Goal: Contribute content: Contribute content

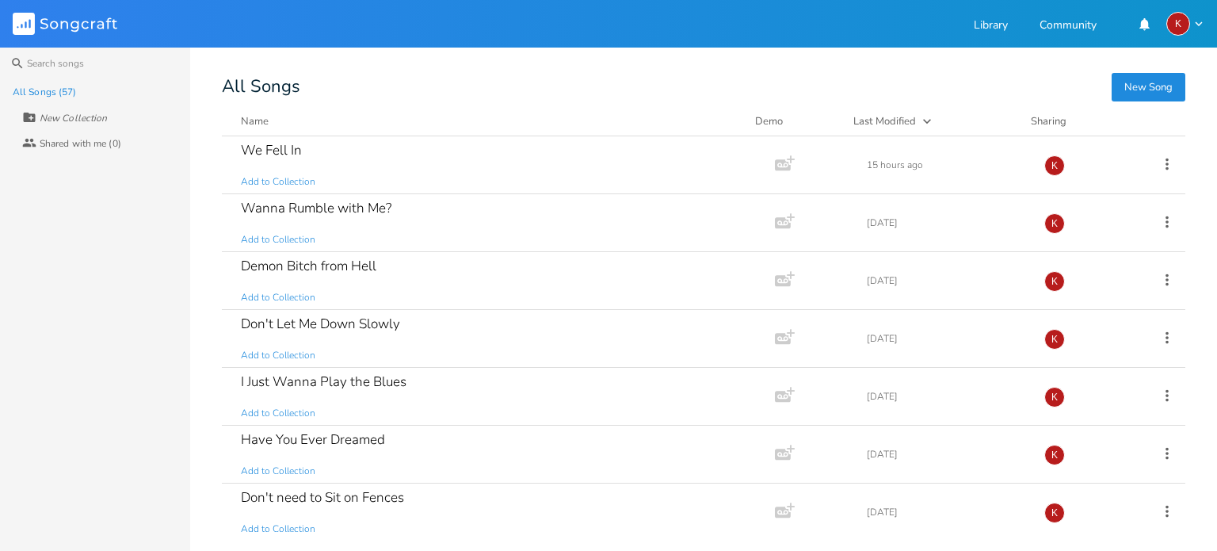
click at [1150, 85] on button "New Song" at bounding box center [1148, 87] width 74 height 29
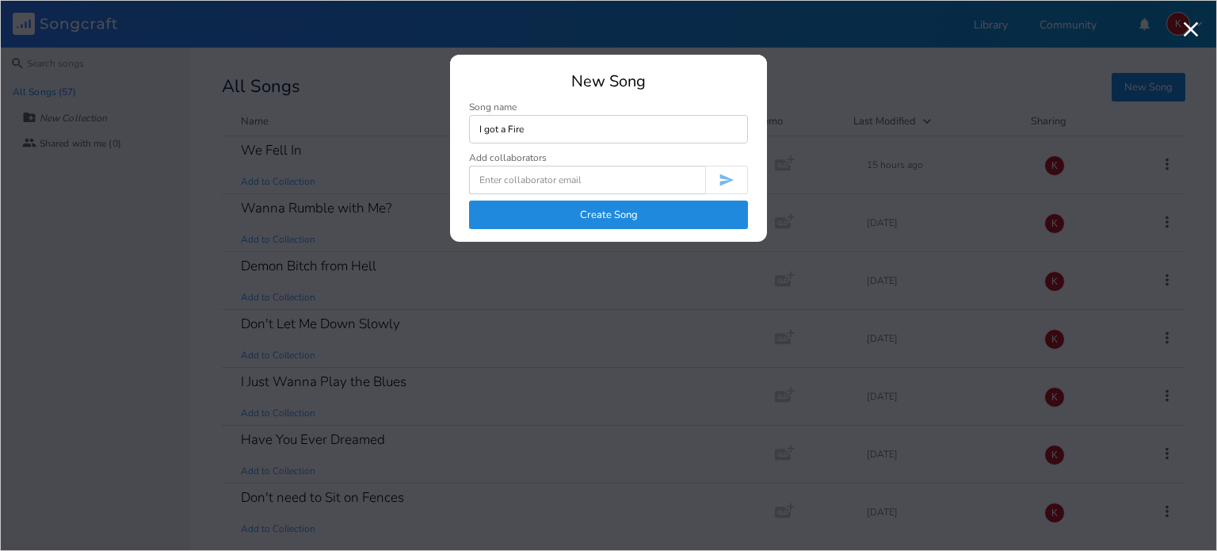
type input "I got a Fire"
click at [625, 204] on button "Create Song" at bounding box center [608, 214] width 279 height 29
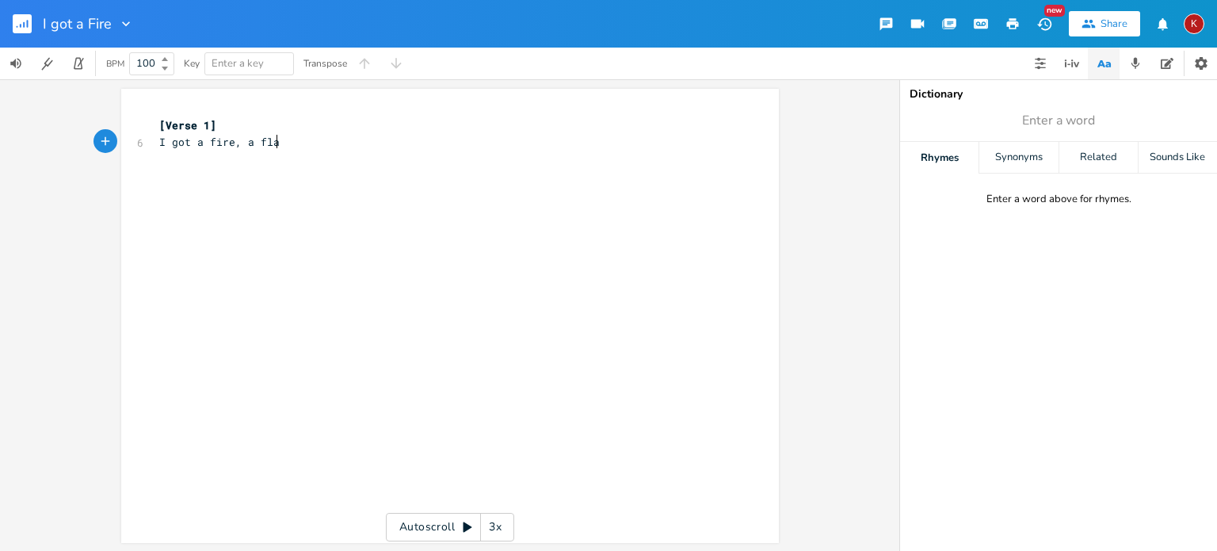
type textarea "I got a fire, a flame"
type textarea "now I'm danicng"
type textarea "cing, again"
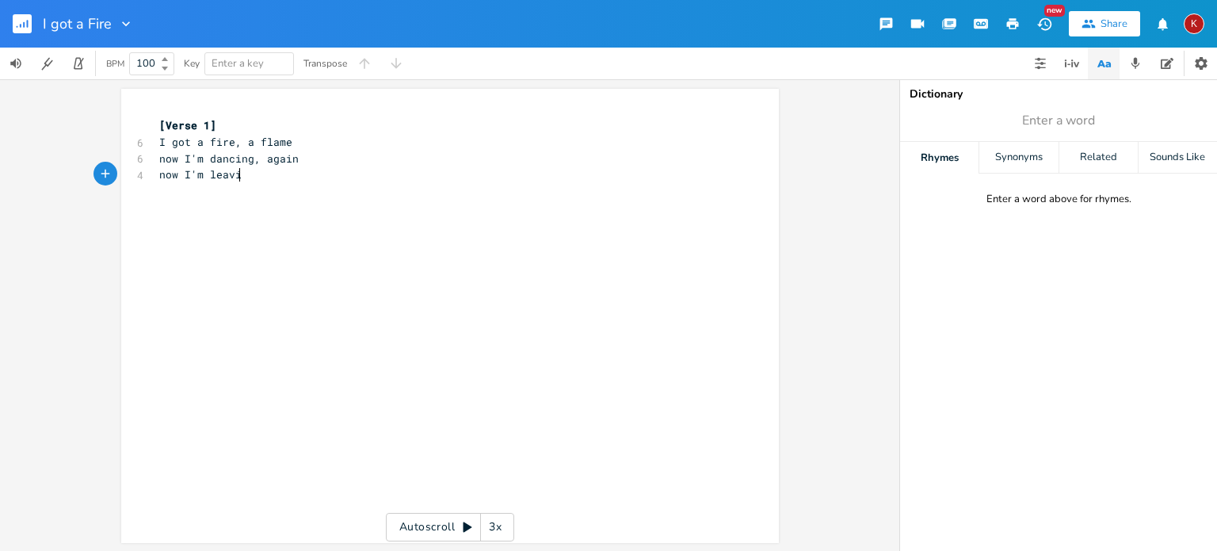
scroll to position [0, 67]
type textarea "now I'm [PERSON_NAME]'"
type textarea "no more r"
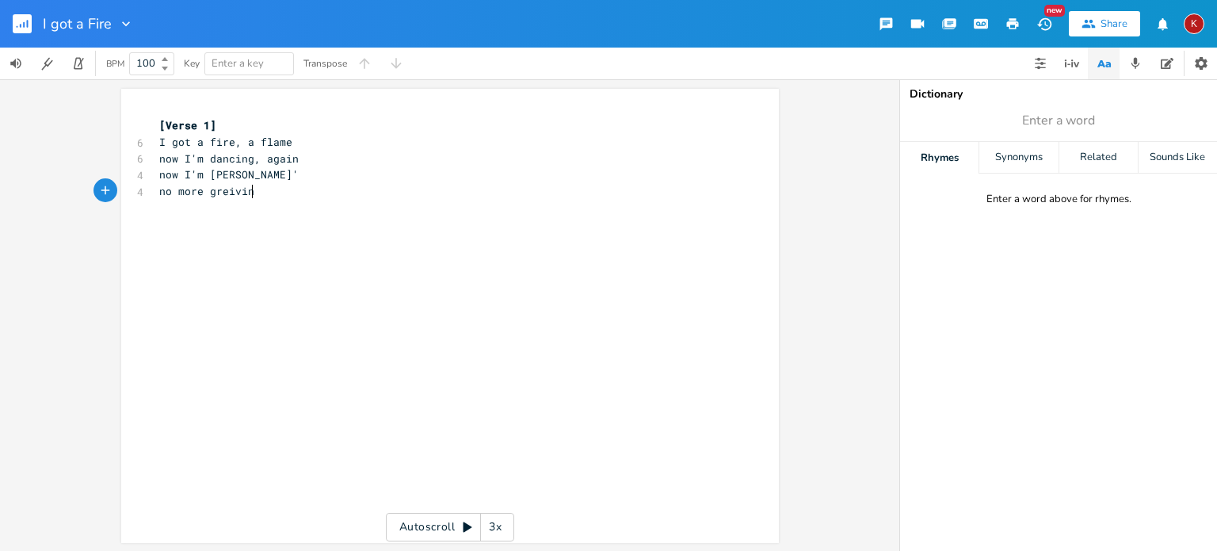
type textarea "greivin'"
type textarea "I gotta find my way"
click at [231, 189] on span "no more greivin'" at bounding box center [209, 191] width 101 height 14
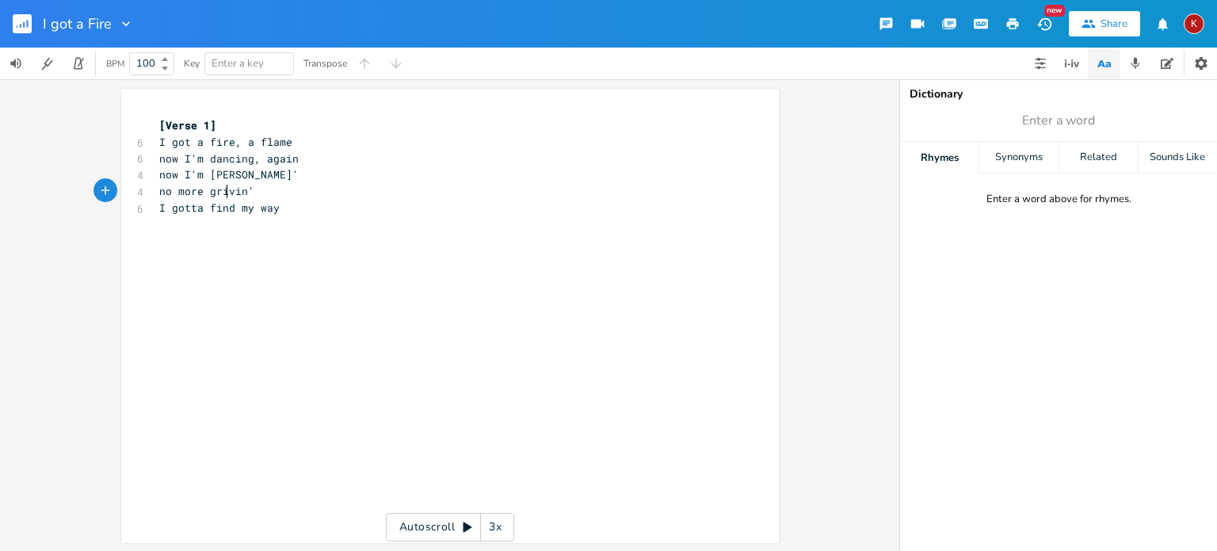
type textarea "ie"
click at [297, 160] on pre "now I'm dancing, again" at bounding box center [442, 159] width 572 height 17
type textarea "when you left me, alone"
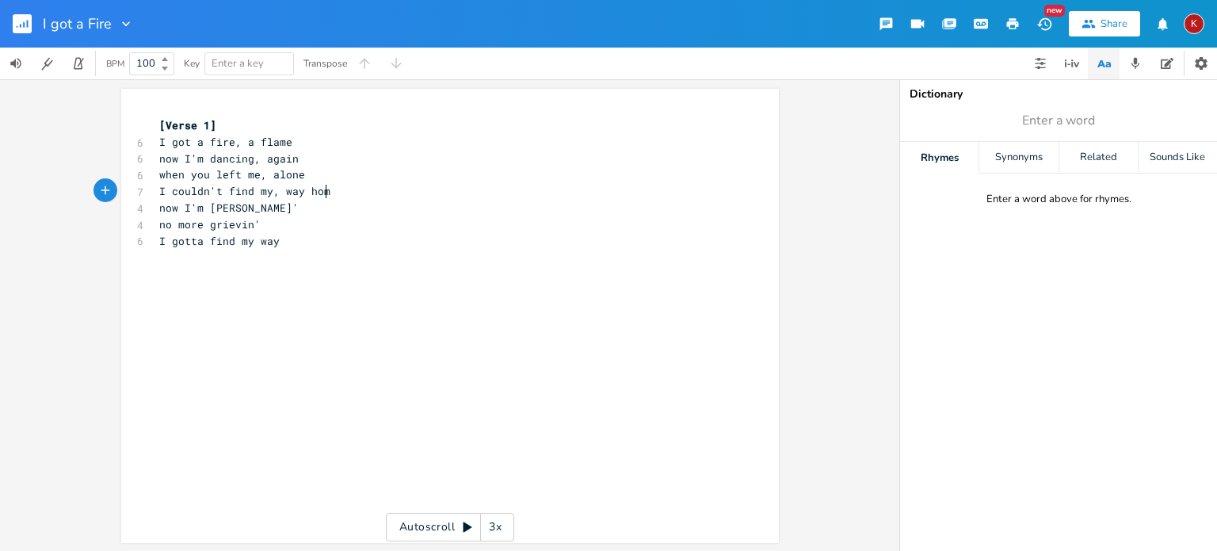
scroll to position [0, 133]
type textarea "I couldn't find my, way home"
click at [166, 205] on span "now I'm [PERSON_NAME]'" at bounding box center [228, 207] width 139 height 14
type textarea "so what you're"
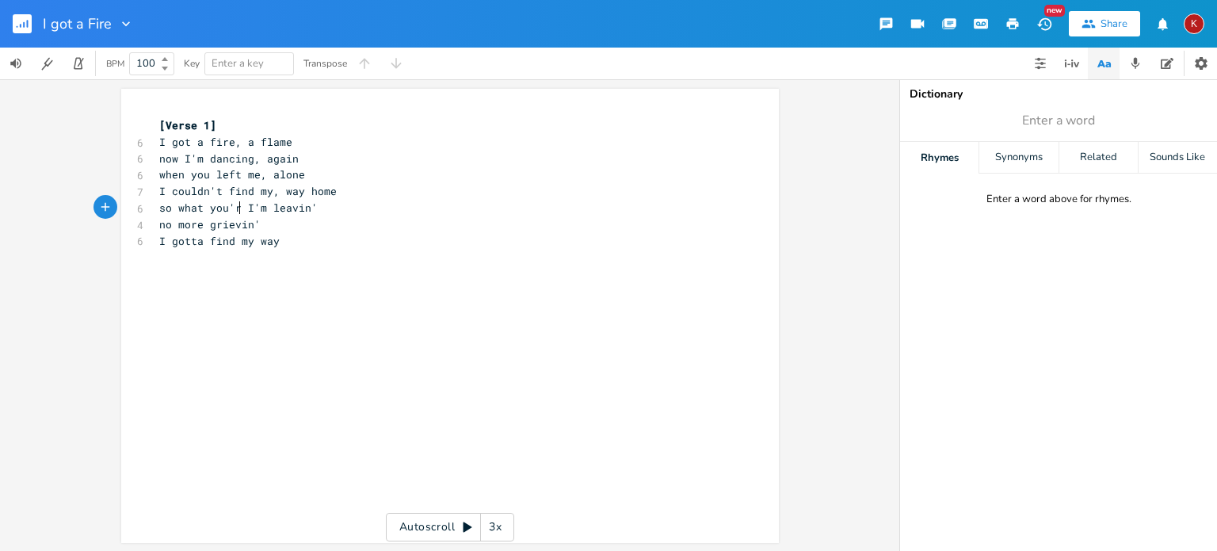
scroll to position [0, 68]
click at [284, 240] on pre "I gotta find my way" at bounding box center [442, 241] width 572 height 17
type textarea "no time for"
type textarea "Igot a finre"
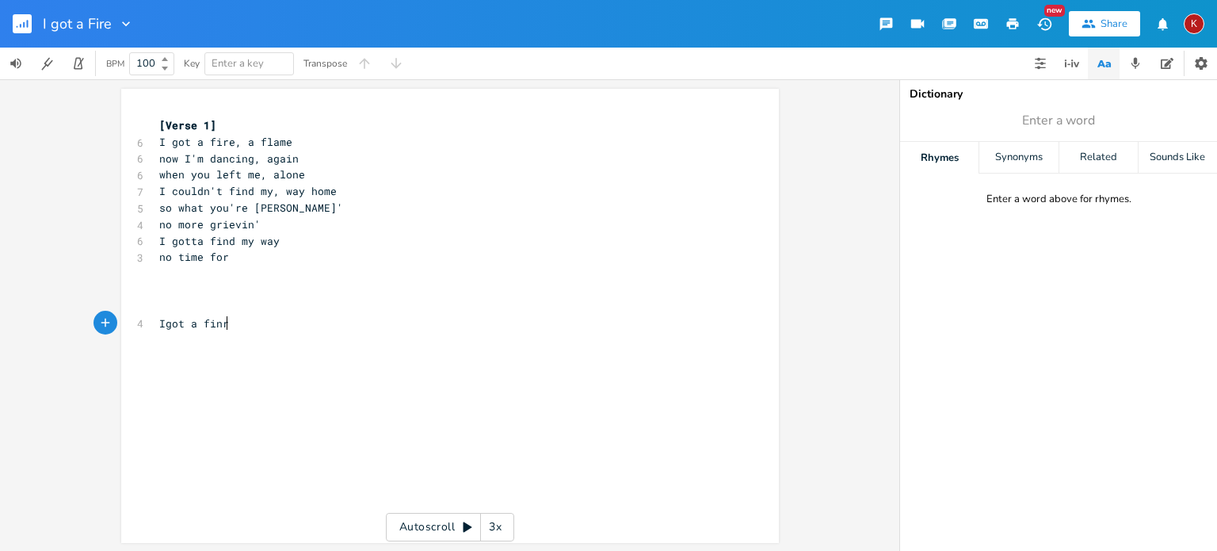
scroll to position [0, 49]
type textarea "re, a flame,"
click at [307, 322] on pre "I got a fire, a flame," at bounding box center [442, 323] width 572 height 17
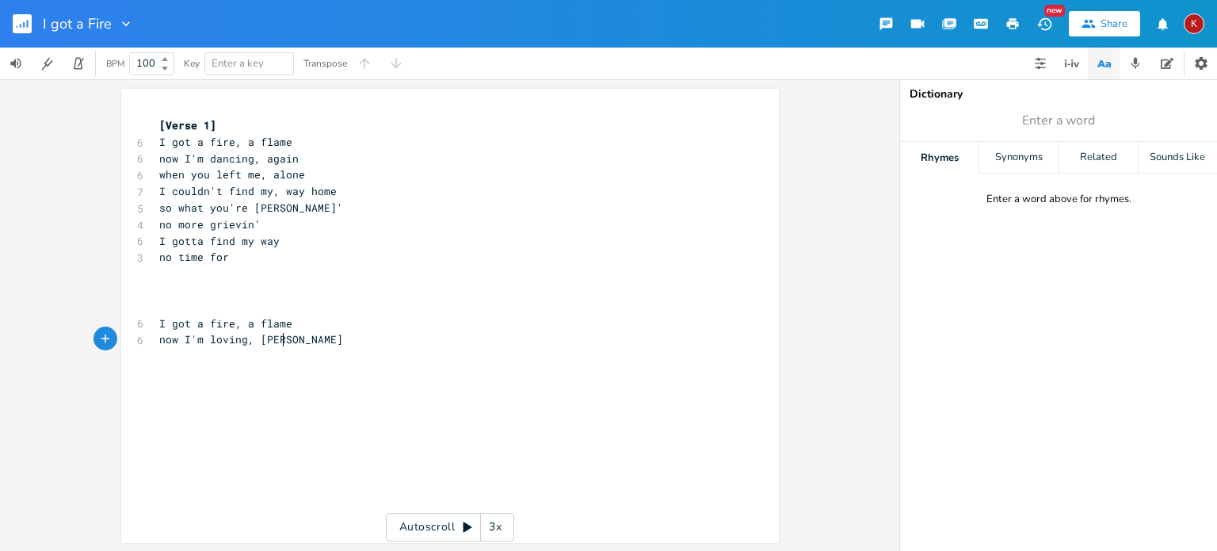
type textarea "now I'm loving, again"
click at [217, 339] on span "now I'm loving, again" at bounding box center [225, 339] width 133 height 14
type textarea "i"
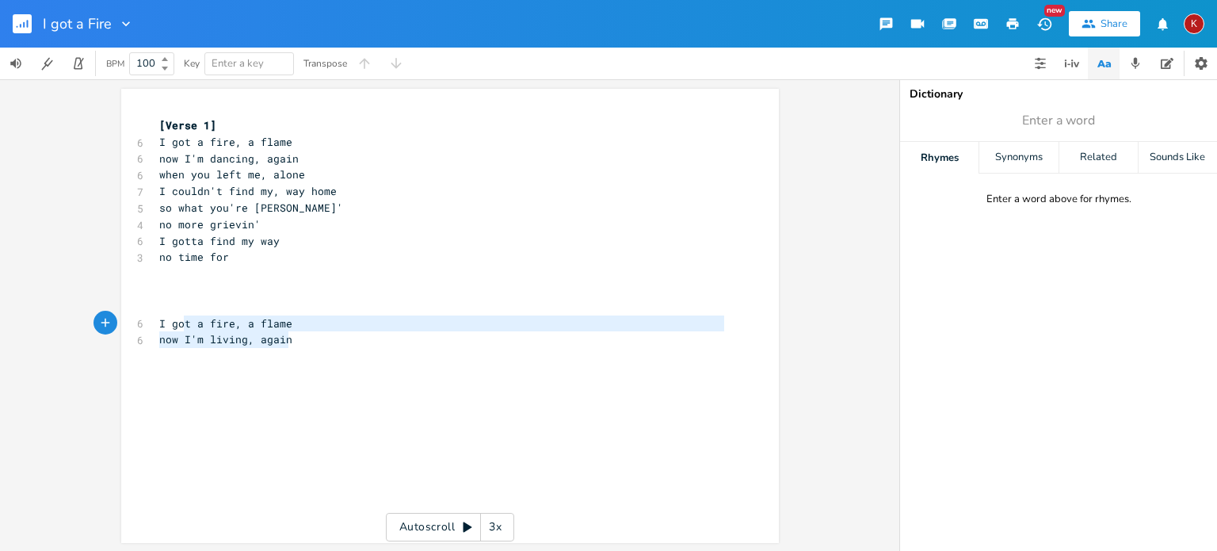
type textarea "I got a fire, a flame now I'm living, again"
drag, startPoint x: 292, startPoint y: 340, endPoint x: 152, endPoint y: 319, distance: 141.7
click at [156, 319] on div "[Verse 1] 6 I got a fire, a flame 6 now I'm dancing, again 6 when you left me, …" at bounding box center [442, 249] width 572 height 264
click at [165, 414] on div "x [Verse 1] 6 I got a fire, a flame 6 now I'm dancing, again 6 when you left me…" at bounding box center [462, 330] width 612 height 433
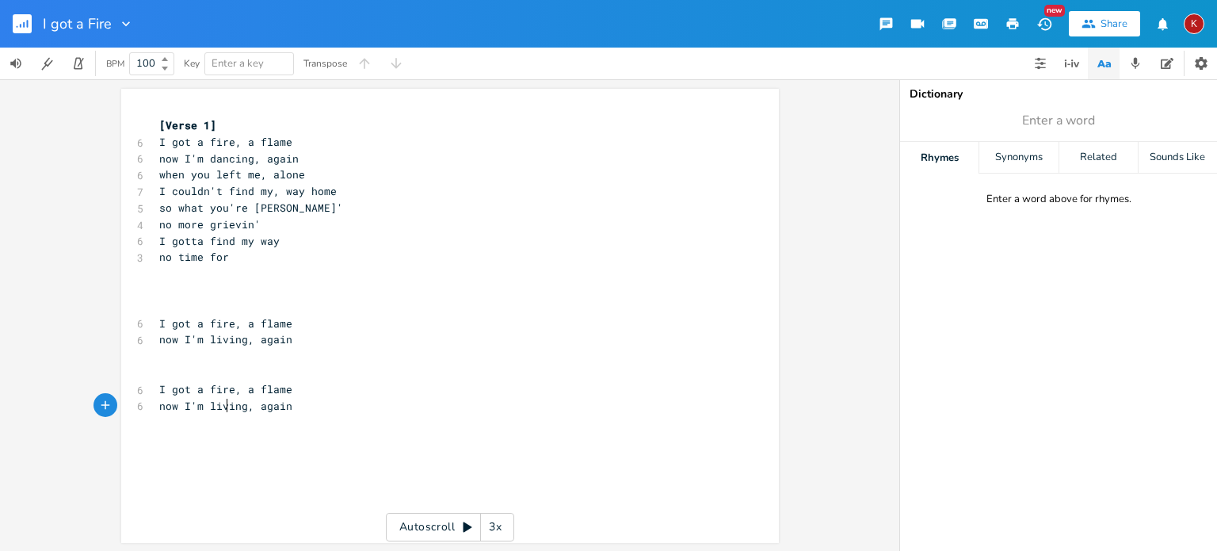
click at [222, 405] on span "now I'm living, again" at bounding box center [225, 405] width 133 height 14
type textarea "ov"
click at [286, 341] on pre "now I'm living, again" at bounding box center [442, 339] width 572 height 17
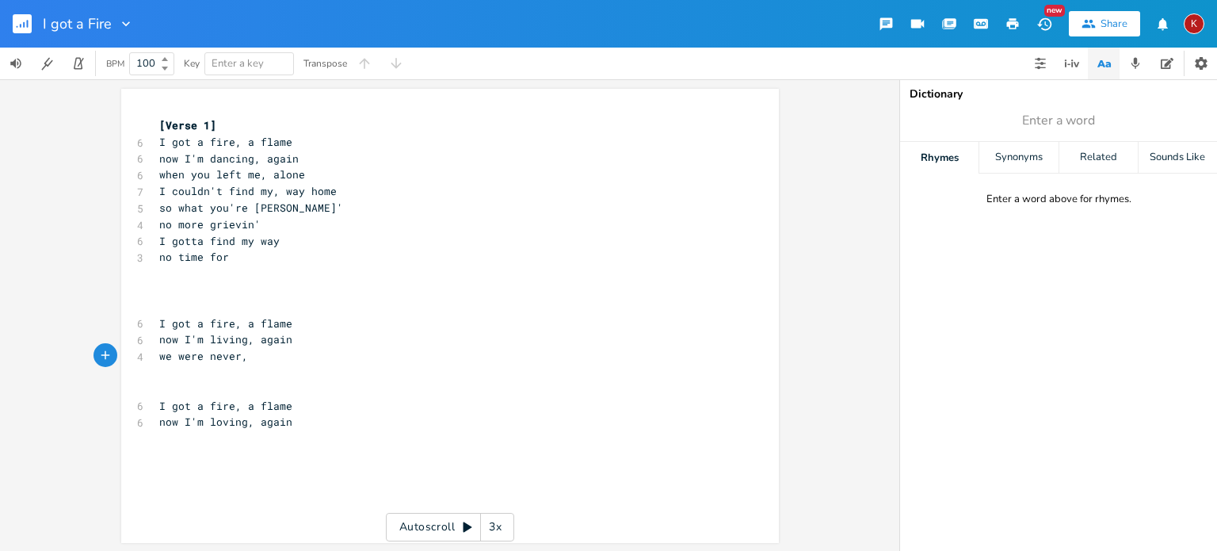
scroll to position [0, 73]
type textarea "we were never, one heart"
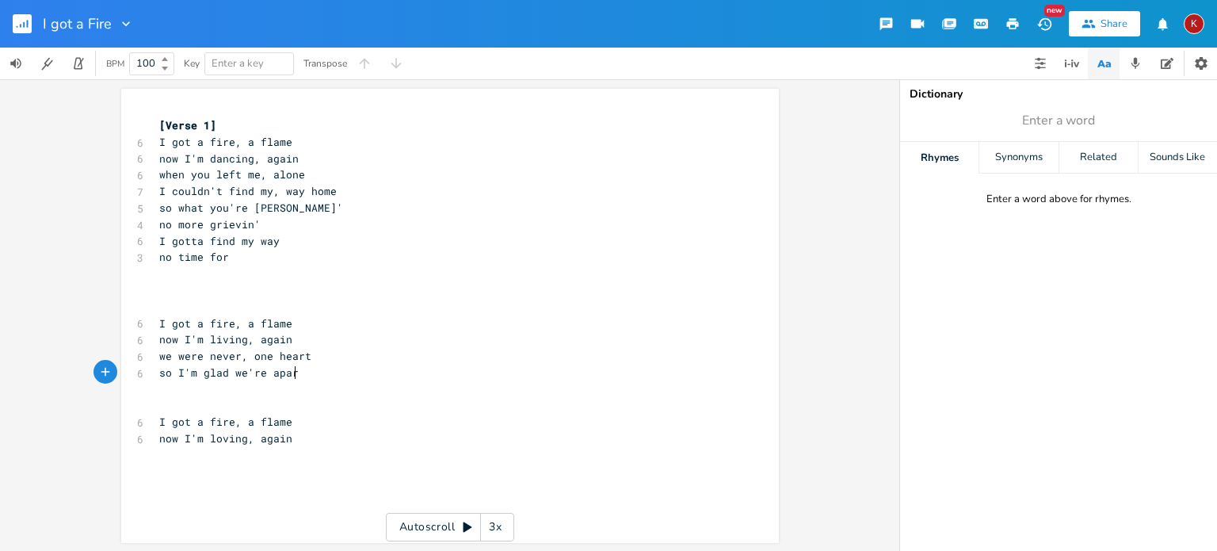
type textarea "so I'm glad we're apart"
click at [159, 372] on span "so I'm glad we're apart" at bounding box center [232, 372] width 146 height 14
type textarea "now"
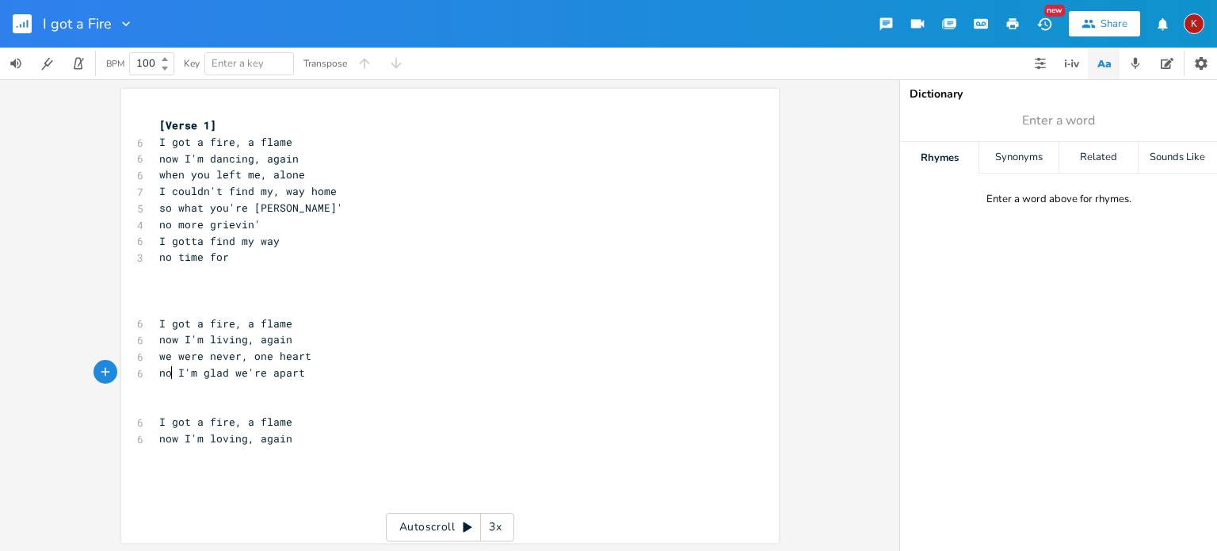
scroll to position [0, 19]
click at [311, 376] on pre "now I'm glad we're apart" at bounding box center [442, 372] width 572 height 17
type textarea "no useless trying"
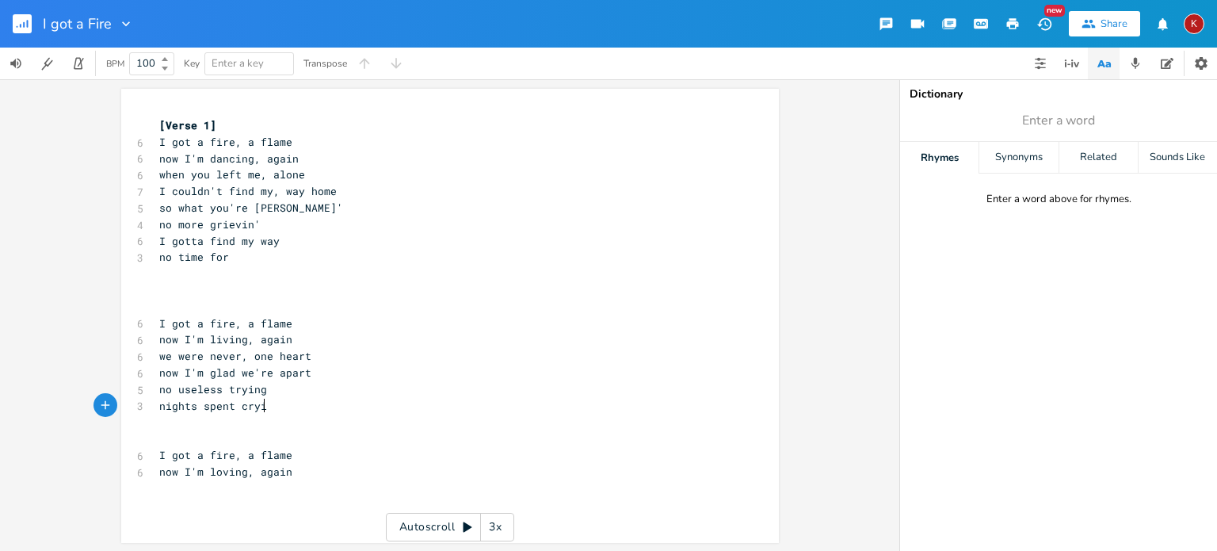
type textarea "nights spent crying"
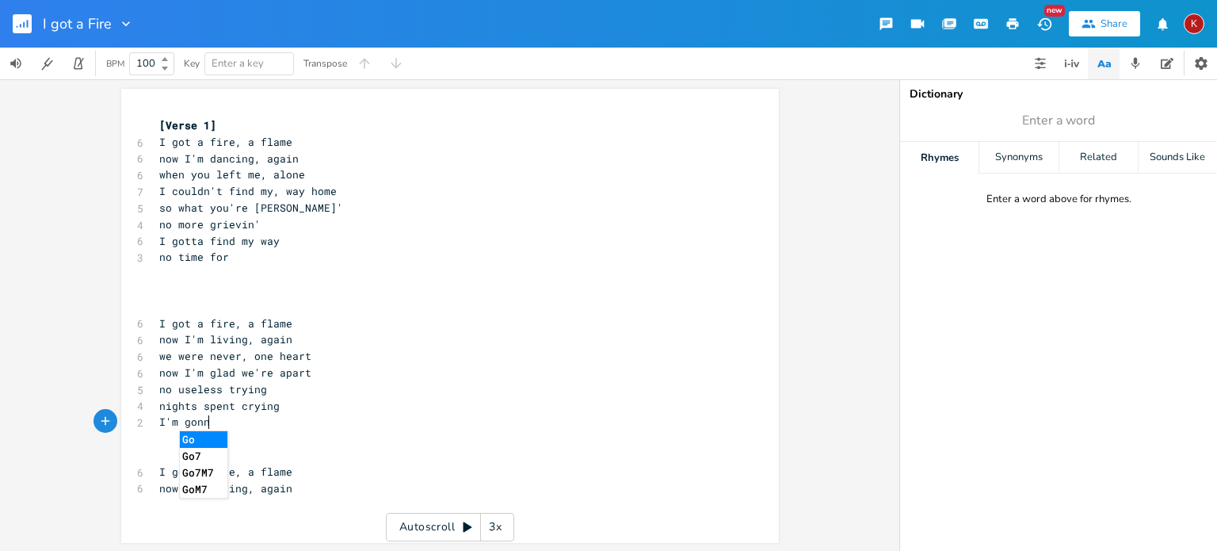
scroll to position [0, 45]
type textarea "I'm gonna live my life"
click at [290, 481] on pre "now I'm loving, again" at bounding box center [442, 486] width 572 height 17
click at [265, 374] on span "now I'm glad we're apart" at bounding box center [235, 371] width 152 height 14
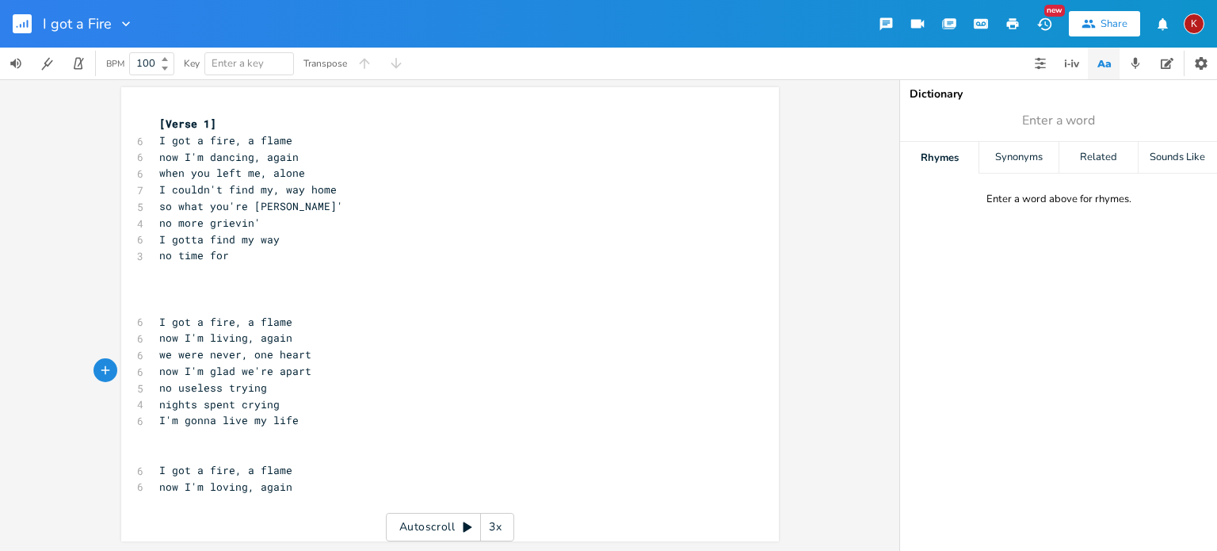
type textarea ","
click at [197, 512] on div "x [Verse 1] 6 I got a fire, a flame 6 now I'm dancing, again 6 when you left me…" at bounding box center [442, 313] width 572 height 402
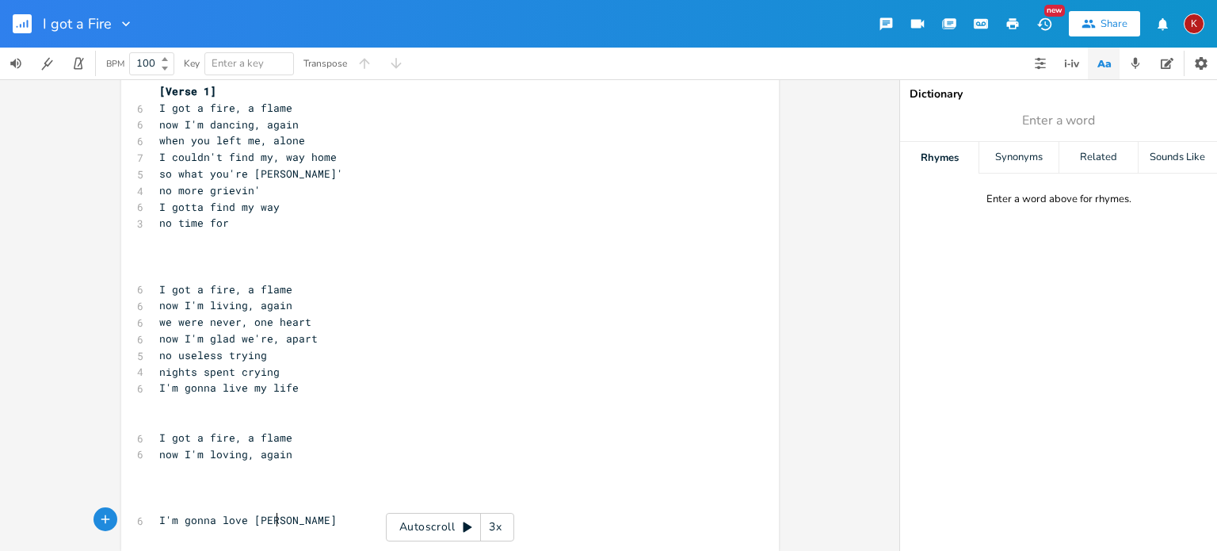
type textarea "I'm gonna love again"
type textarea "fill my soul"
click at [177, 276] on pre "​" at bounding box center [442, 273] width 572 height 17
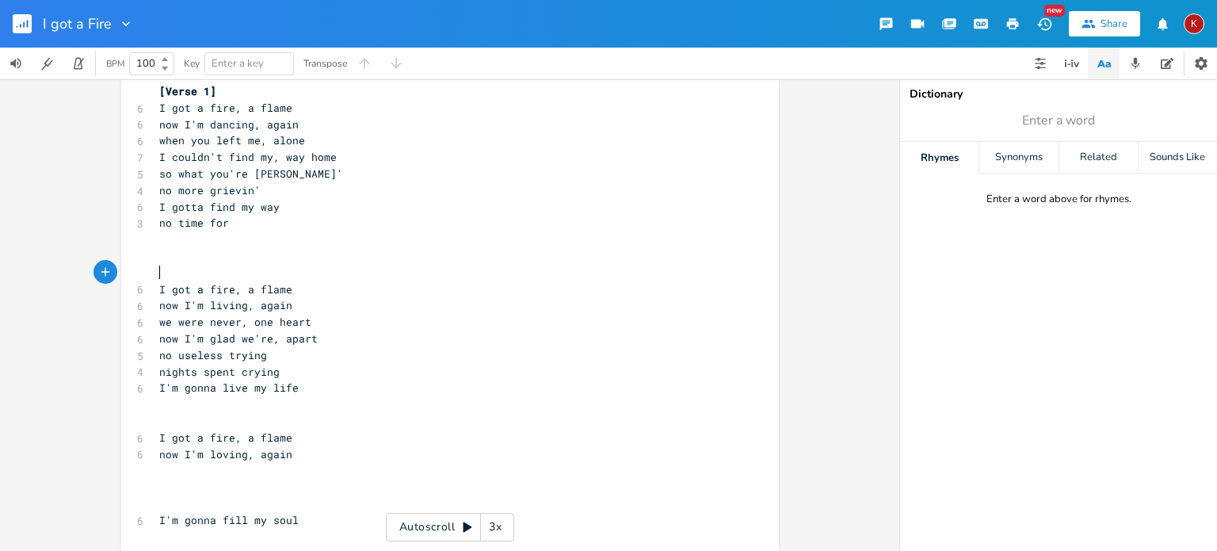
scroll to position [26, 0]
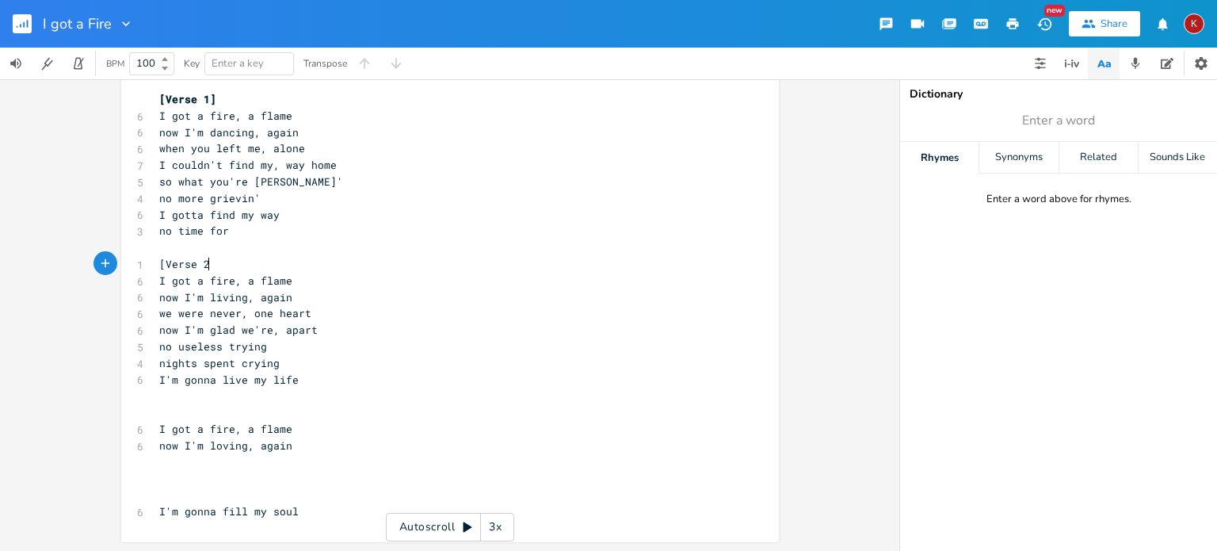
type textarea "[Verse 2]"
click at [156, 410] on pre "​" at bounding box center [442, 412] width 572 height 17
type textarea "[Verse 3]"
click at [231, 232] on pre "no time for" at bounding box center [442, 231] width 572 height 17
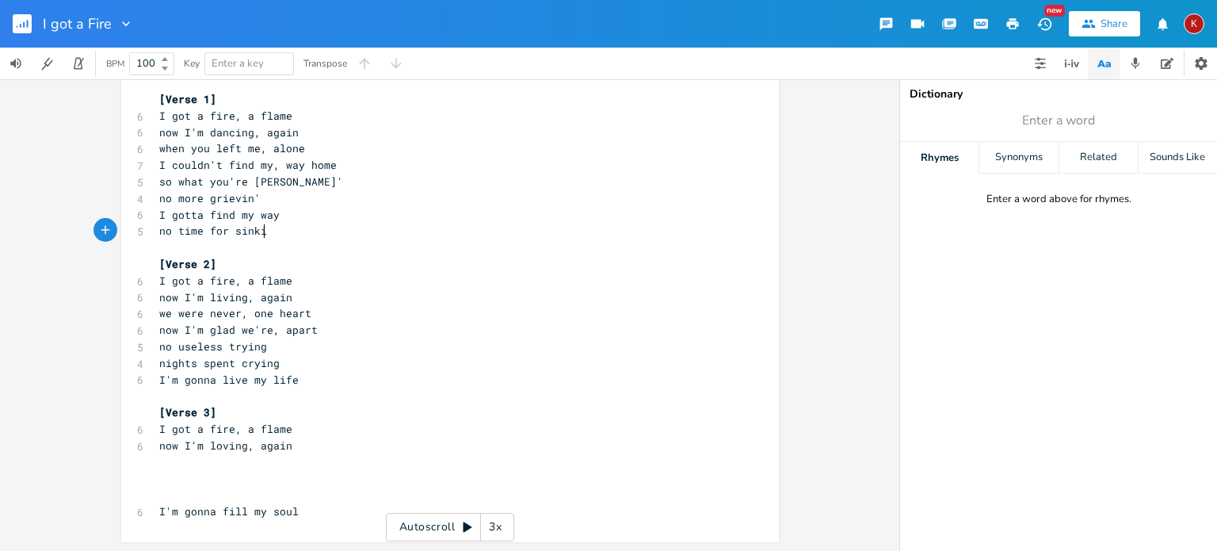
scroll to position [0, 29]
type textarea "sinkin'"
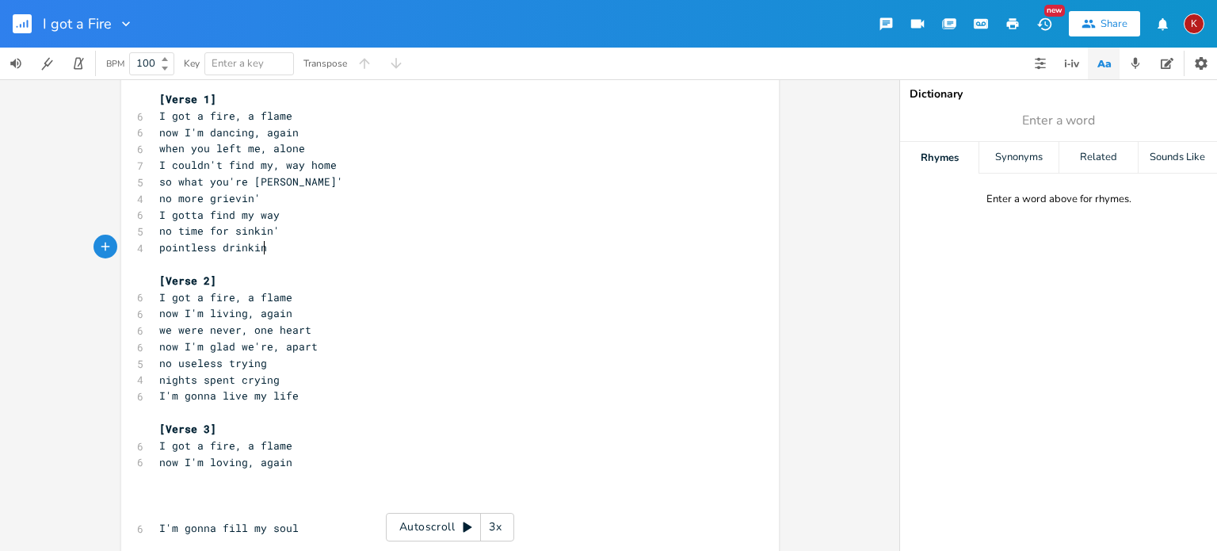
type textarea "pointless drinkin'"
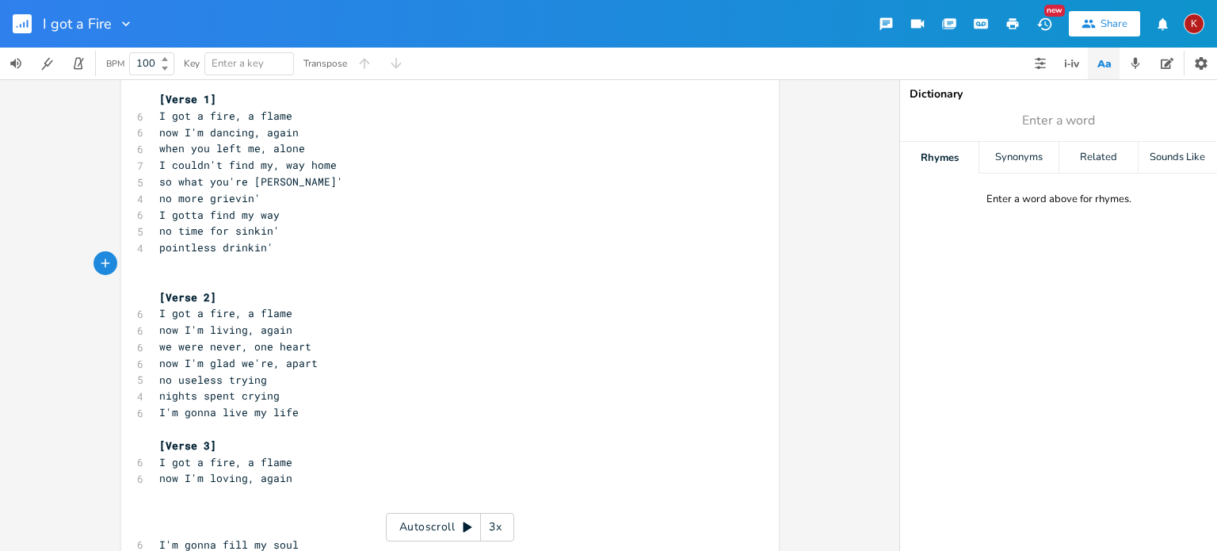
click at [177, 249] on span "pointless drinkin'" at bounding box center [216, 247] width 114 height 14
type textarea "hopeless"
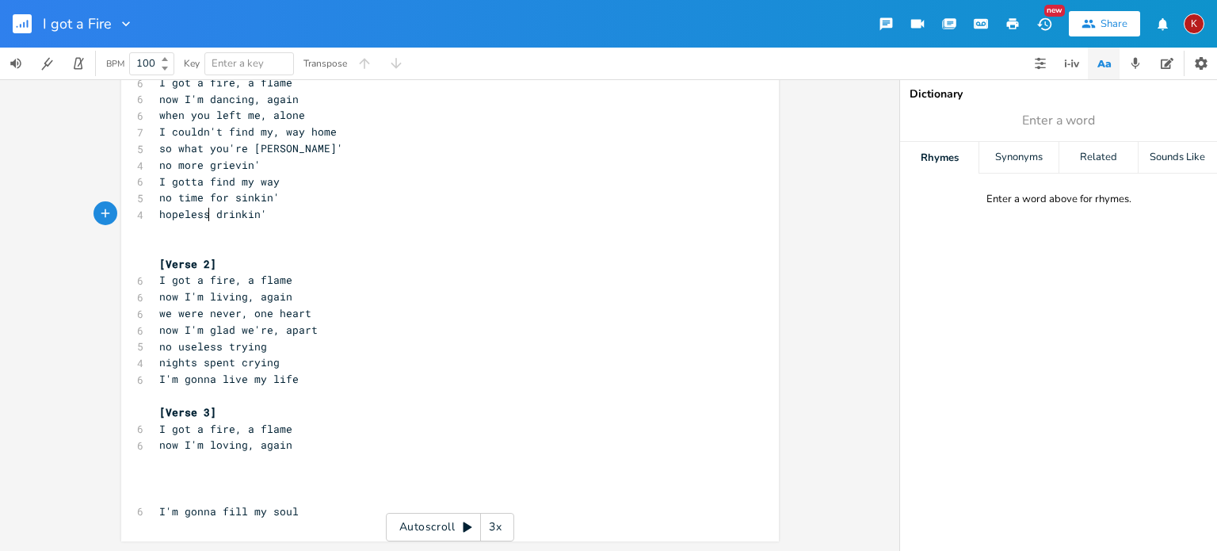
click at [162, 246] on pre "​" at bounding box center [442, 247] width 572 height 17
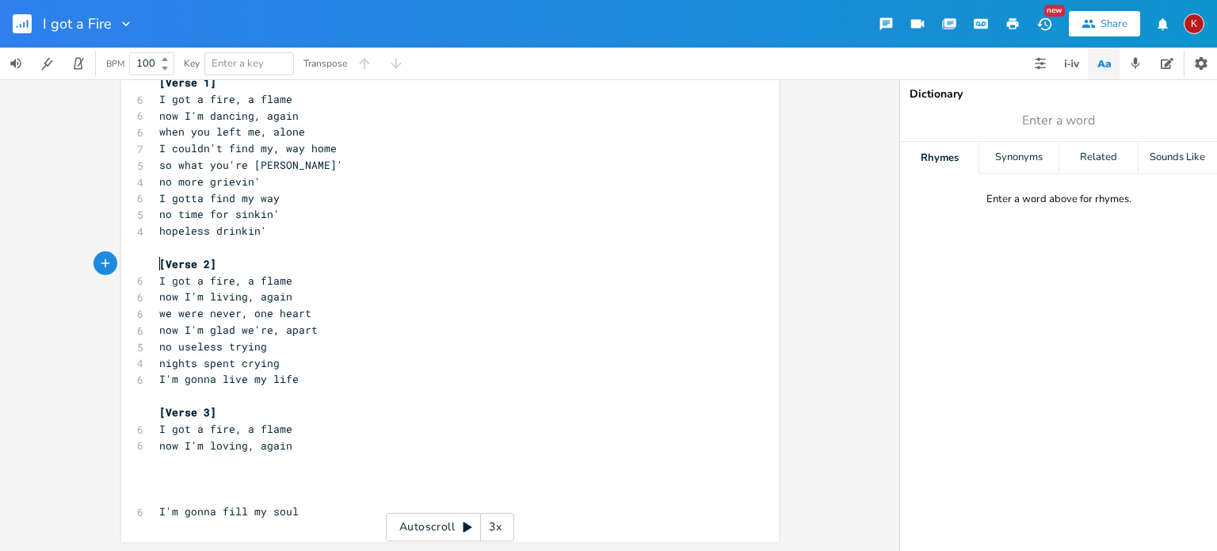
click at [158, 461] on pre "​" at bounding box center [442, 461] width 572 height 17
click at [292, 380] on pre "I'm gonna live my life" at bounding box center [442, 379] width 572 height 17
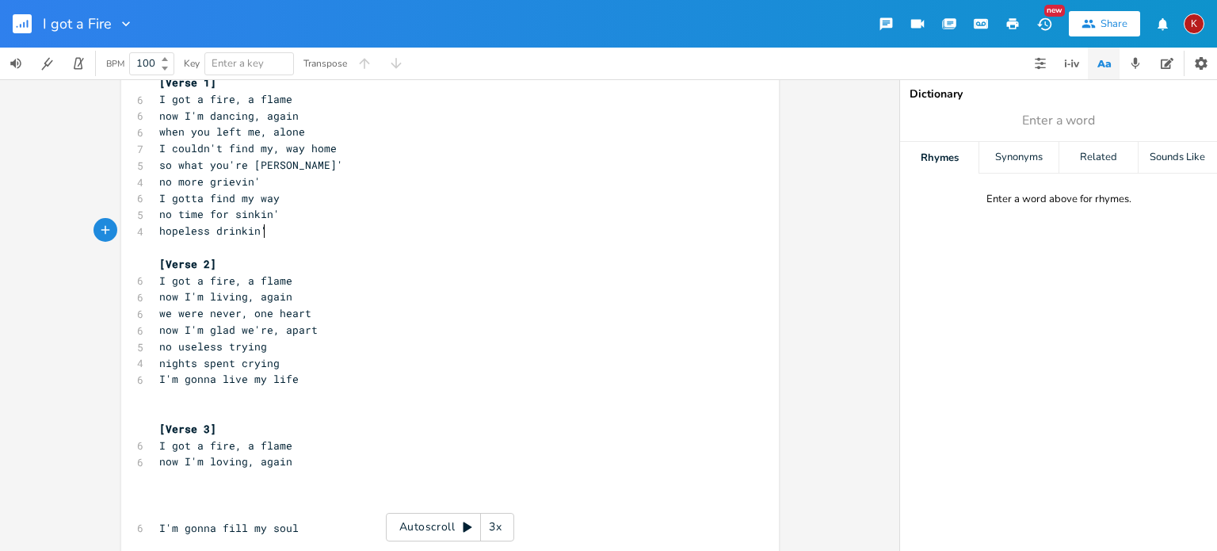
click at [264, 228] on pre "hopeless drinkin'" at bounding box center [442, 231] width 572 height 17
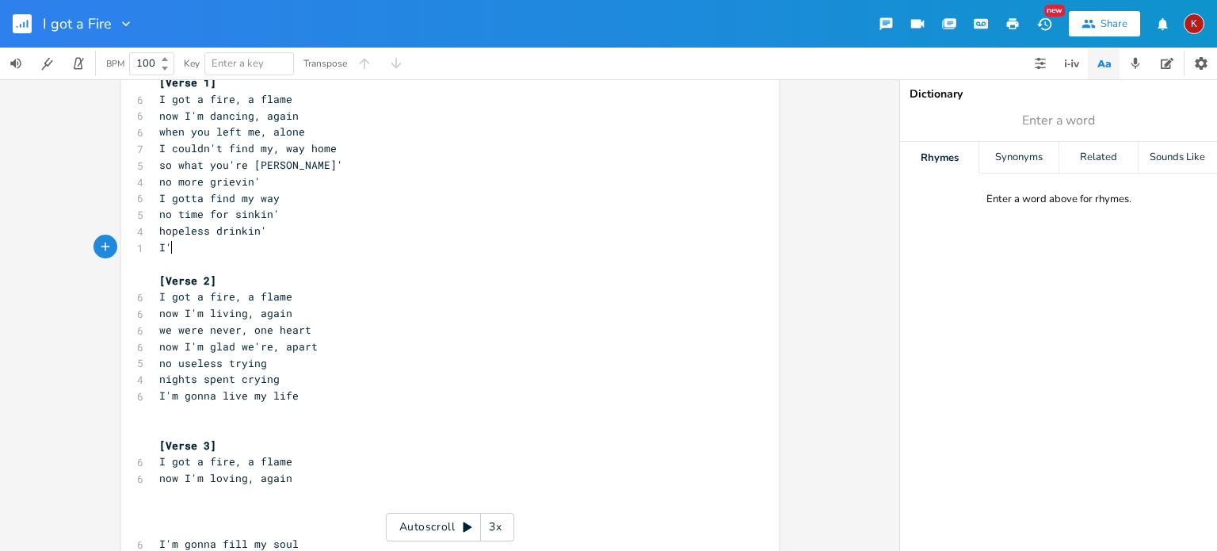
scroll to position [0, 3]
type textarea "I'm gonna find my way"
click at [230, 250] on span "I'm gonna find my way" at bounding box center [225, 247] width 133 height 14
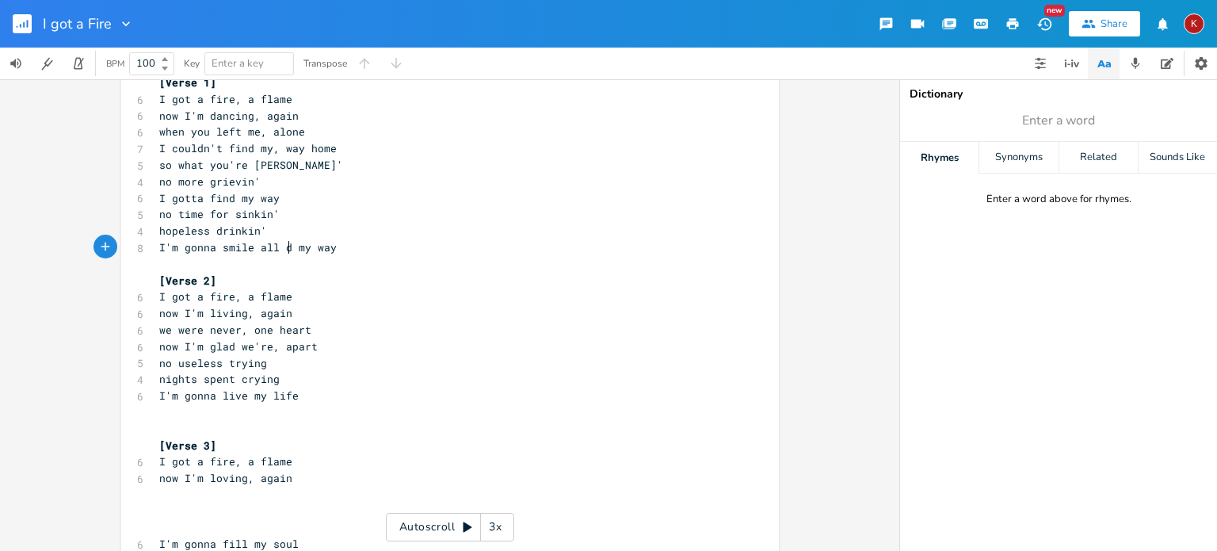
type textarea "smile all day"
type textarea "live mn"
type textarea "my way"
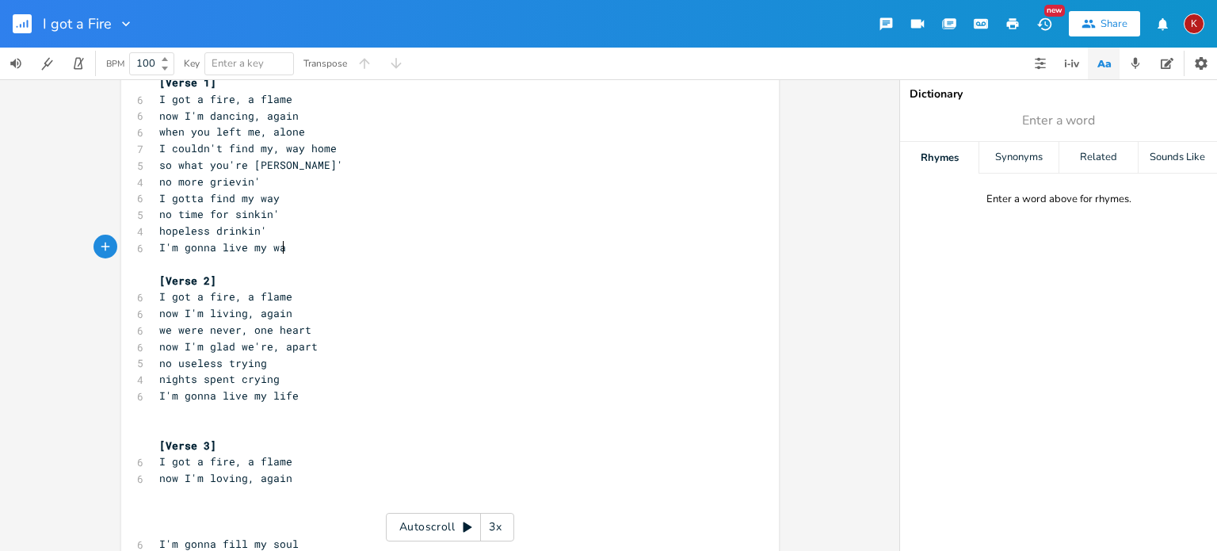
scroll to position [0, 36]
click at [230, 250] on span "I'm gonna live my way" at bounding box center [225, 247] width 133 height 14
type textarea "thrive [DATE]"
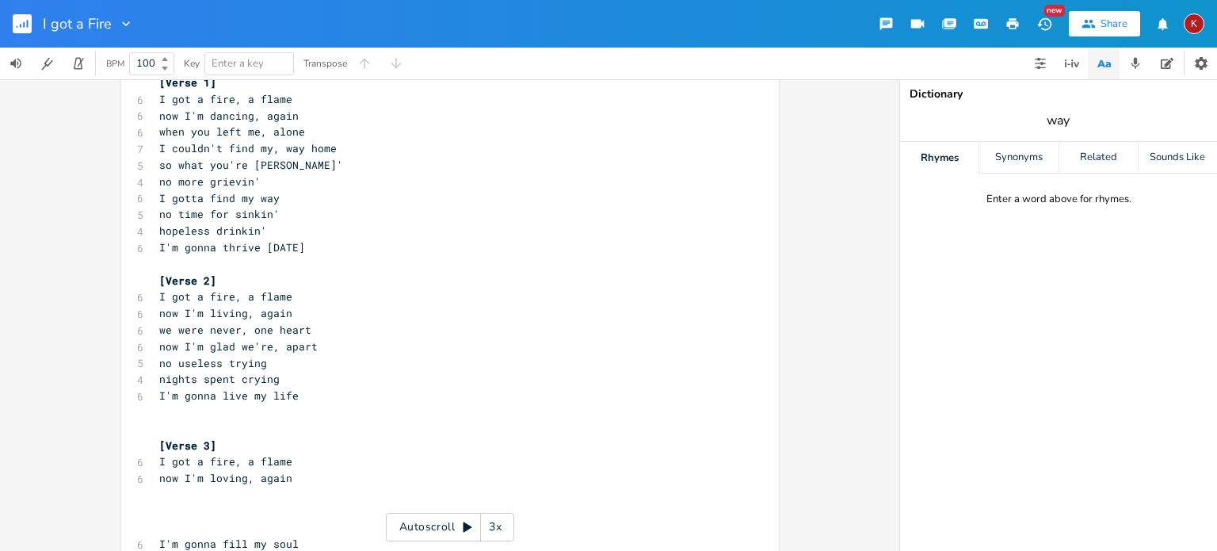
type input "way"
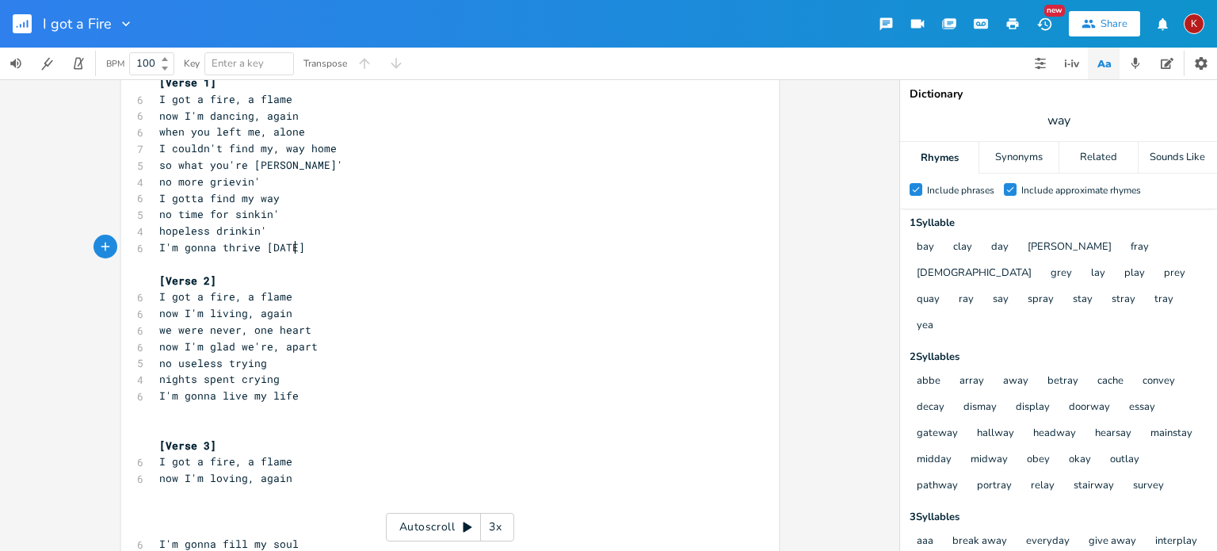
click at [295, 247] on pre "I'm gonna thrive [DATE]" at bounding box center [442, 247] width 572 height 17
type textarea "This fire is here to stay"
type textarea "I'm gonna live and play"
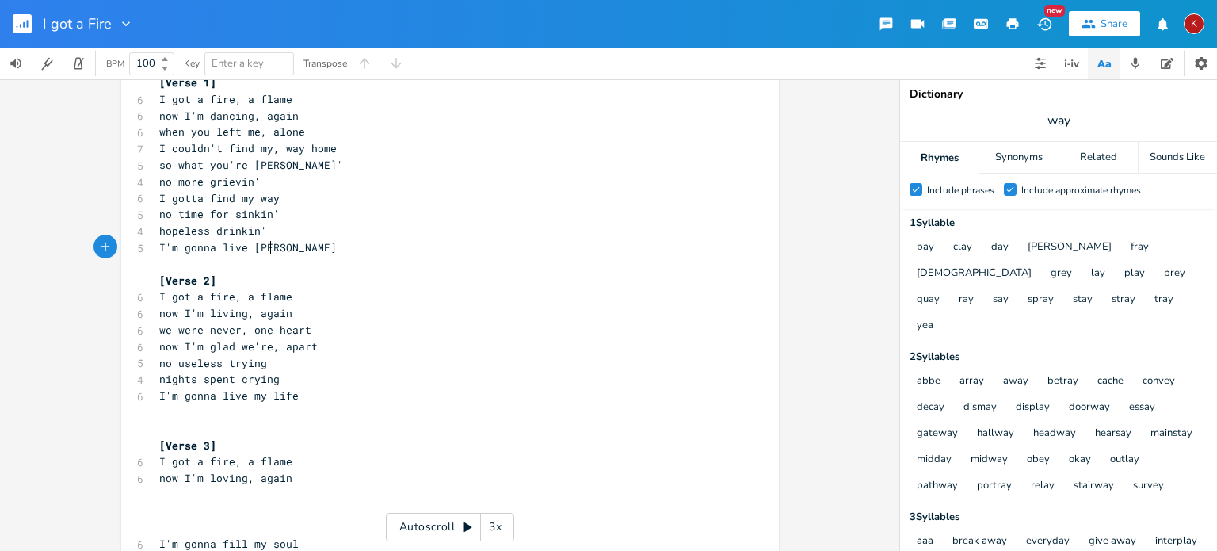
scroll to position [0, 25]
type textarea "[DATE]"
click at [295, 397] on pre "I'm gonna live my life" at bounding box center [442, 395] width 572 height 17
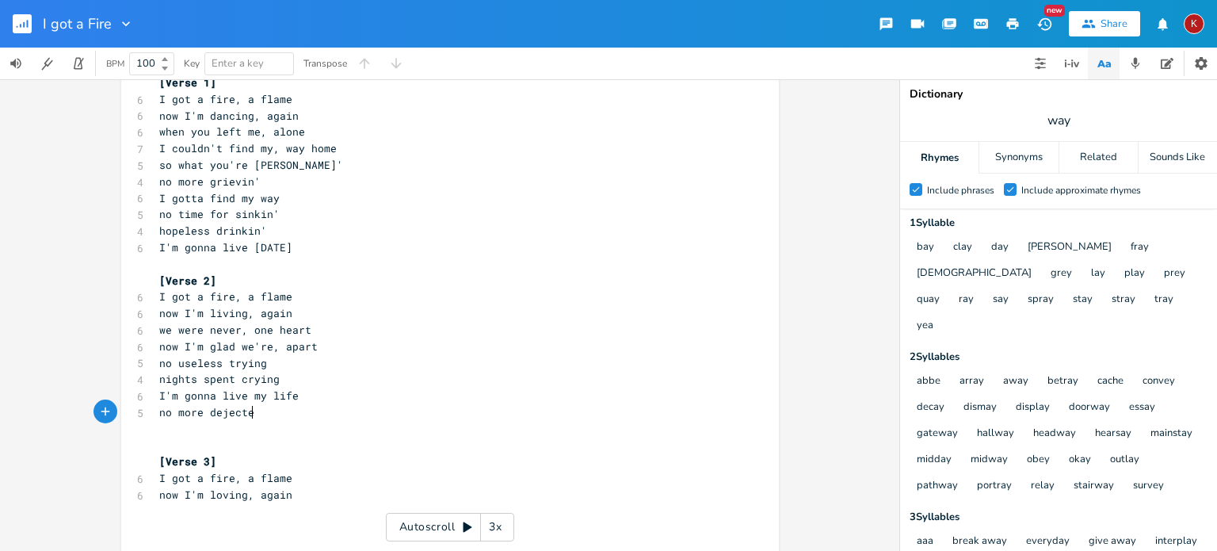
type textarea "no more dejected"
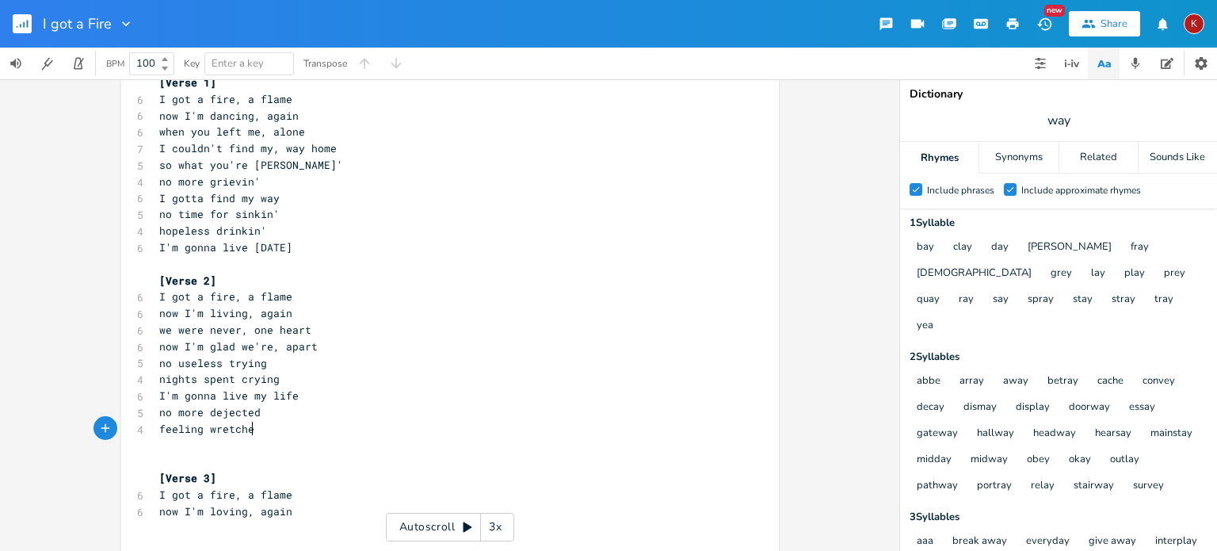
type textarea "feeling wretched"
type textarea "I'm"
click at [1054, 124] on input "way" at bounding box center [1059, 120] width 24 height 17
type input "life"
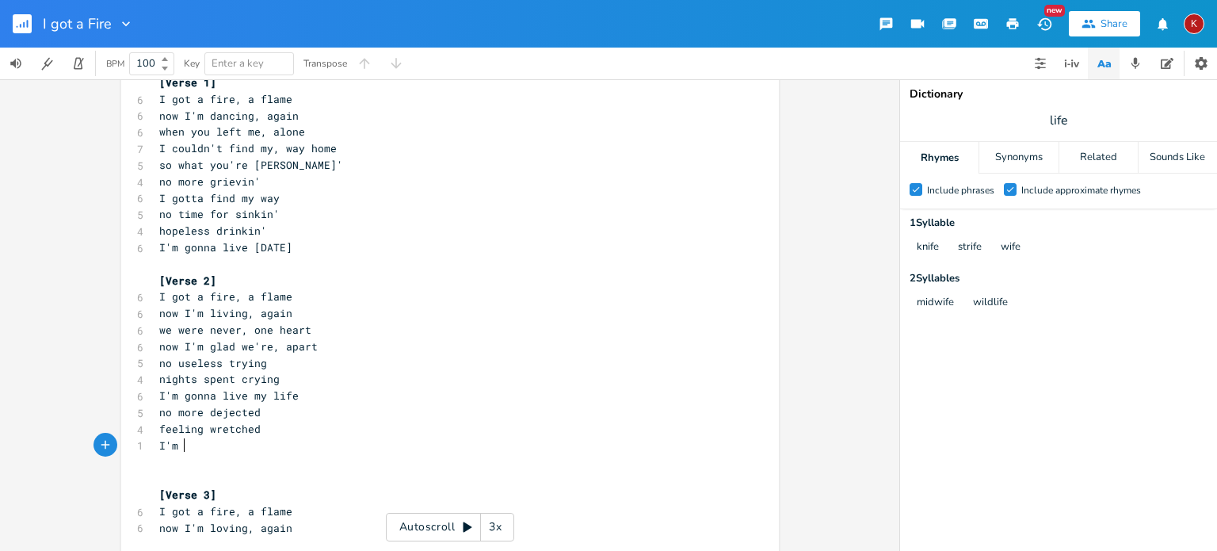
click at [187, 445] on pre "I'm" at bounding box center [442, 445] width 572 height 17
type textarea "living on a high"
click at [1052, 120] on input "life" at bounding box center [1059, 120] width 18 height 17
type input "high"
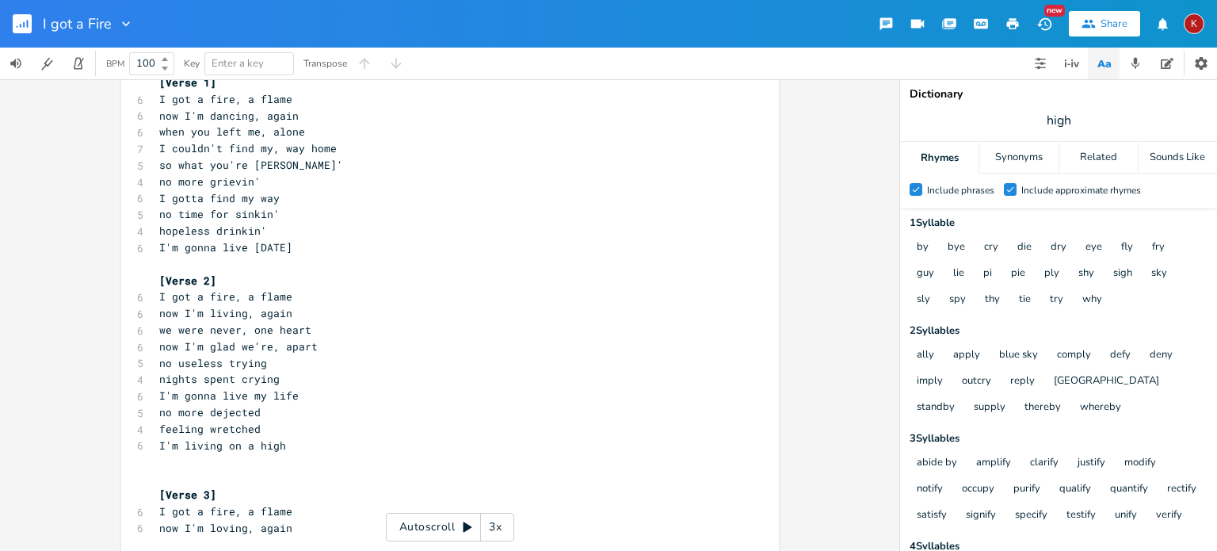
click at [196, 446] on span "I'm living on a high" at bounding box center [222, 445] width 127 height 14
type textarea "gonna touch the sky"
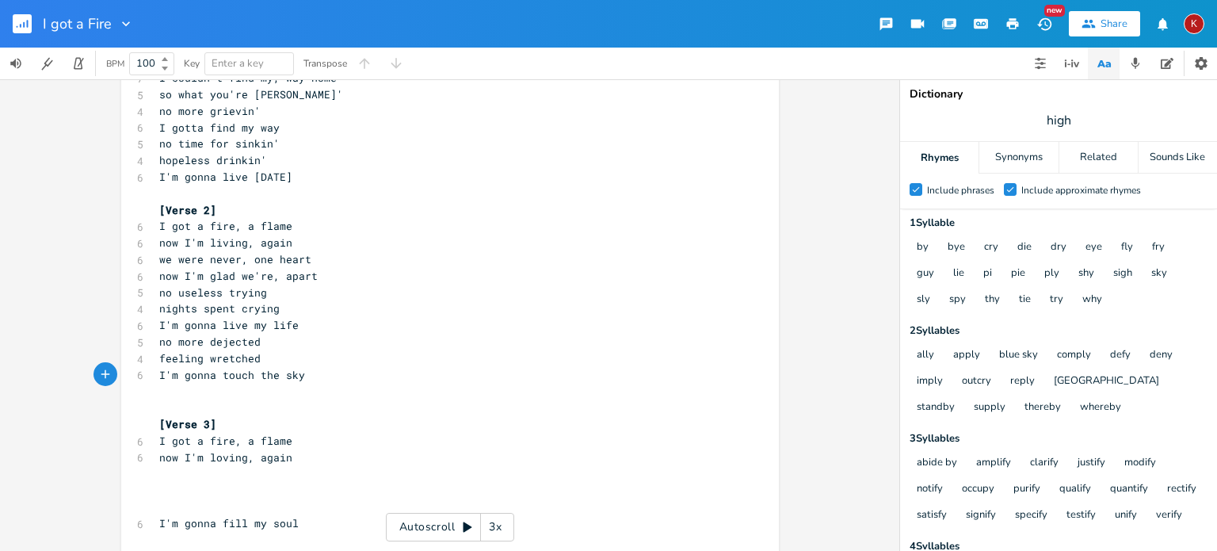
scroll to position [116, 0]
click at [163, 471] on pre "​" at bounding box center [442, 470] width 572 height 17
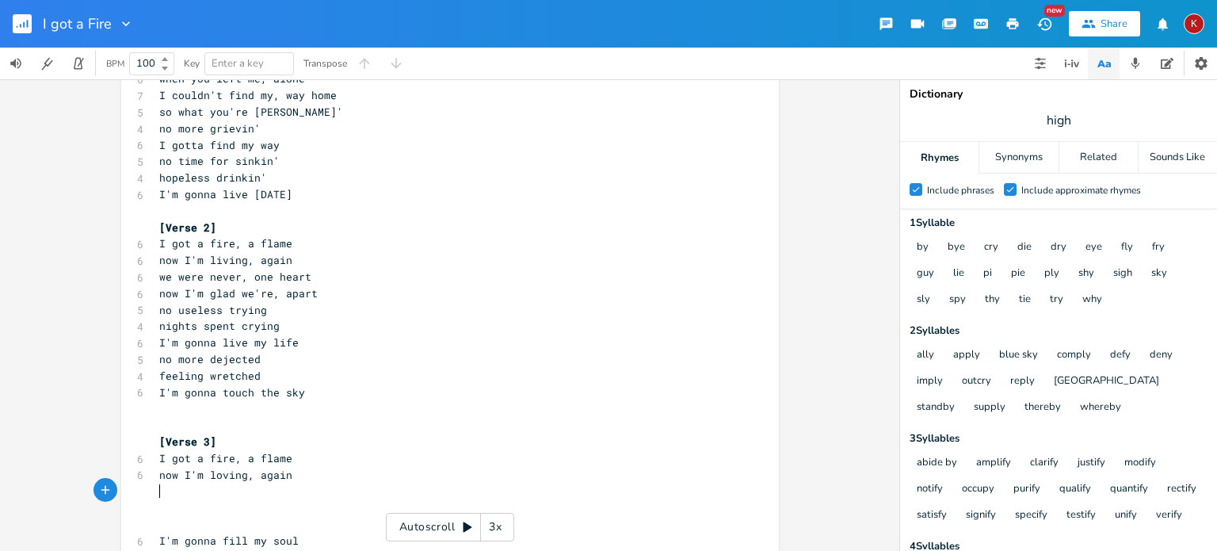
scroll to position [91, 0]
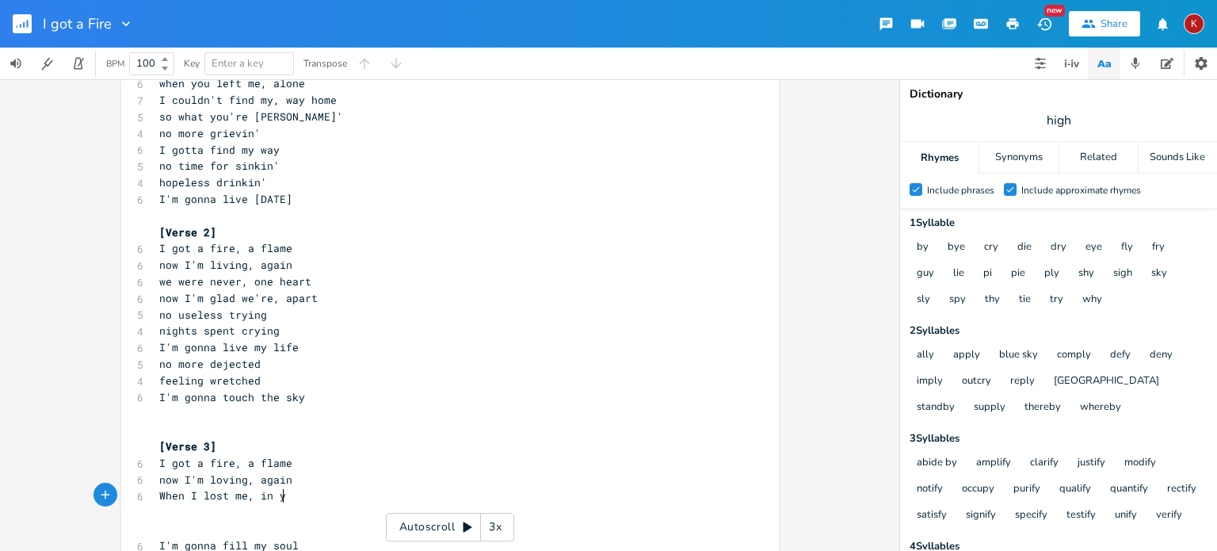
type textarea "When I lost me, in you"
type textarea "I didn't wh"
type textarea "know what tto do"
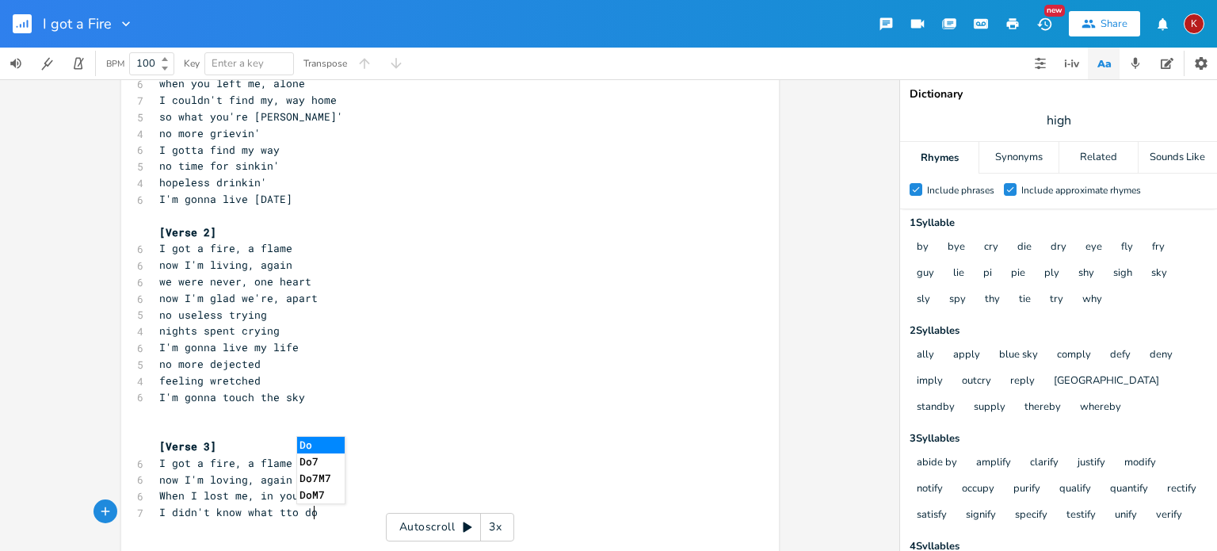
click at [171, 513] on span "I didn't know what tto do" at bounding box center [238, 512] width 158 height 14
type textarea "="
type textarea "D"
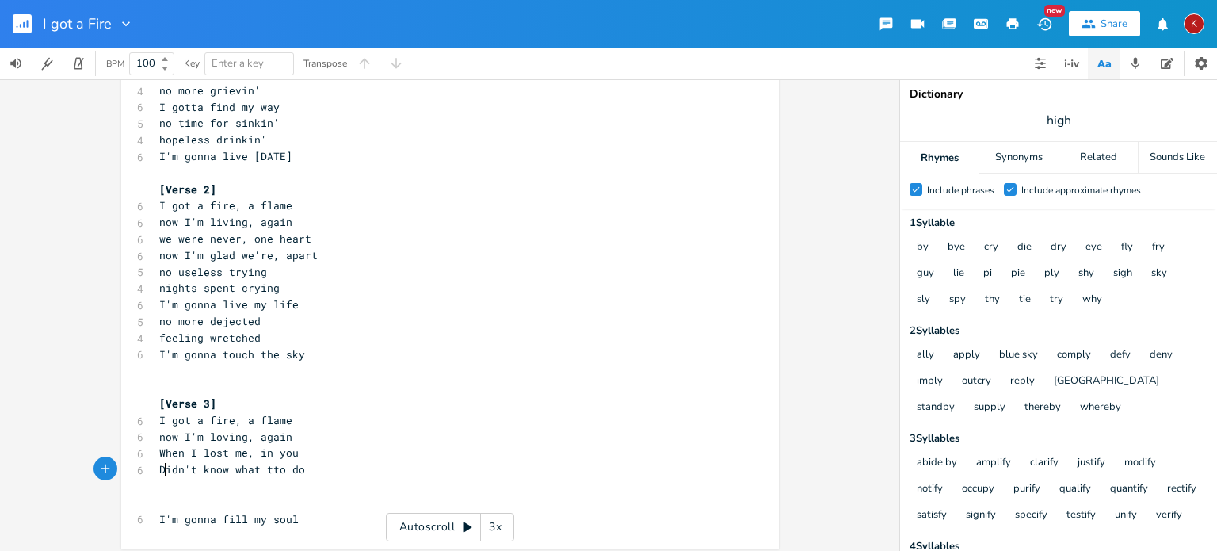
scroll to position [133, 0]
click at [269, 471] on span "Didn't know what tto do" at bounding box center [232, 470] width 146 height 14
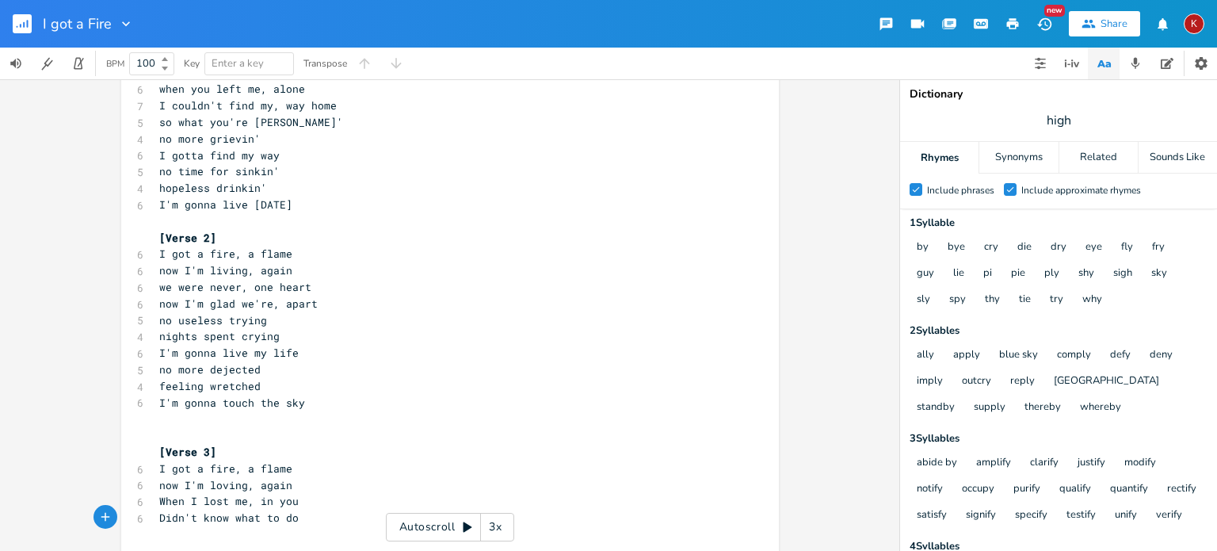
scroll to position [88, 0]
click at [250, 517] on span "Didn't know what to do" at bounding box center [228, 515] width 139 height 14
type textarea ","
click at [1055, 121] on input "high" at bounding box center [1058, 120] width 25 height 17
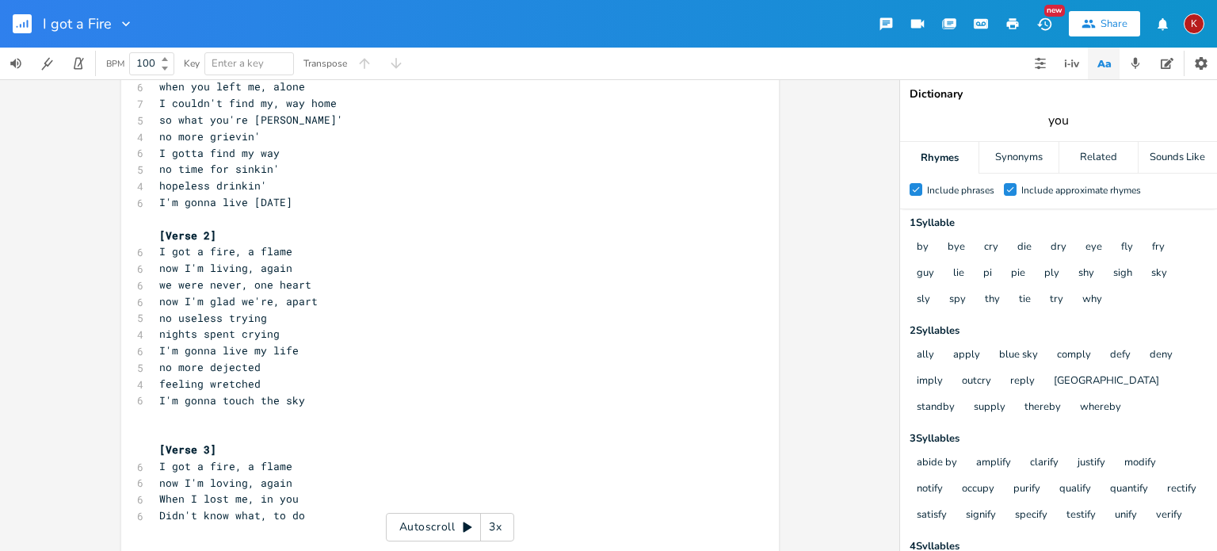
type input "you"
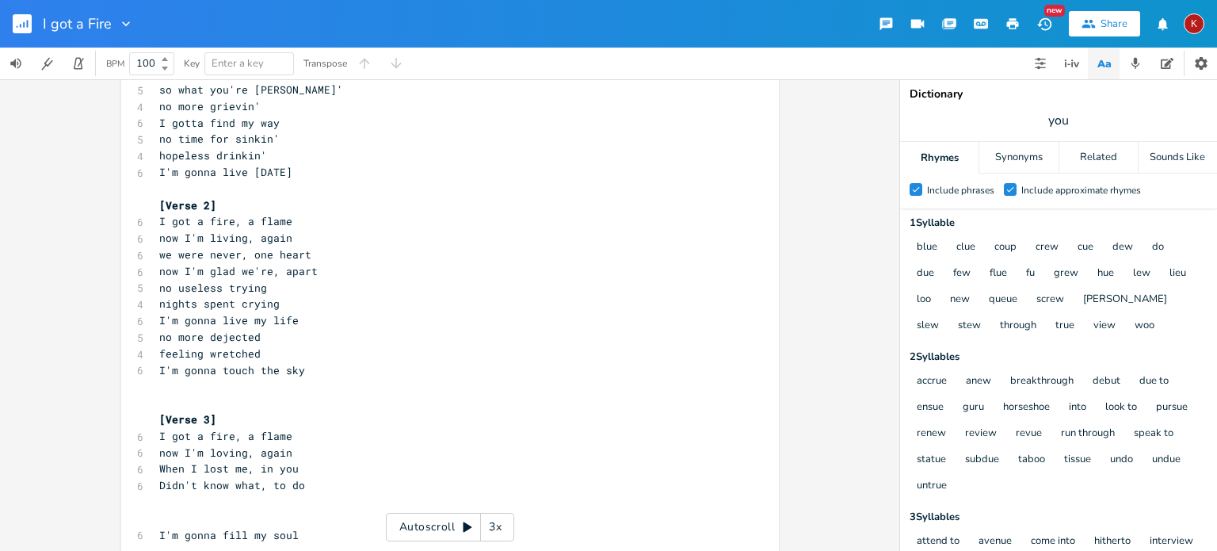
scroll to position [0, 2]
click at [298, 486] on pre "Didn't know what, to do" at bounding box center [442, 485] width 572 height 17
type textarea "I"
type textarea ", could choose"
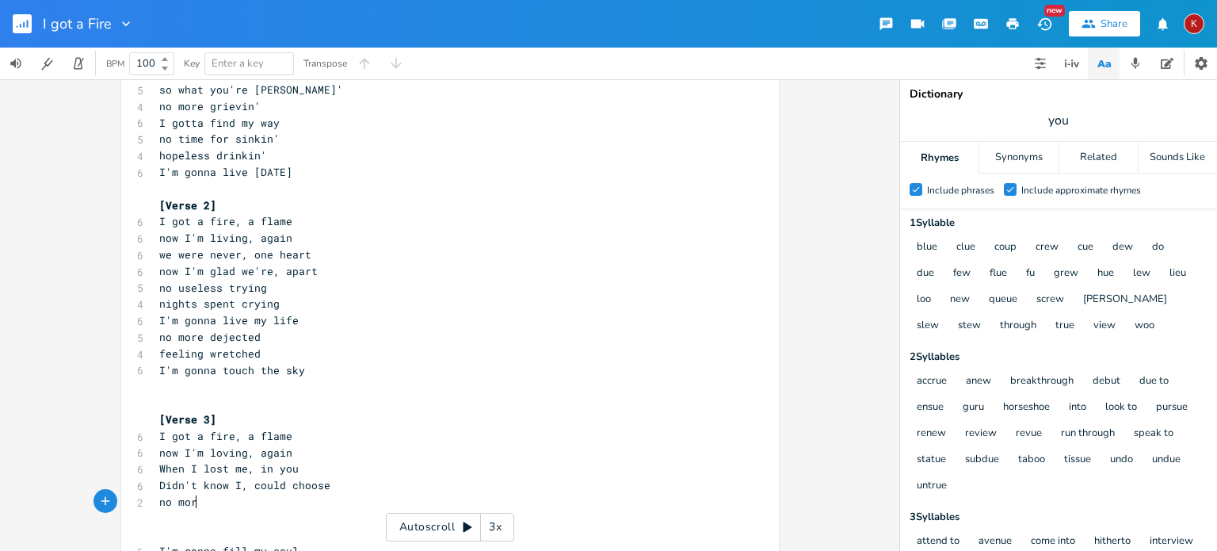
scroll to position [0, 38]
type textarea "no more"
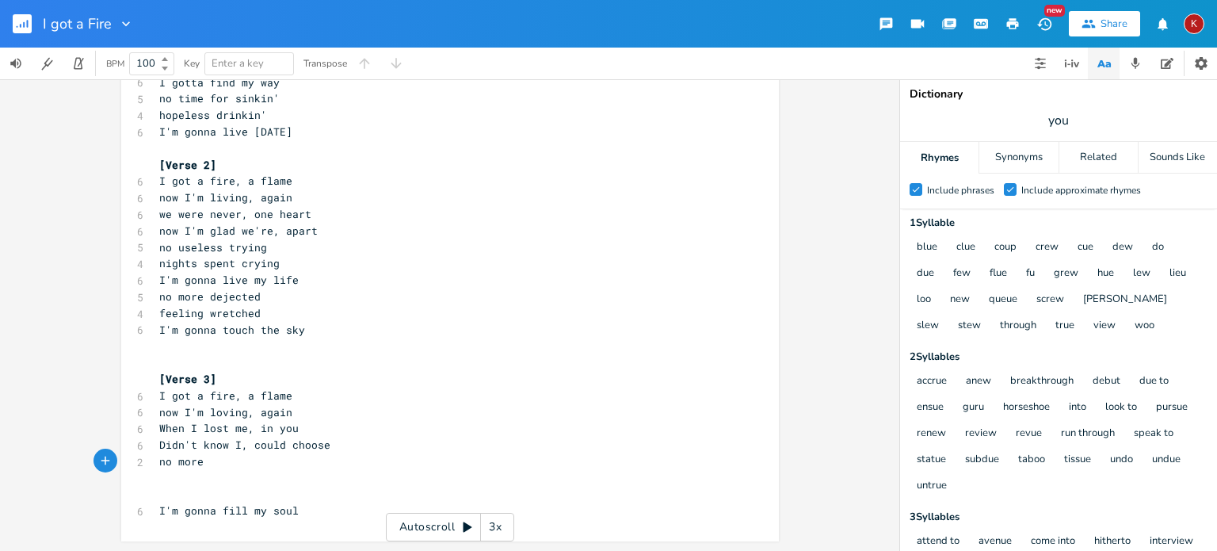
click at [174, 491] on pre "​" at bounding box center [442, 494] width 572 height 17
type textarea "misery, gloom"
click at [211, 463] on pre "no more" at bounding box center [442, 461] width 572 height 17
type textarea "of your gloom"
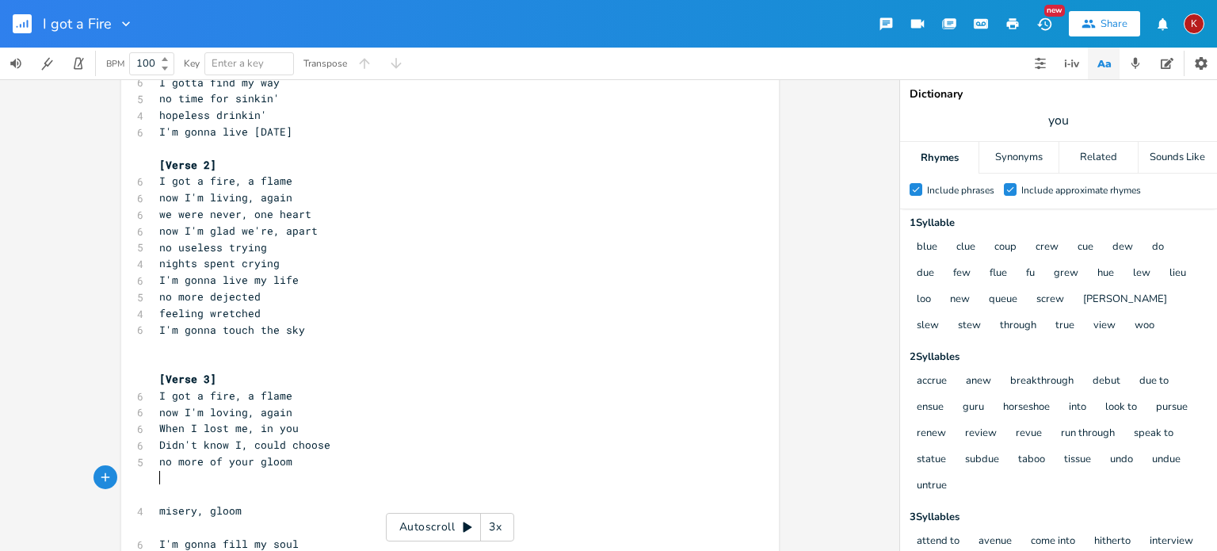
scroll to position [0, 10]
type textarea "co"
click at [248, 458] on span "no more of your gloom" at bounding box center [225, 461] width 133 height 14
click at [252, 462] on span "no more of your gloom" at bounding box center [225, 461] width 133 height 14
click at [166, 478] on pre "co" at bounding box center [442, 478] width 572 height 17
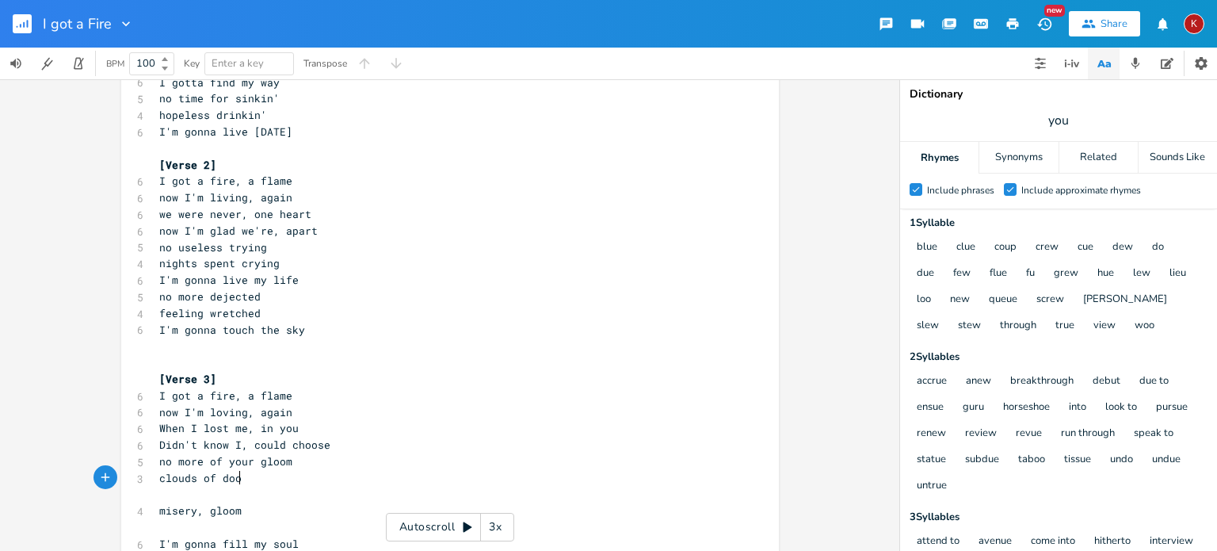
type textarea "louds of doom"
click at [159, 478] on span "clouds of doom" at bounding box center [203, 478] width 89 height 14
type textarea "[PERSON_NAME]"
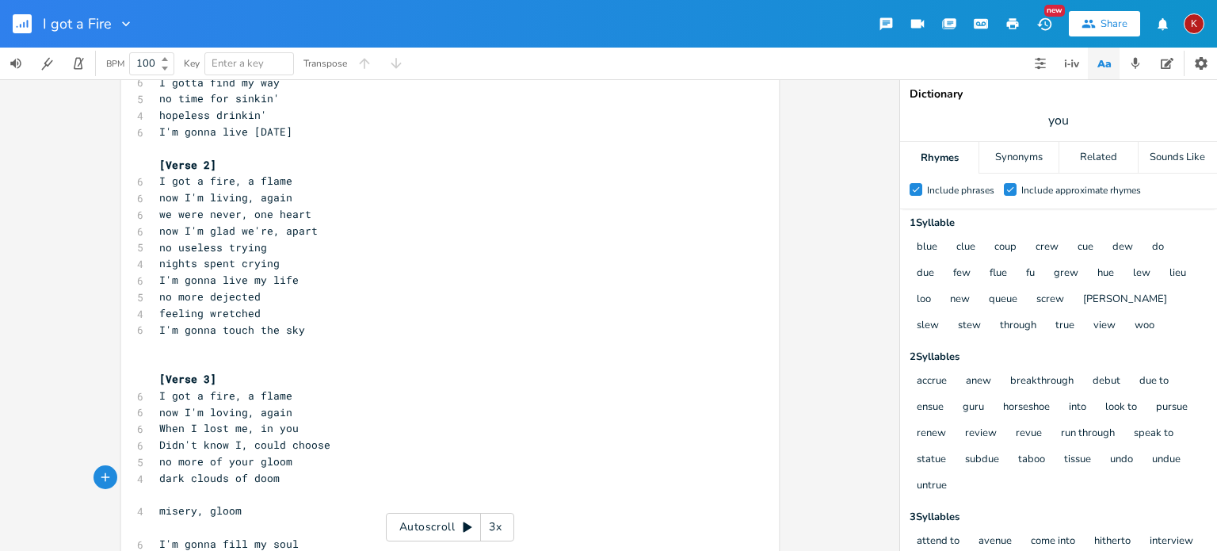
type textarea "k"
click at [1062, 110] on span "you" at bounding box center [1058, 120] width 317 height 29
type input "doom"
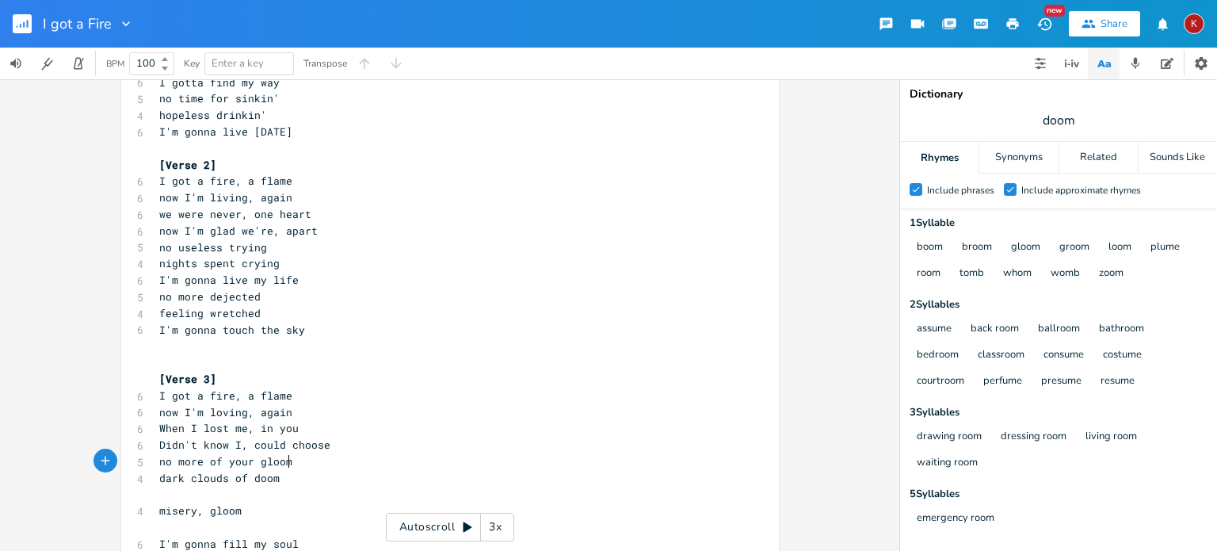
click at [288, 462] on pre "no more of your gloom" at bounding box center [442, 461] width 572 height 17
type textarea "glooming"
click at [165, 484] on span "dark clouds of doom" at bounding box center [219, 478] width 120 height 14
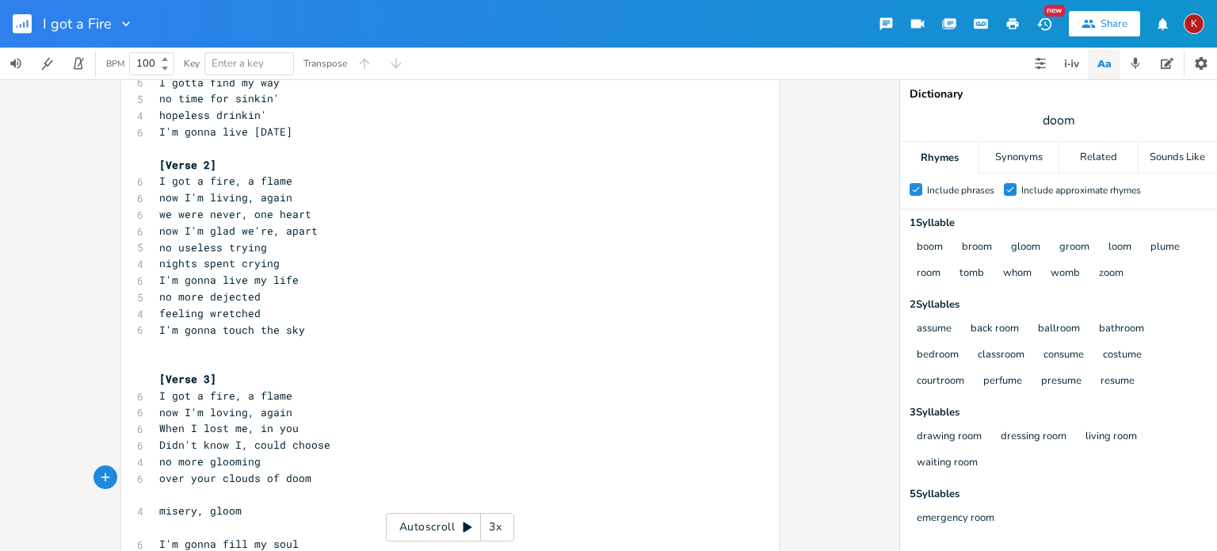
type textarea "over your"
click at [202, 462] on span "no more glooming" at bounding box center [209, 461] width 101 height 14
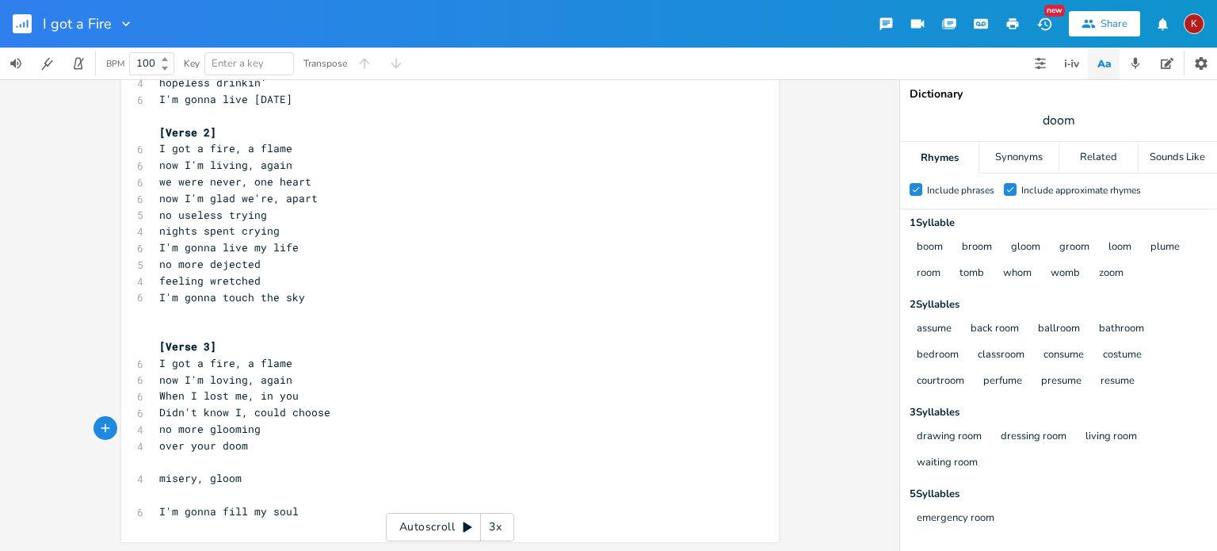
click at [183, 431] on span "no more glooming" at bounding box center [209, 428] width 101 height 14
type textarea "poinl"
type textarea "tless"
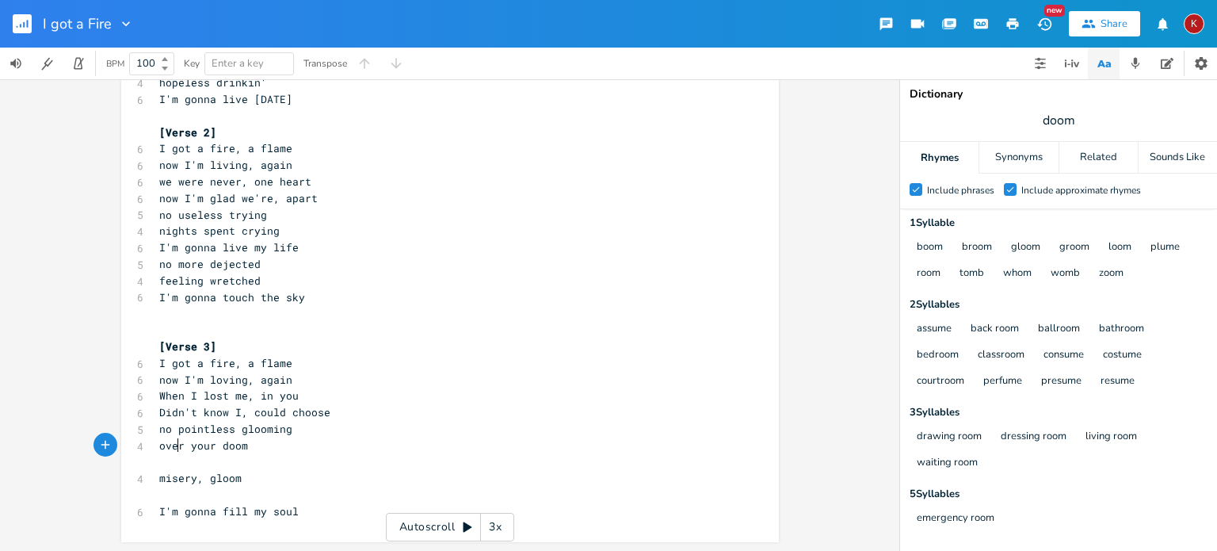
click at [171, 444] on span "over your doom" at bounding box center [203, 445] width 89 height 14
type textarea "over"
click at [171, 444] on span "over your doom" at bounding box center [203, 445] width 89 height 14
click at [242, 446] on pre "over your doom" at bounding box center [442, 445] width 572 height 17
type textarea "ing"
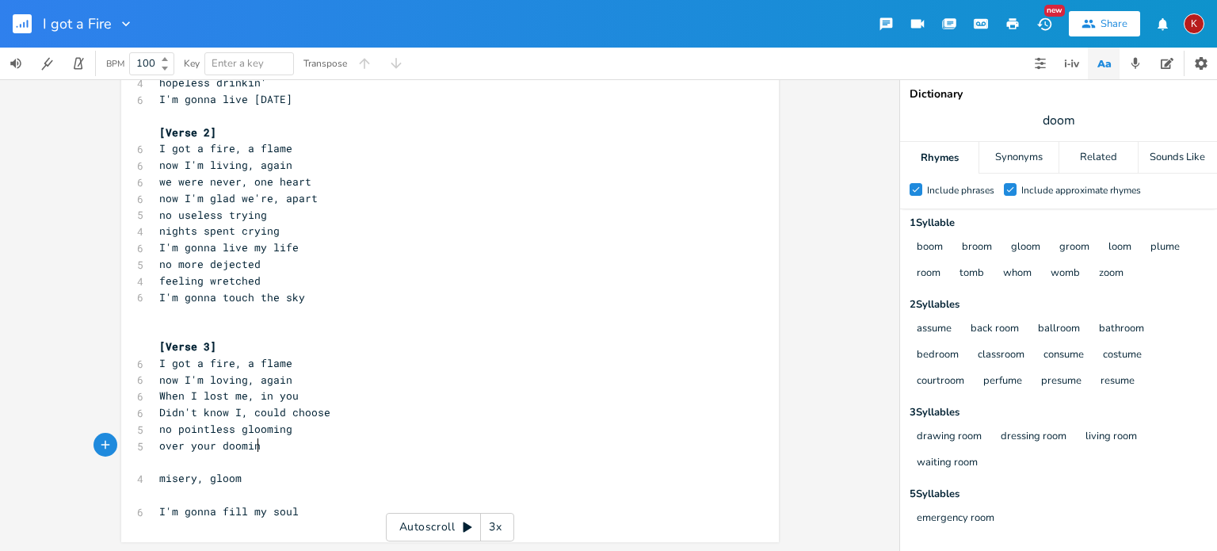
scroll to position [0, 13]
click at [162, 444] on span "over your dooming" at bounding box center [213, 445] width 108 height 14
type textarea "tragic"
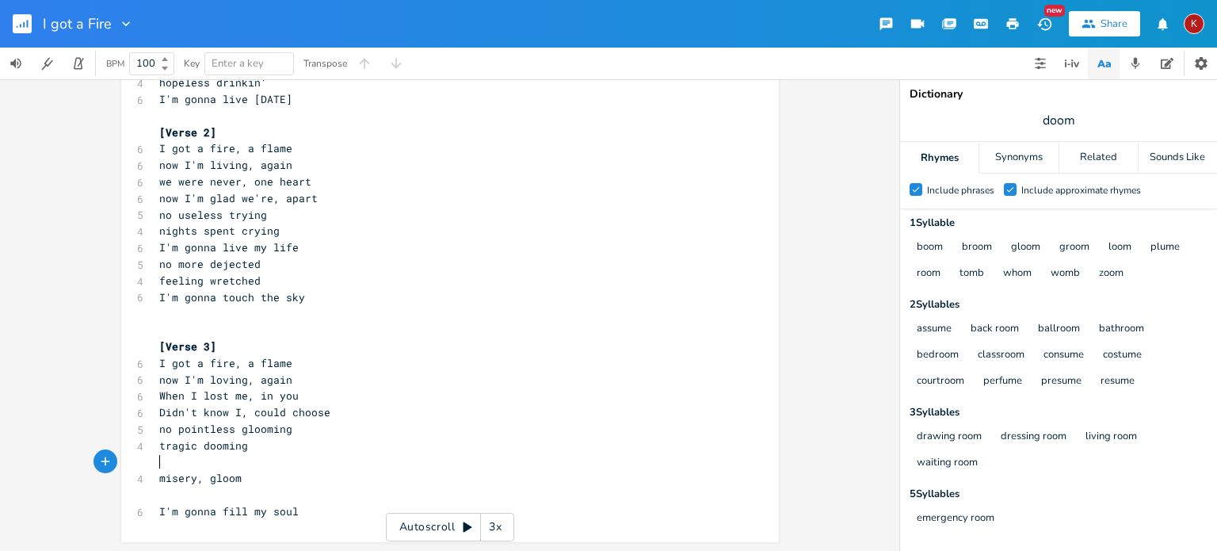
click at [183, 461] on pre "​" at bounding box center [442, 462] width 572 height 17
type textarea "I'm"
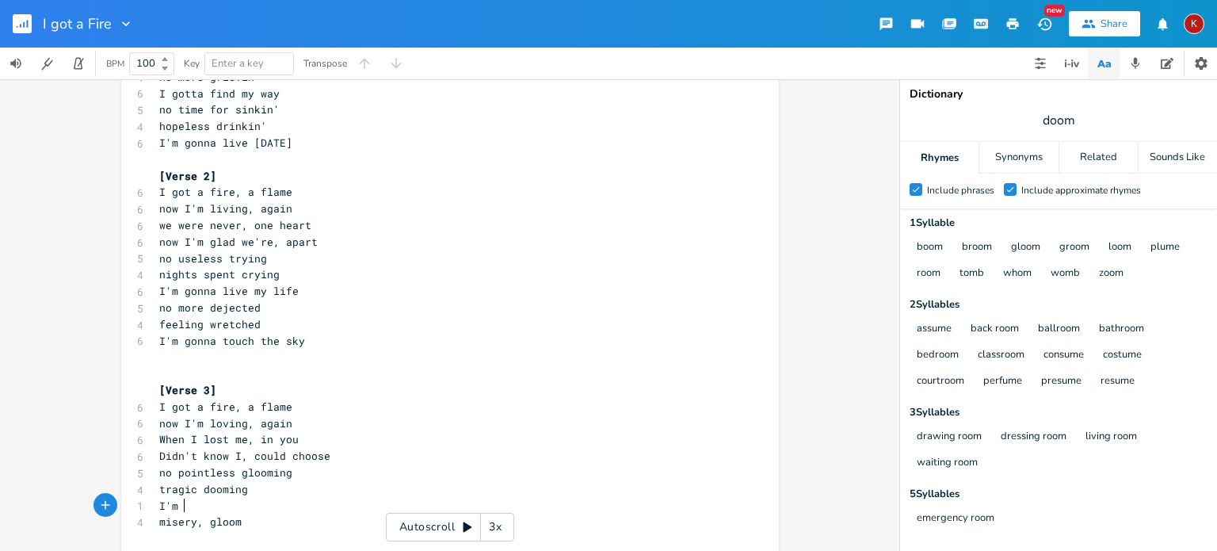
scroll to position [191, 0]
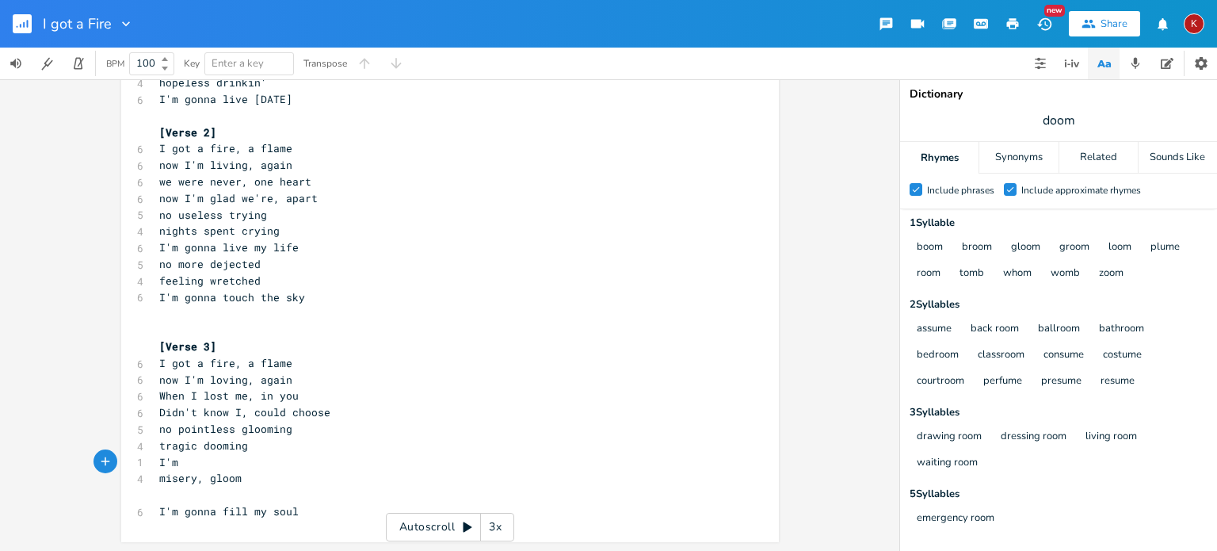
click at [401, 298] on pre "I'm gonna touch the sky" at bounding box center [442, 297] width 572 height 17
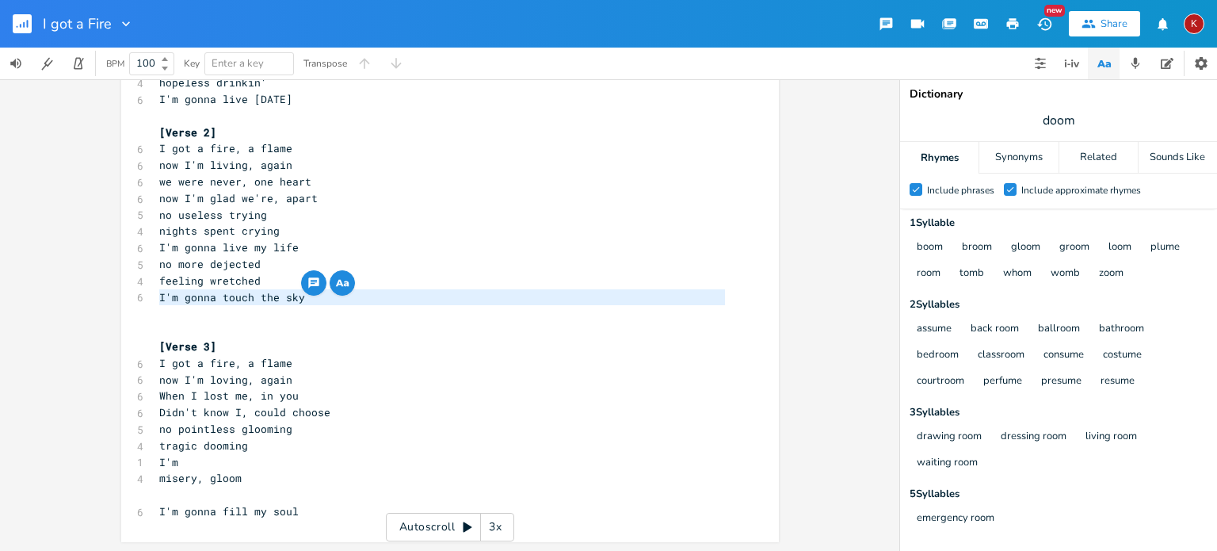
click at [401, 298] on pre "I'm gonna touch the sky" at bounding box center [442, 297] width 572 height 17
type textarea "I'm gonna touch the sky"
click at [401, 298] on pre "I'm gonna touch the sky" at bounding box center [442, 297] width 572 height 17
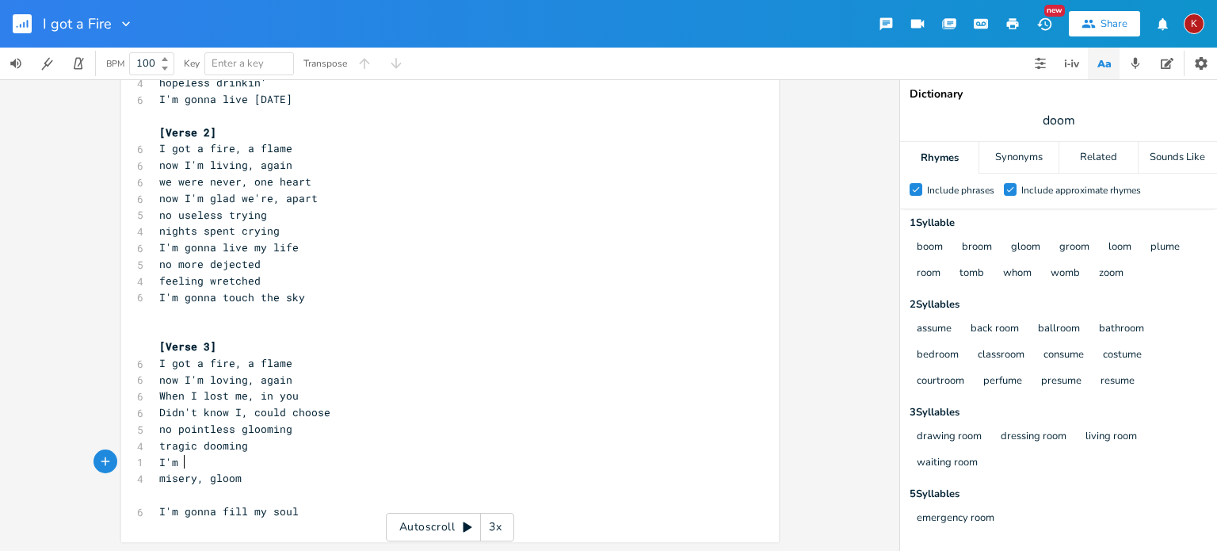
click at [198, 463] on pre "I'm" at bounding box center [442, 462] width 572 height 17
type textarea "f"
type textarea "gonna find my smile"
type textarea "misery, gloom"
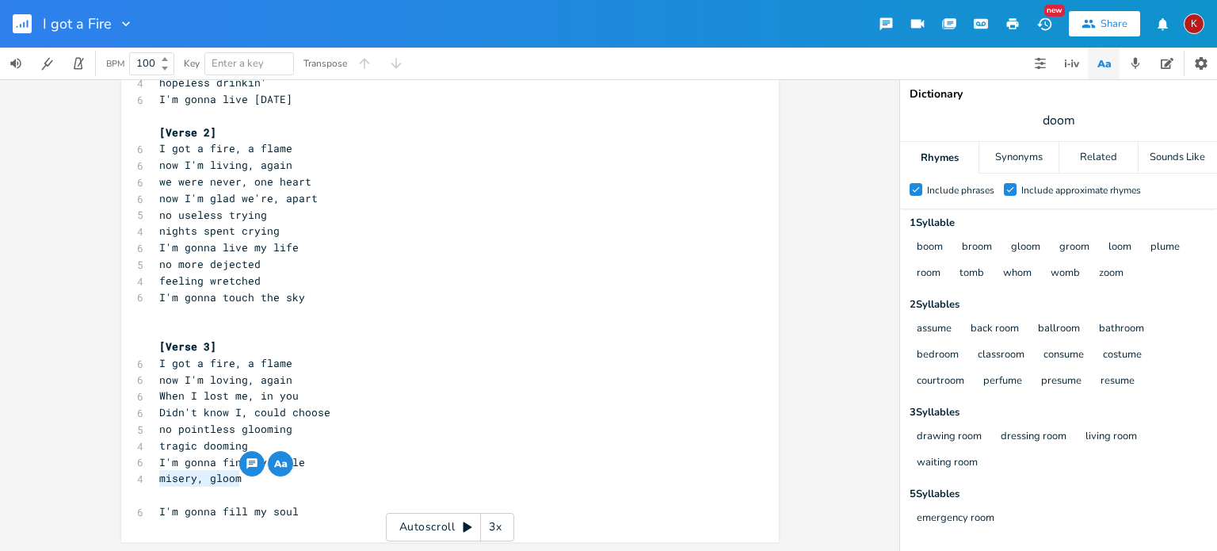
drag, startPoint x: 246, startPoint y: 479, endPoint x: 139, endPoint y: 481, distance: 106.2
click at [139, 481] on div "misery, gloom x [Verse 1] 6 I got a fire, a flame 6 now I'm dancing, again 6 wh…" at bounding box center [450, 220] width 658 height 644
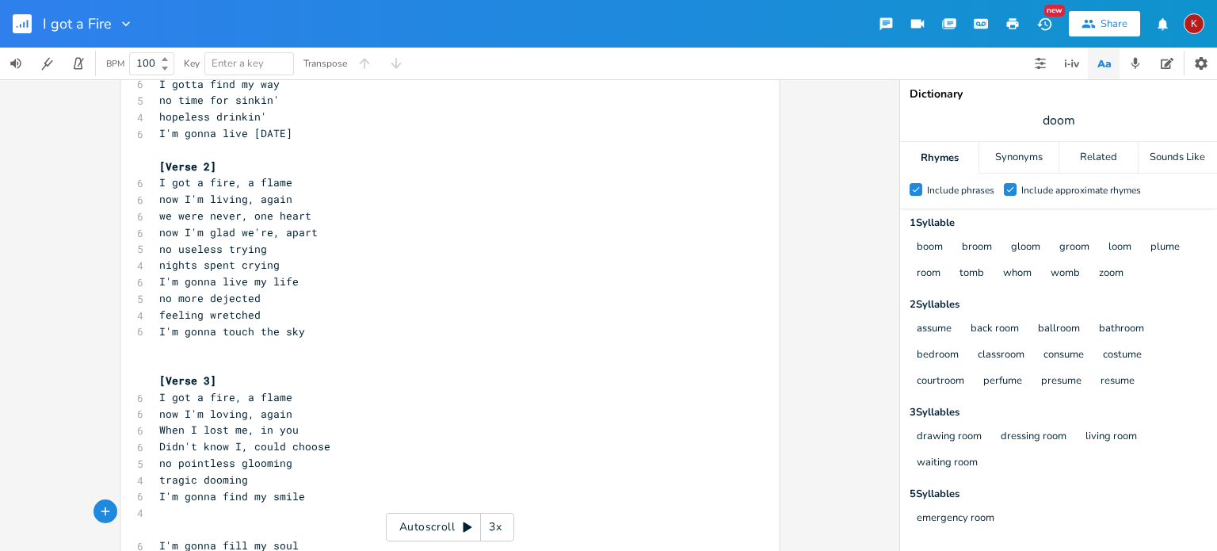
scroll to position [191, 0]
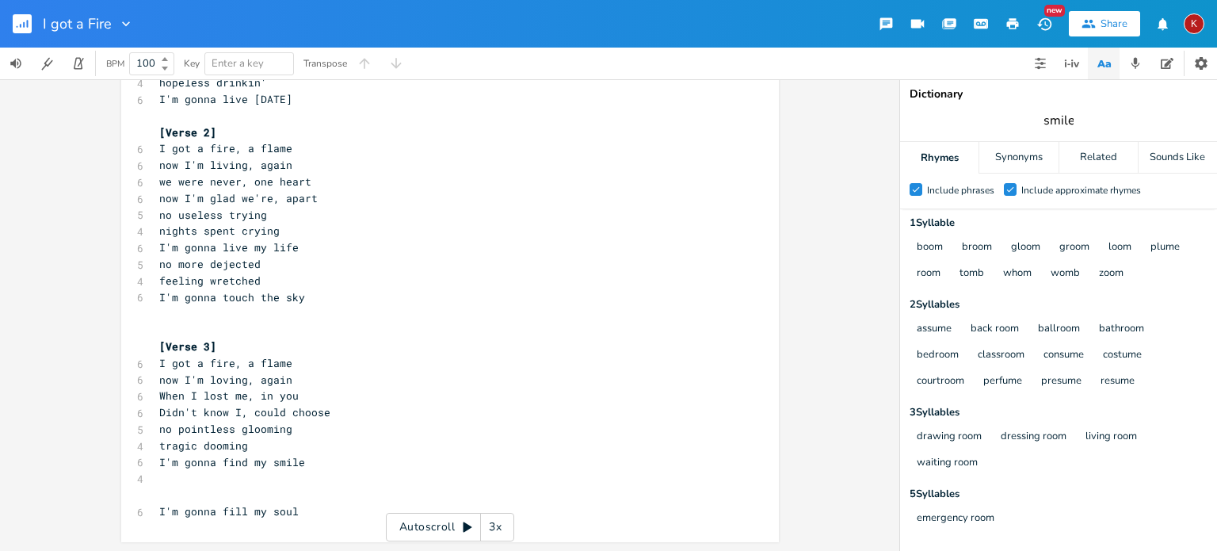
type input "smile"
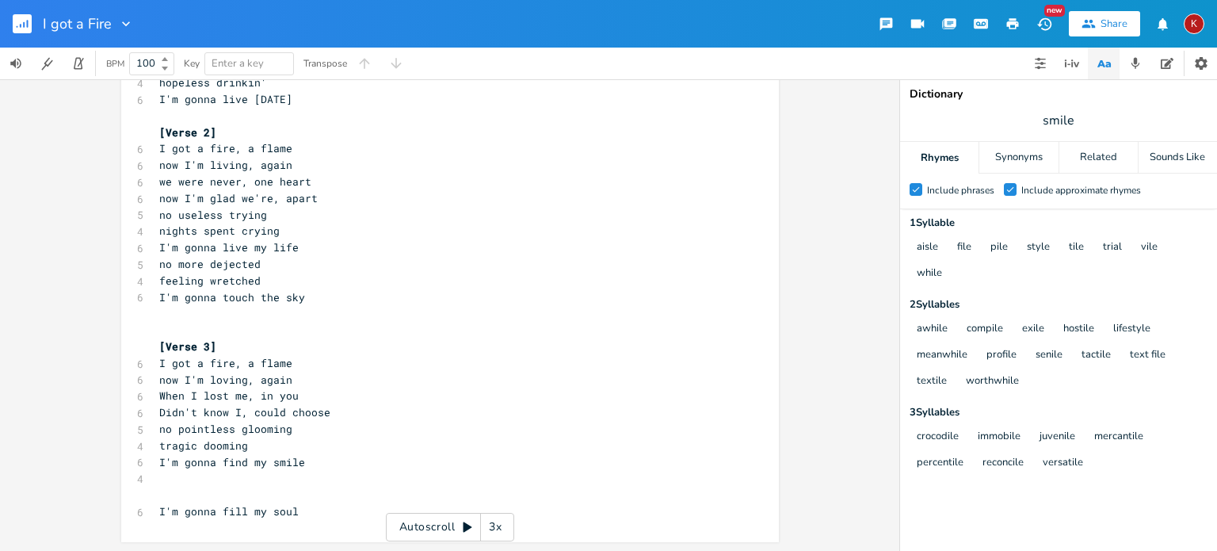
scroll to position [0, 0]
type textarea "gonna fill my soul"
drag, startPoint x: 298, startPoint y: 511, endPoint x: 177, endPoint y: 511, distance: 121.2
click at [177, 511] on pre "I'm gonna fill my soul" at bounding box center [442, 511] width 572 height 17
click at [242, 509] on span "I'm gonna fill my soul" at bounding box center [228, 511] width 139 height 14
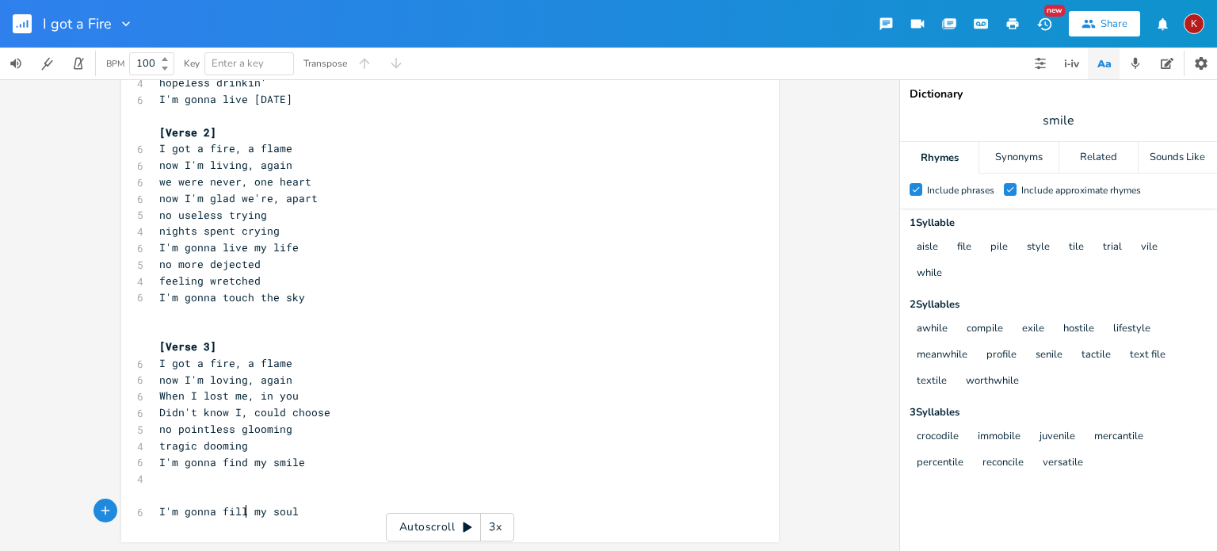
click at [231, 509] on span "I'm gonna fill my soul" at bounding box center [228, 511] width 139 height 14
type textarea "fill"
click at [231, 509] on span "I'm gonna fill my soul" at bounding box center [228, 511] width 139 height 14
click at [276, 517] on pre "I'm gonna fill my soul" at bounding box center [442, 511] width 572 height 17
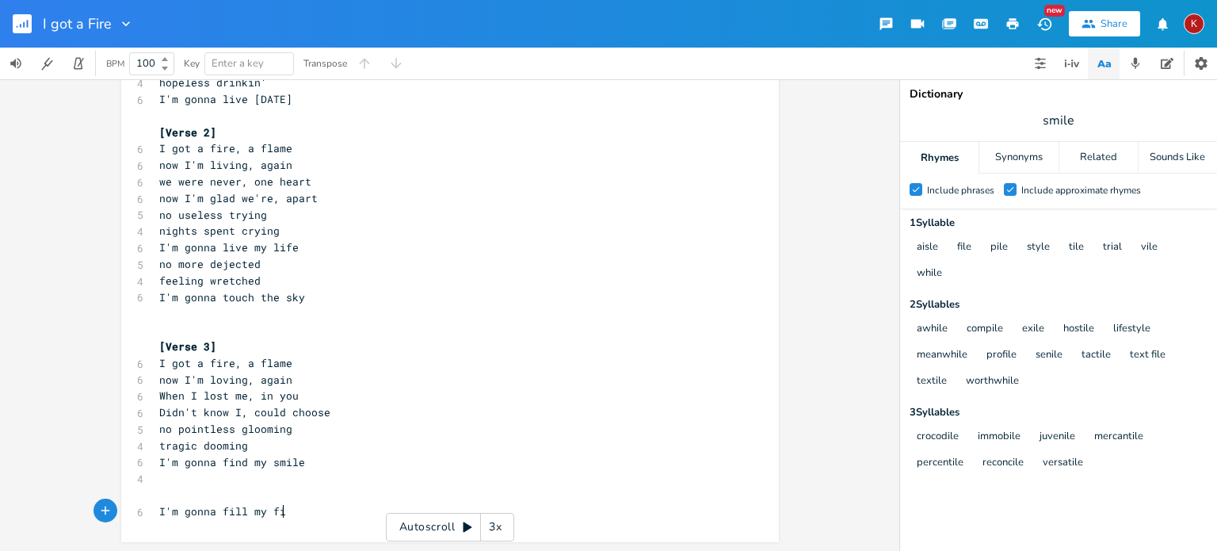
type textarea "fire"
click at [231, 514] on span "I'm gonna fill my fire" at bounding box center [228, 511] width 139 height 14
type textarea "light"
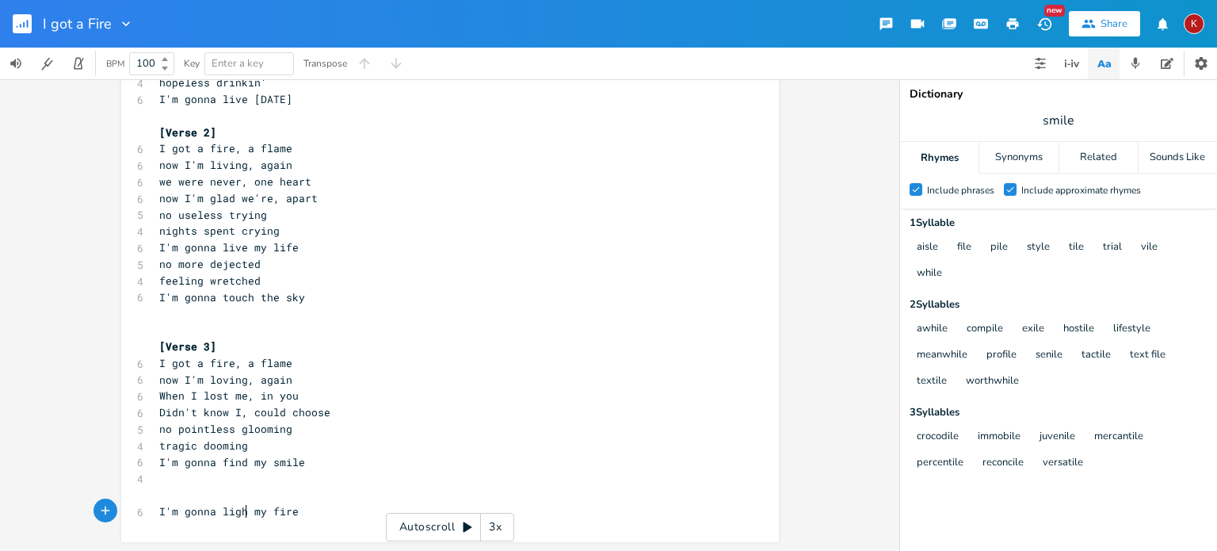
scroll to position [0, 20]
click at [307, 513] on pre "I'm gonna light my fire" at bounding box center [442, 511] width 572 height 17
type textarea "I desire"
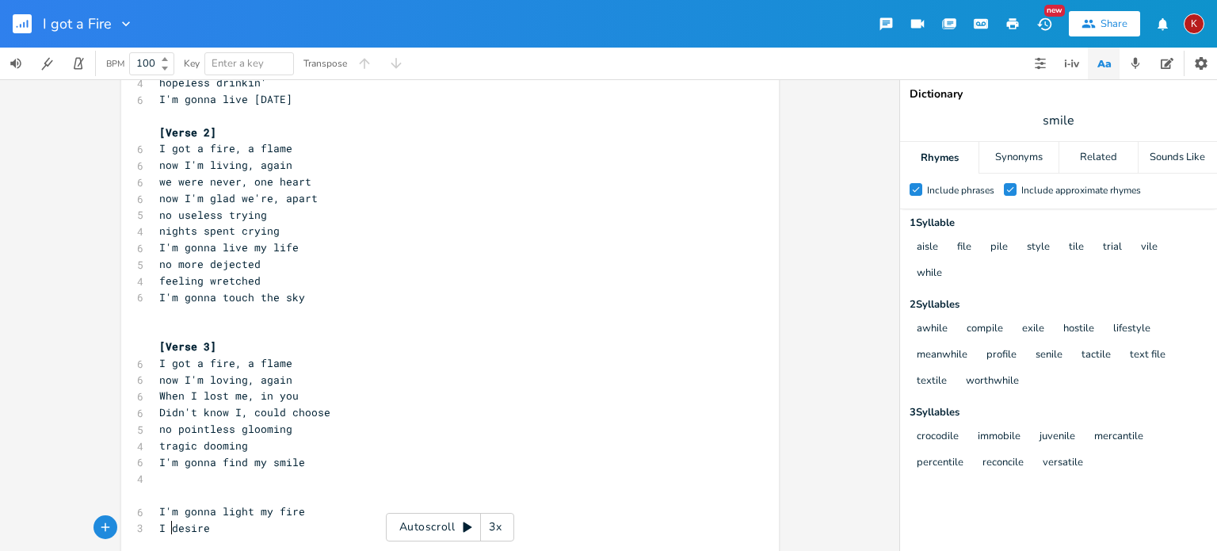
click at [165, 529] on span "I desire" at bounding box center [184, 527] width 51 height 14
type textarea "'m living with"
click at [165, 529] on span "I'm living with desire" at bounding box center [228, 527] width 139 height 14
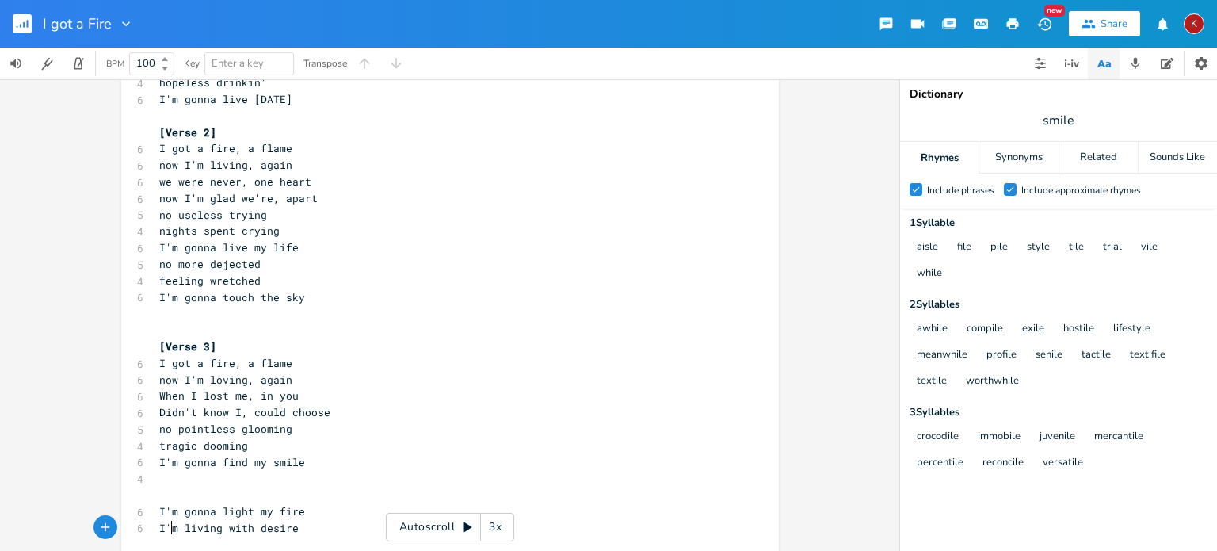
type textarea "'"
click at [165, 529] on span "I'm living with desire" at bounding box center [228, 527] width 139 height 14
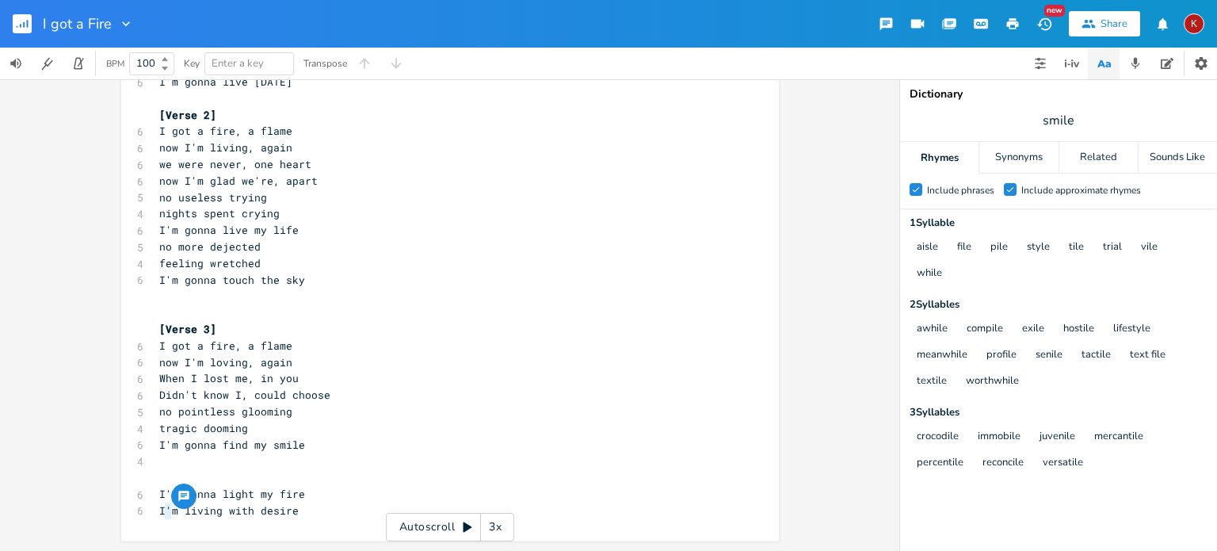
scroll to position [207, 0]
click at [193, 445] on span "I'm gonna find my smile" at bounding box center [232, 446] width 146 height 14
type textarea "gotta burning desire"
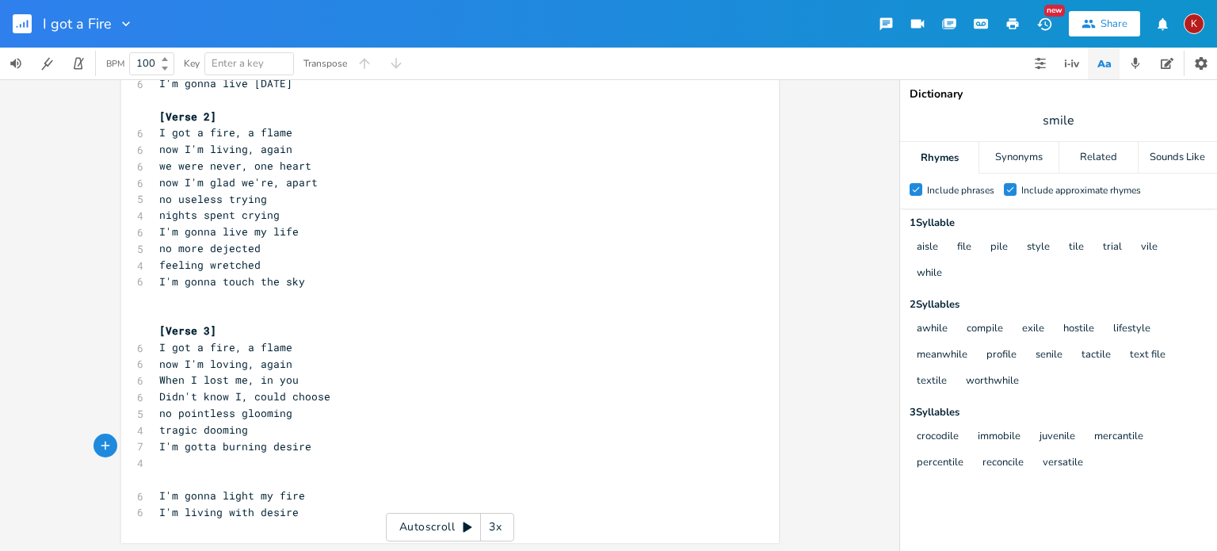
click at [234, 445] on span "I'm gotta burning desire" at bounding box center [235, 446] width 152 height 14
type textarea "new"
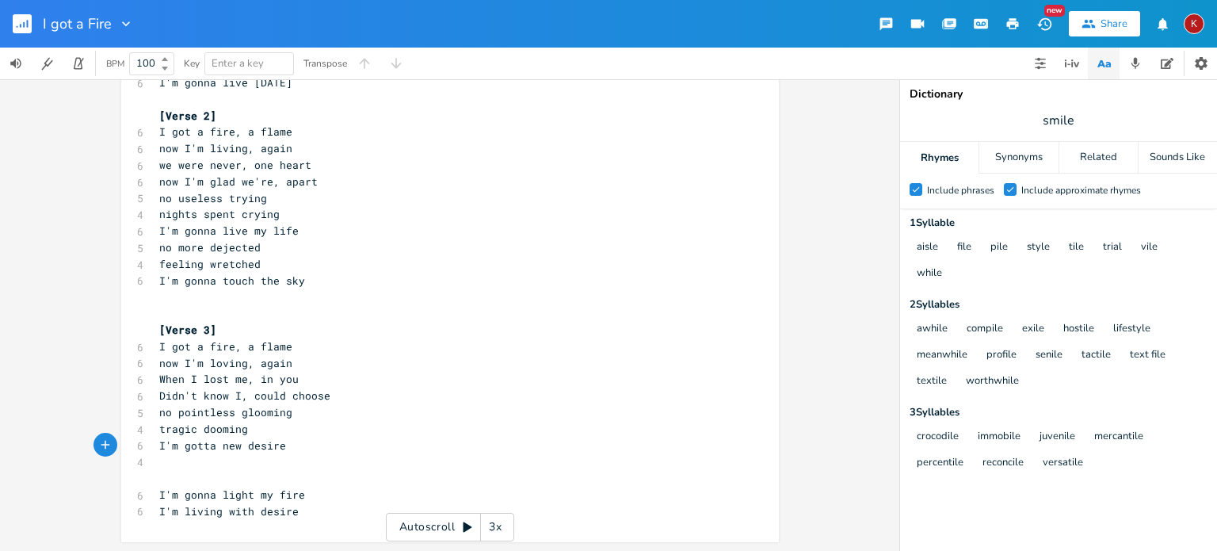
click at [187, 509] on span "I'm living with desire" at bounding box center [228, 511] width 139 height 14
type textarea "I'm living with desire"
click at [187, 509] on span "I'm living with desire" at bounding box center [228, 511] width 139 height 14
click at [168, 461] on pre "​" at bounding box center [442, 461] width 572 height 17
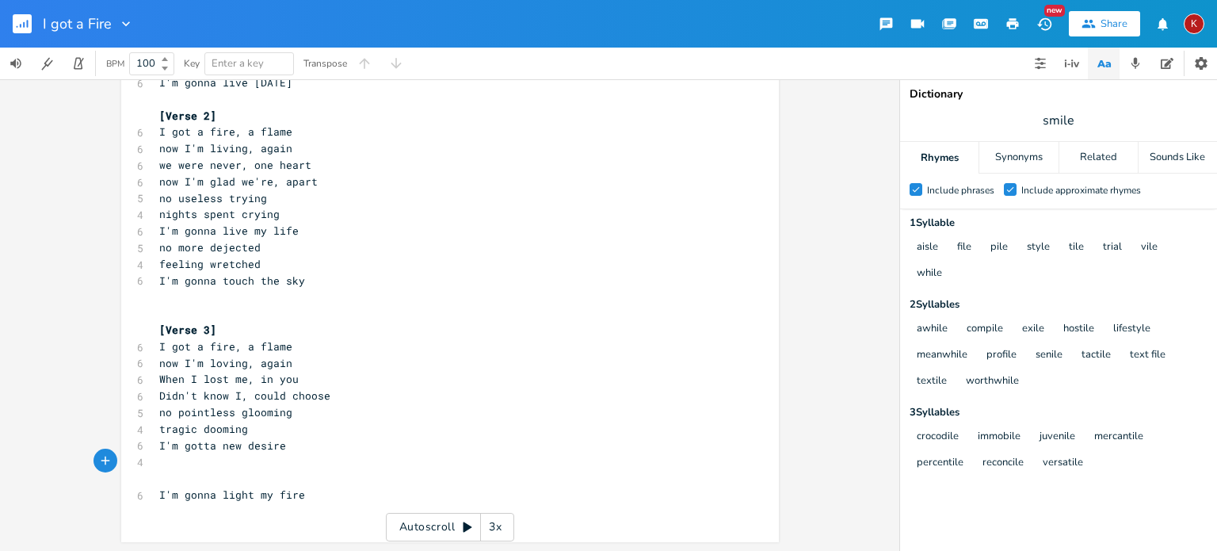
click at [168, 461] on pre "​" at bounding box center [442, 461] width 572 height 17
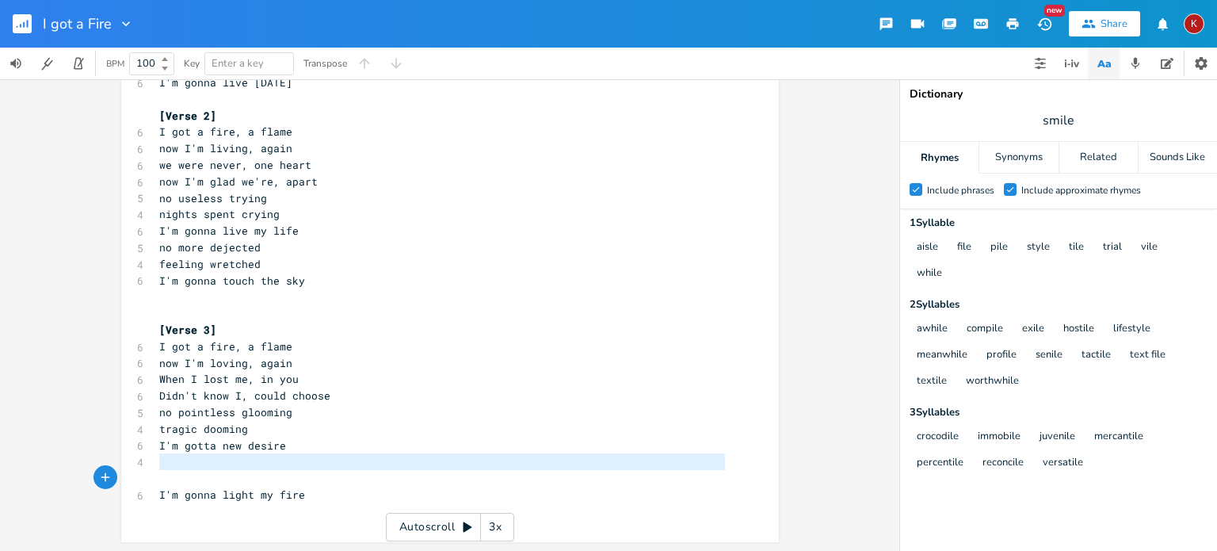
click at [168, 461] on pre "​" at bounding box center [442, 461] width 572 height 17
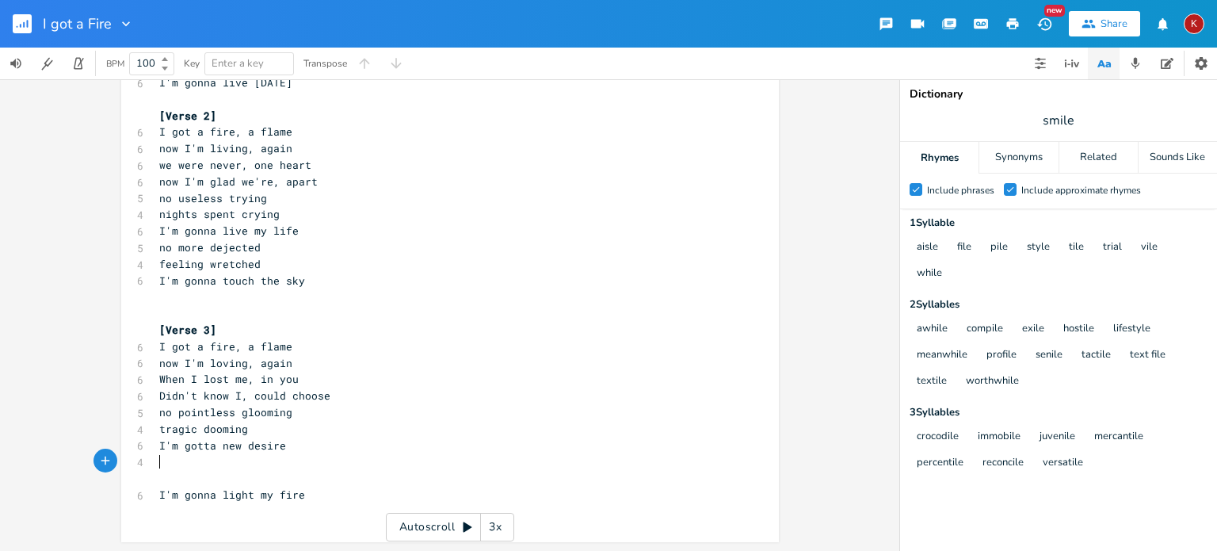
click at [174, 446] on span "I'm gotta new desire" at bounding box center [222, 445] width 127 height 14
click at [171, 464] on pre "​" at bounding box center [442, 461] width 572 height 17
click at [174, 497] on span "I'm gonna light my fire" at bounding box center [232, 494] width 146 height 14
type textarea "'m"
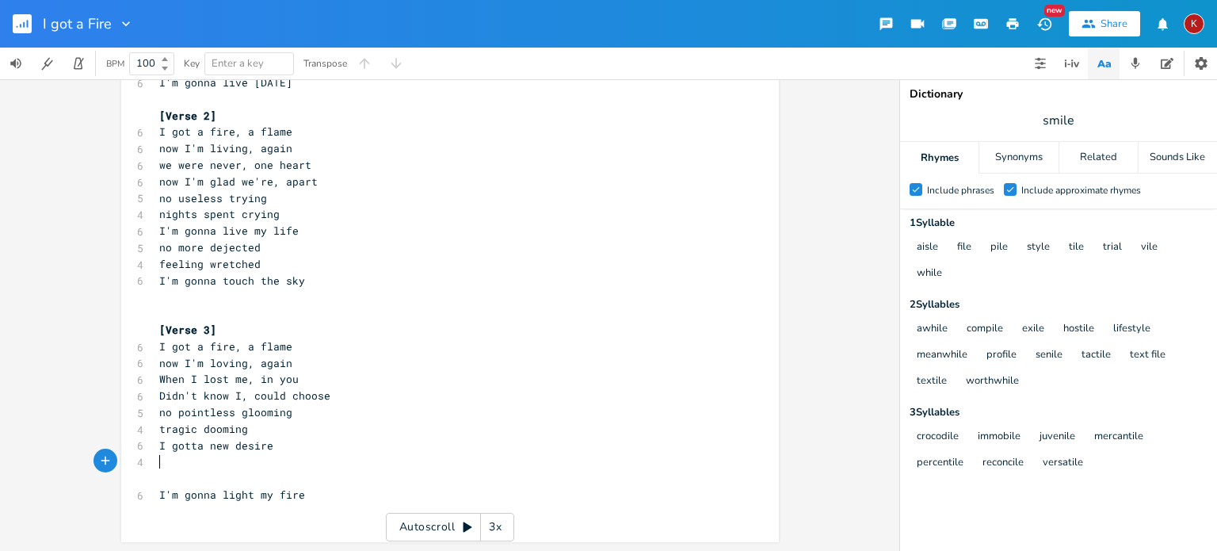
click at [165, 467] on pre "​" at bounding box center [442, 461] width 572 height 17
type textarea "oh you wont see me"
type textarea "dont"
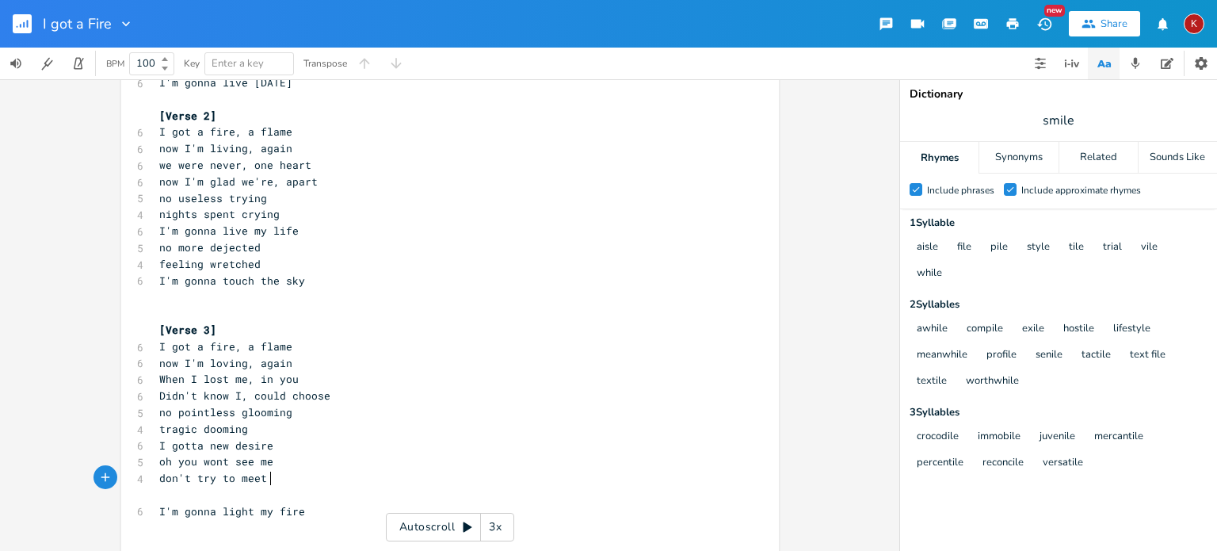
type textarea "'t try to meet me"
drag, startPoint x: 272, startPoint y: 461, endPoint x: 147, endPoint y: 456, distance: 125.3
click at [147, 456] on div "oh you wont see me x [Verse 1] 6 I got a fire, a flame 6 now I'm dancing, again…" at bounding box center [450, 219] width 658 height 677
type textarea "now I'm smiling"
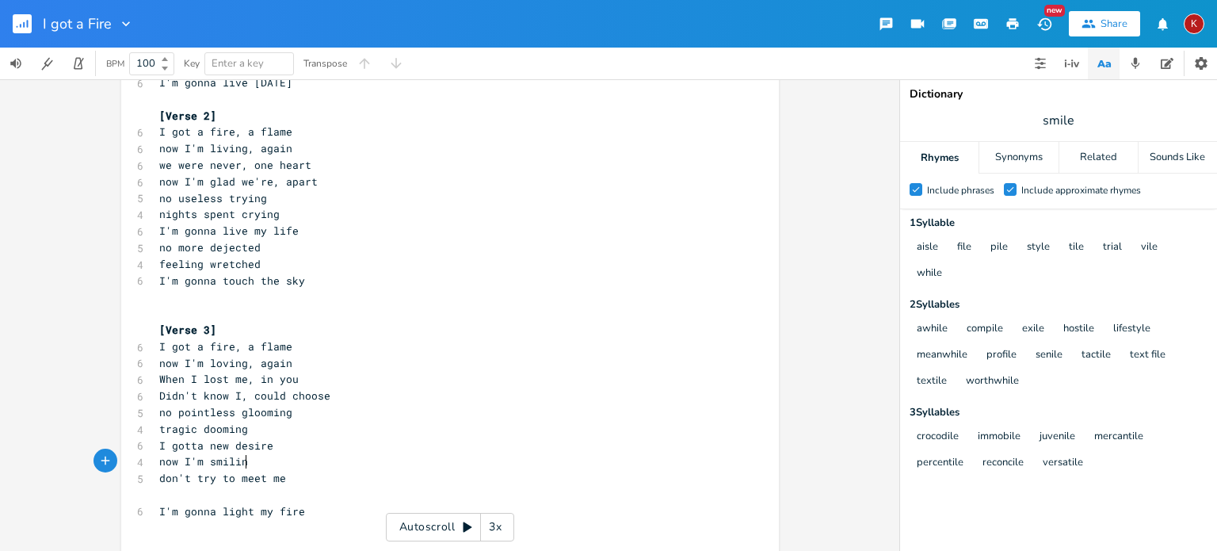
scroll to position [0, 73]
click at [1051, 120] on input "smile" at bounding box center [1058, 120] width 31 height 17
type input "happy"
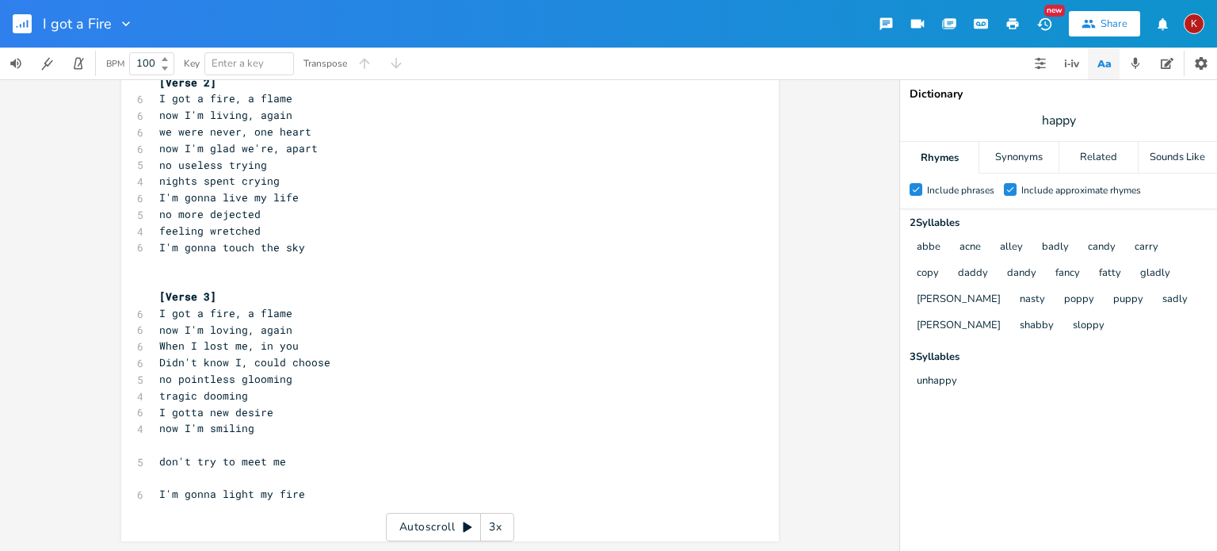
scroll to position [0, 0]
click at [239, 463] on span "don't try to meet me" at bounding box center [222, 461] width 127 height 14
type textarea "don't try to meet me"
click at [239, 463] on span "don't try to meet me" at bounding box center [222, 461] width 127 height 14
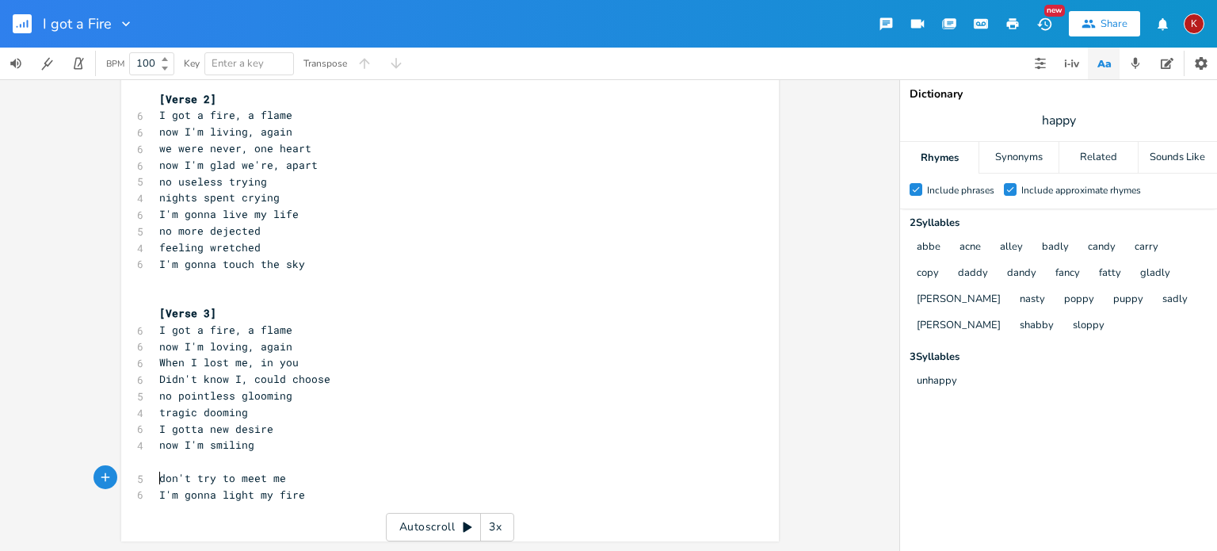
scroll to position [224, 0]
click at [247, 483] on span "don't try to meet me" at bounding box center [222, 478] width 127 height 14
type textarea "don't try to meet me"
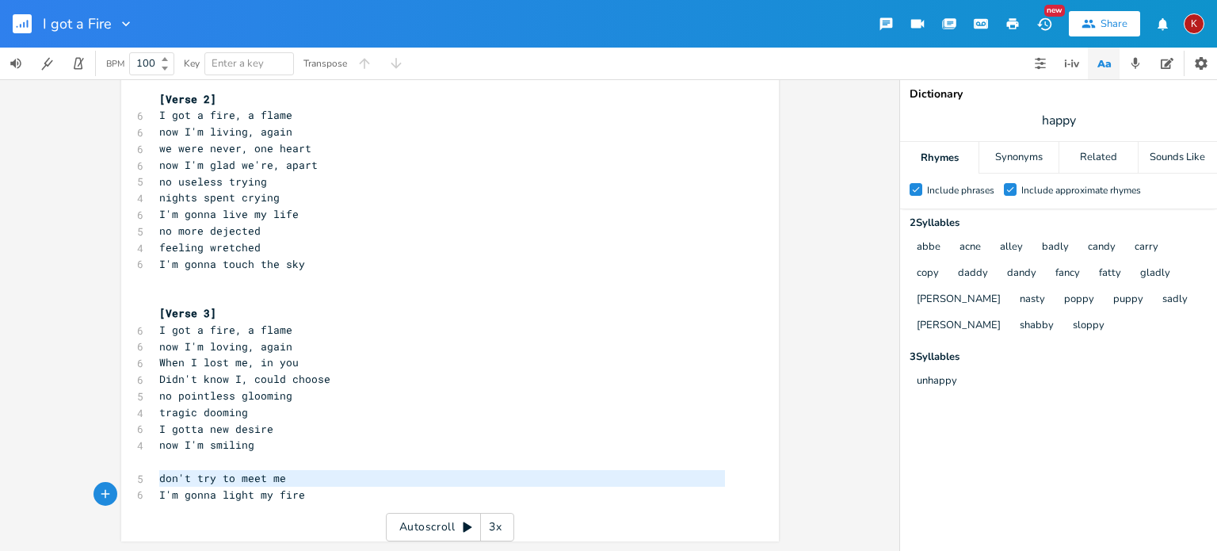
click at [247, 483] on span "don't try to meet me" at bounding box center [222, 478] width 127 height 14
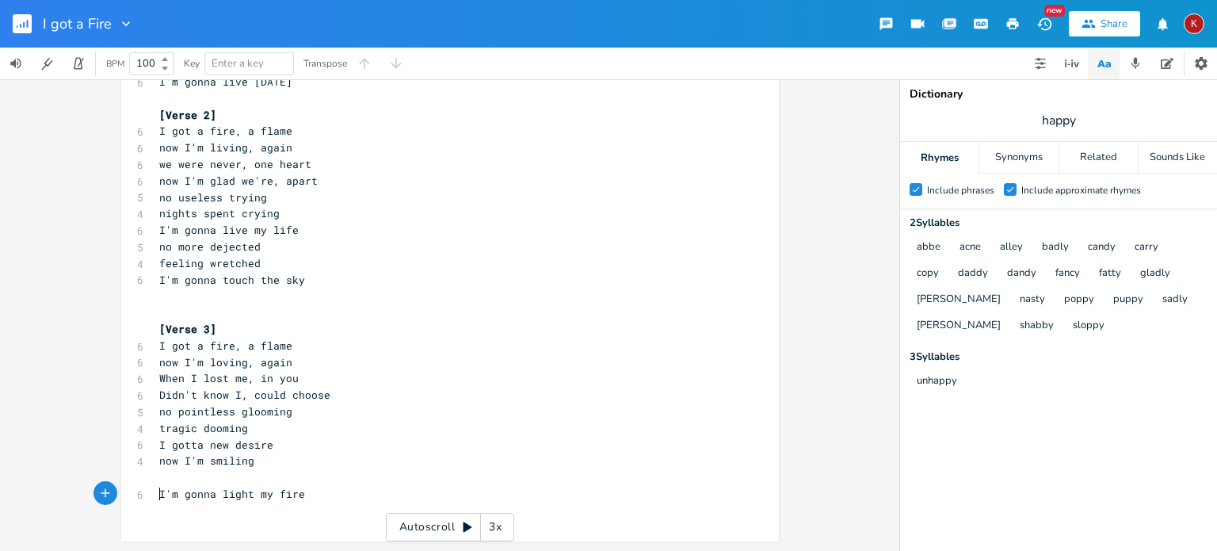
scroll to position [208, 0]
click at [185, 475] on pre "​" at bounding box center [442, 478] width 572 height 17
type textarea "life restyling"
click at [159, 461] on span "now I'm smiling" at bounding box center [206, 461] width 95 height 14
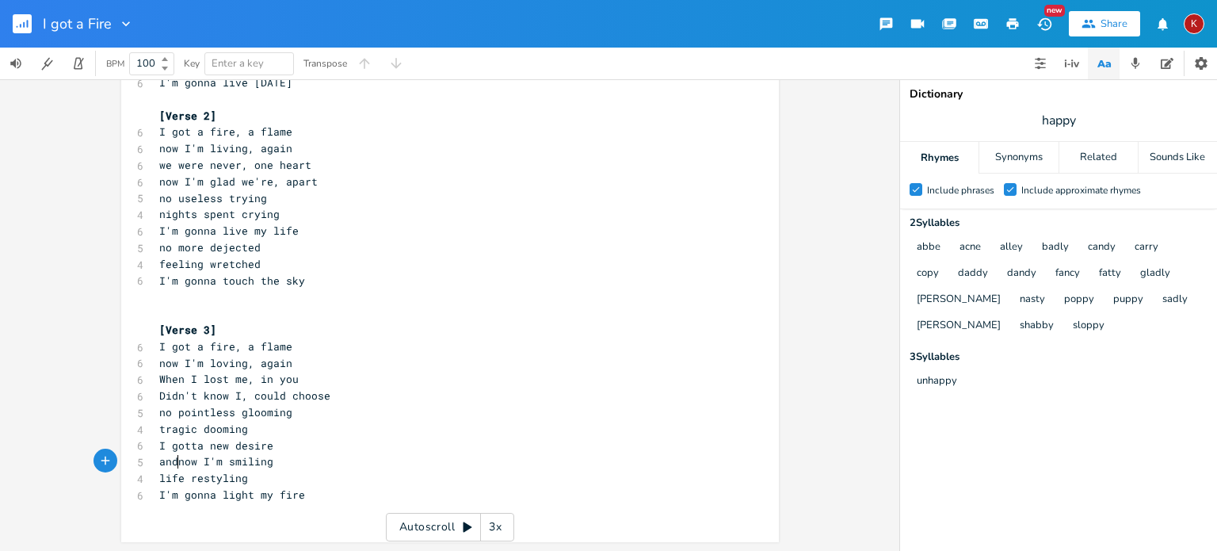
type textarea "and"
click at [307, 501] on pre "I'm gonna light my fire" at bounding box center [442, 494] width 572 height 17
type textarea "I'm burning with desire"
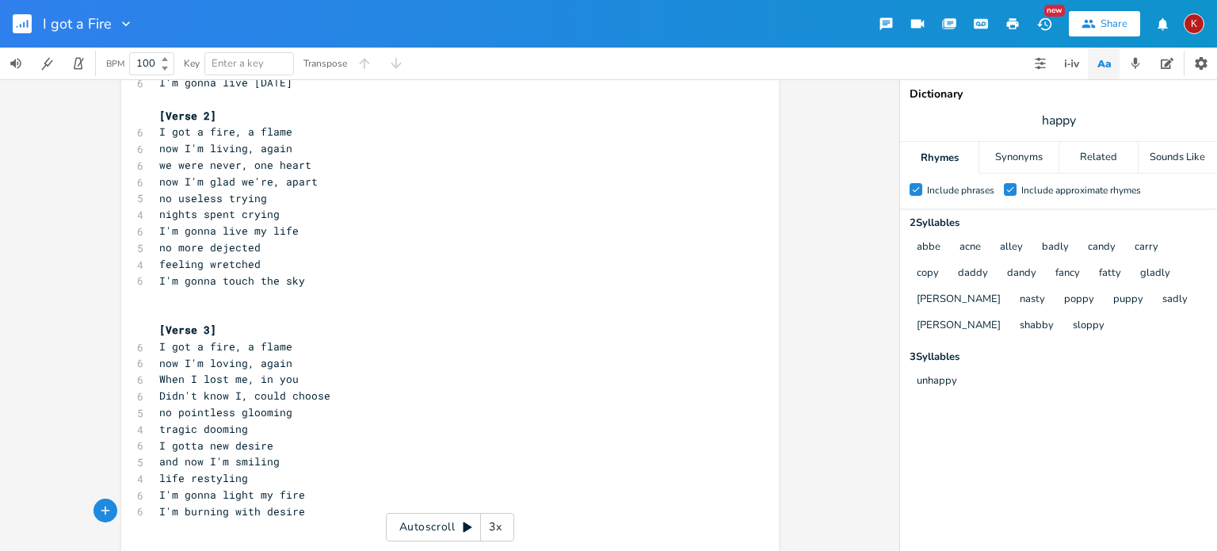
click at [276, 513] on span "I'm burning with desire" at bounding box center [232, 511] width 146 height 14
type textarea "I'm burning with desire"
click at [276, 513] on span "I'm burning with desire" at bounding box center [232, 511] width 146 height 14
click at [164, 491] on span "I'm gonna light my fire" at bounding box center [232, 494] width 146 height 14
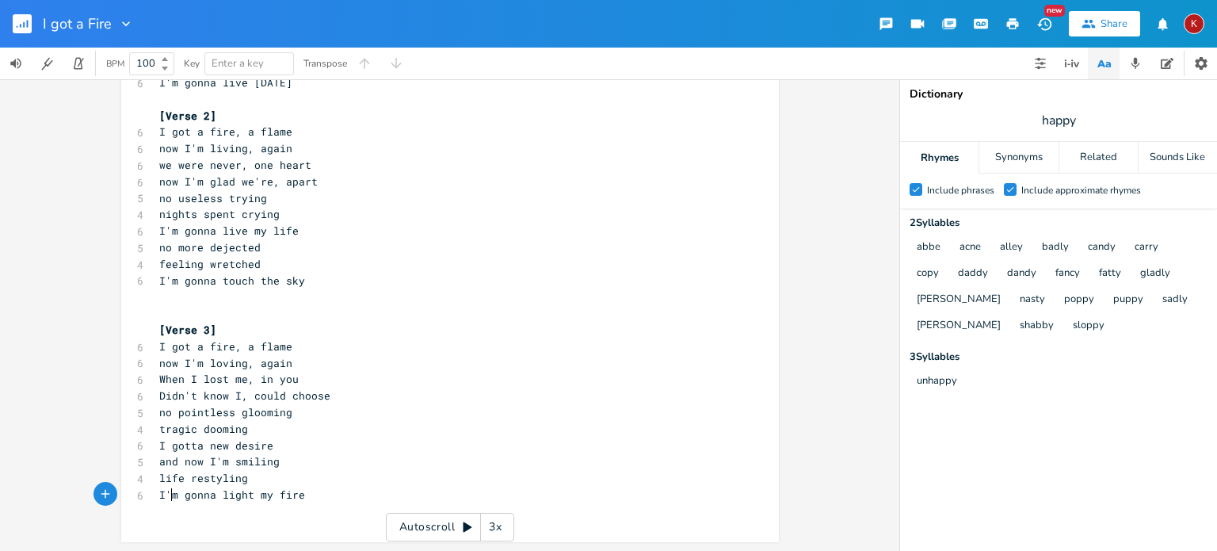
type textarea "'"
click at [164, 491] on span "I'm gonna light my fire" at bounding box center [232, 494] width 146 height 14
click at [299, 500] on pre "I'm gonna light my fire" at bounding box center [442, 494] width 572 height 17
type textarea "Set the world on lf"
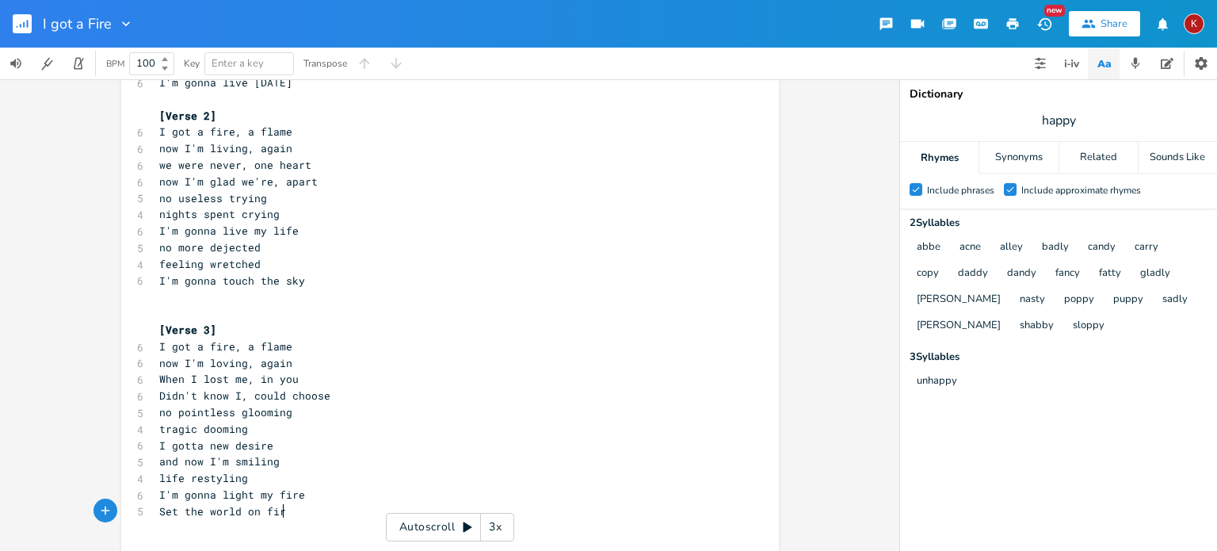
type textarea "fire"
click at [212, 513] on span "Set the world on fire" at bounding box center [225, 511] width 133 height 14
type textarea "world"
click at [212, 513] on span "Set the world on fire" at bounding box center [225, 511] width 133 height 14
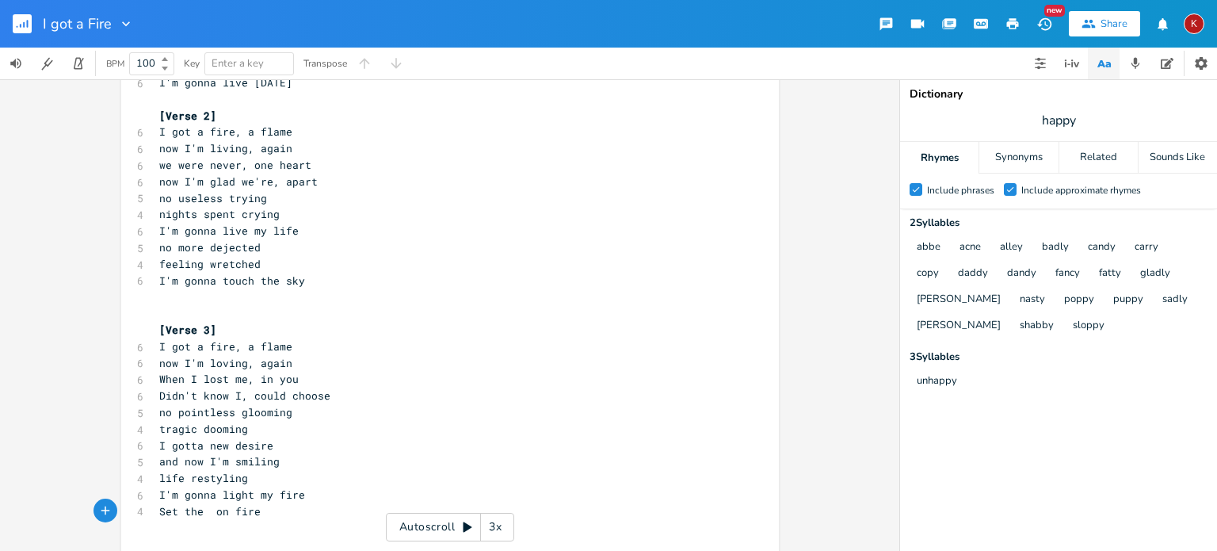
click at [212, 513] on span "Set the on fire" at bounding box center [209, 511] width 101 height 14
type textarea "Set the on fire"
click at [212, 513] on span "Set the on fire" at bounding box center [209, 511] width 101 height 14
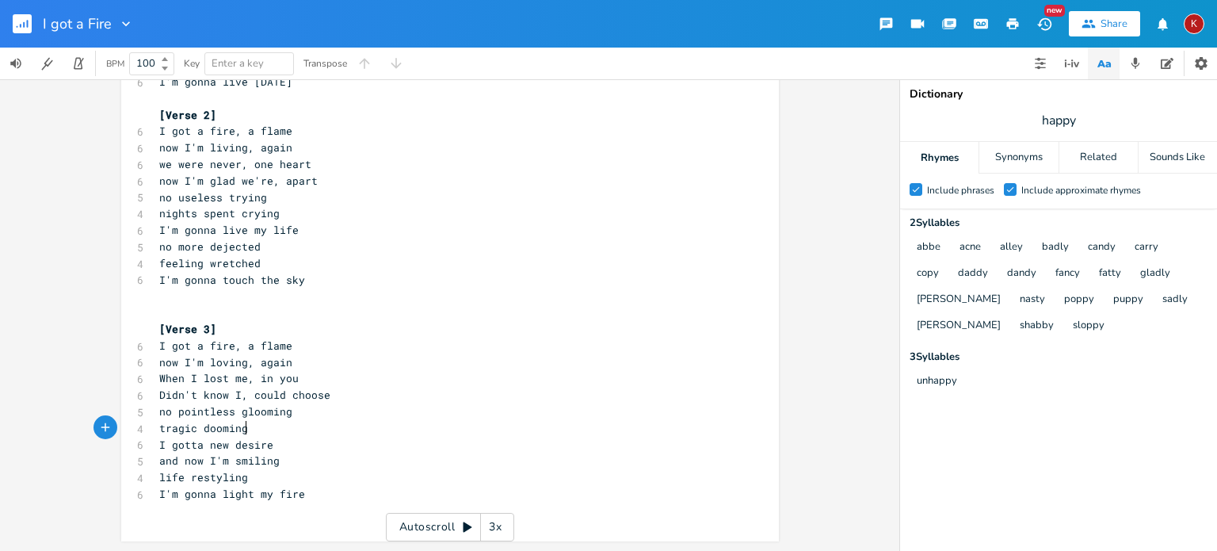
click at [243, 429] on pre "tragic dooming" at bounding box center [442, 428] width 572 height 17
click at [208, 509] on span "I'm gonna light my fire" at bounding box center [232, 510] width 146 height 14
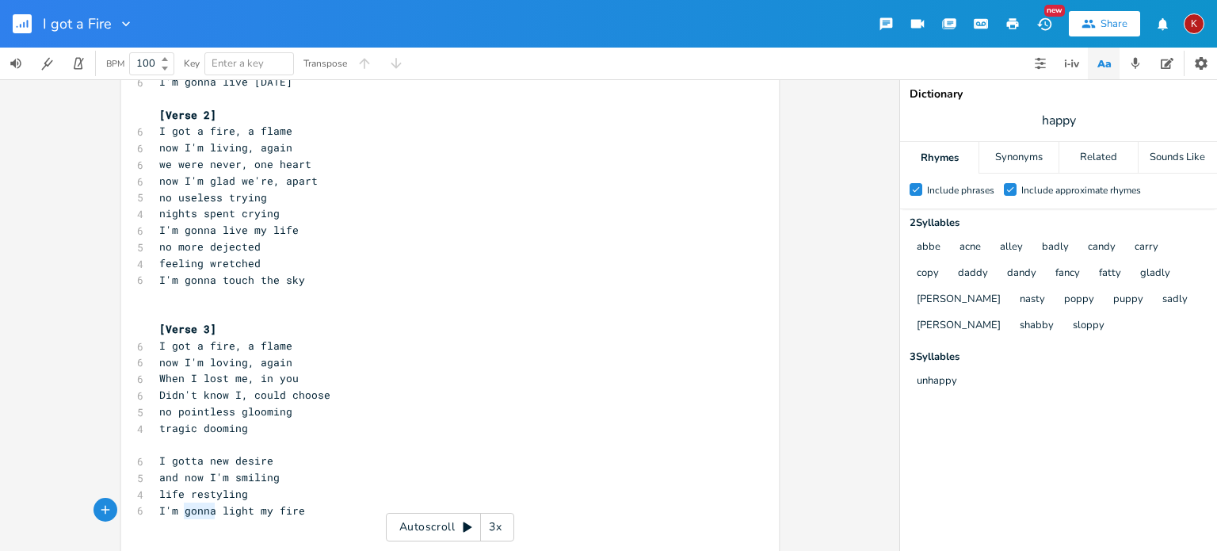
click at [208, 509] on span "I'm gonna light my fire" at bounding box center [232, 510] width 146 height 14
type textarea "I'm gonna light my fire"
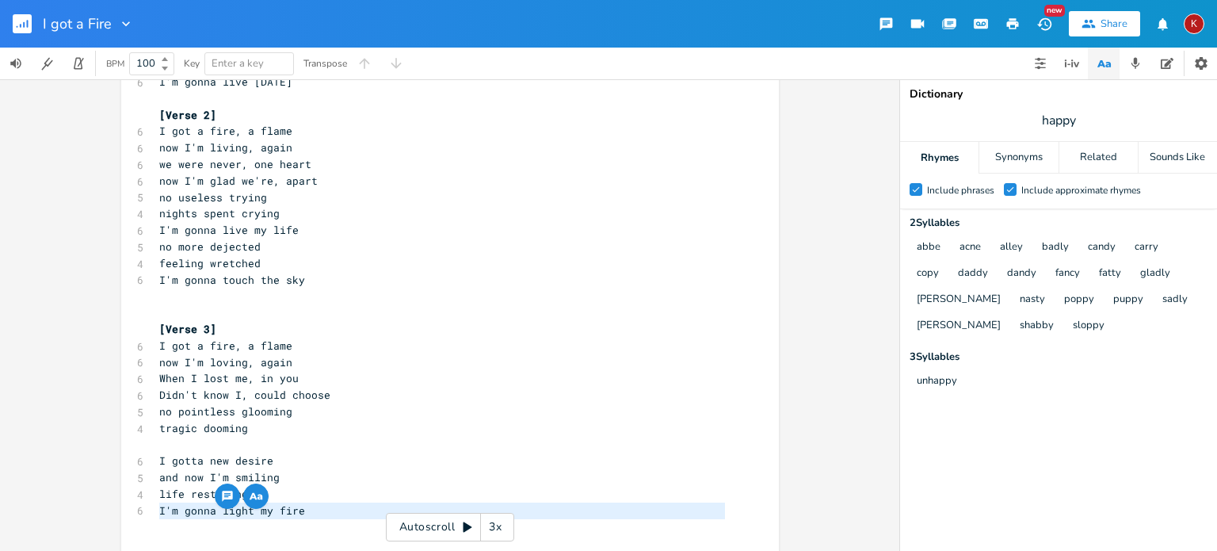
click at [208, 509] on span "I'm gonna light my fire" at bounding box center [232, 510] width 146 height 14
click at [171, 444] on pre "​" at bounding box center [442, 445] width 572 height 17
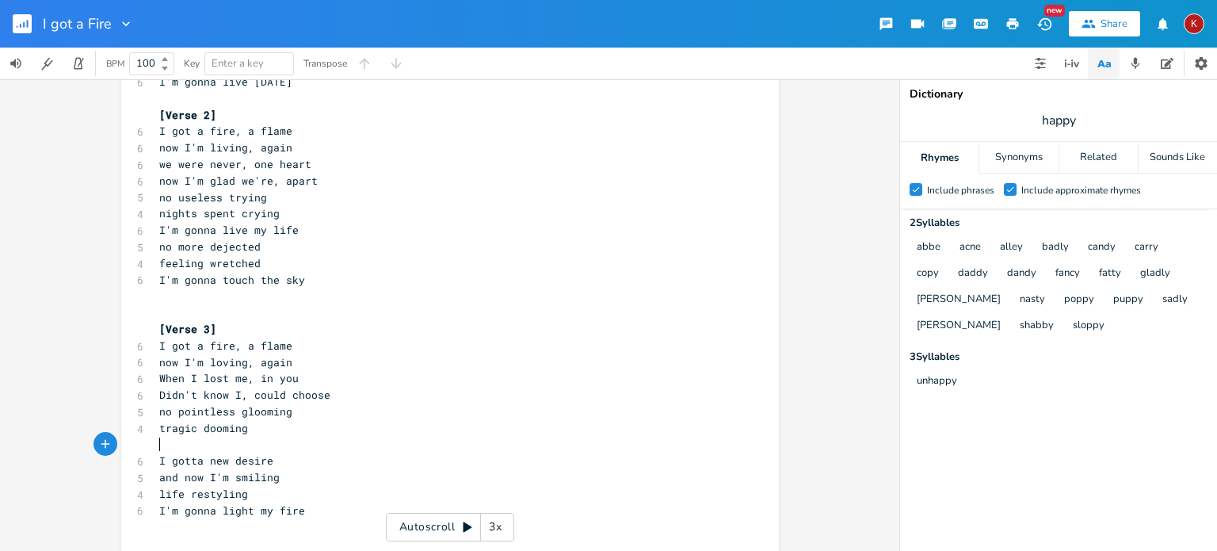
paste textarea "new"
click at [221, 460] on span "I gotta new desire" at bounding box center [216, 460] width 114 height 14
type textarea "I gotta new desire"
click at [221, 460] on span "I gotta new desire" at bounding box center [216, 460] width 114 height 14
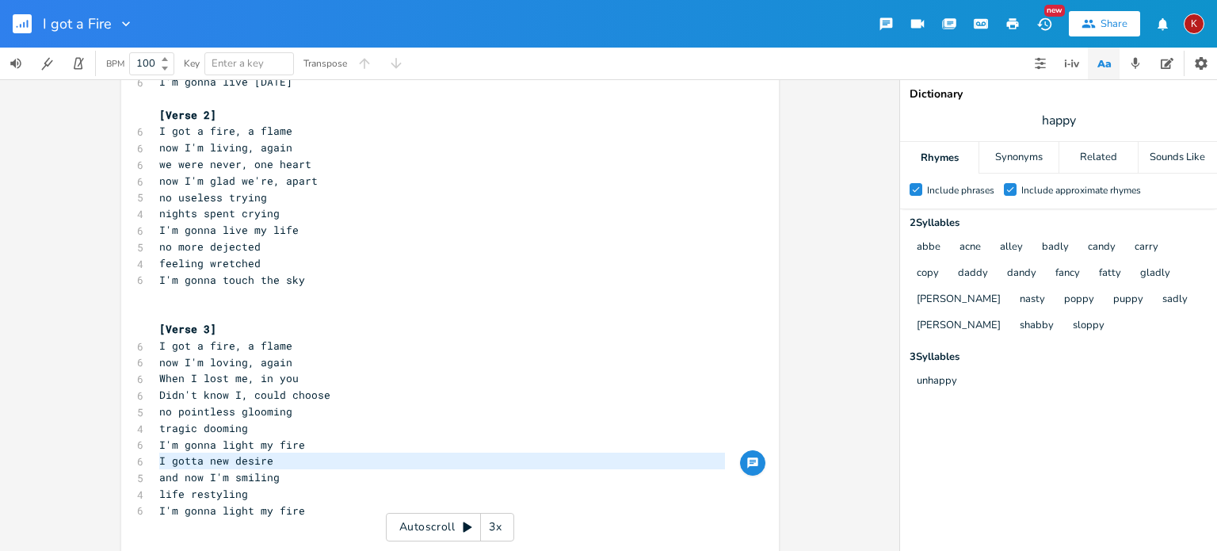
scroll to position [208, 0]
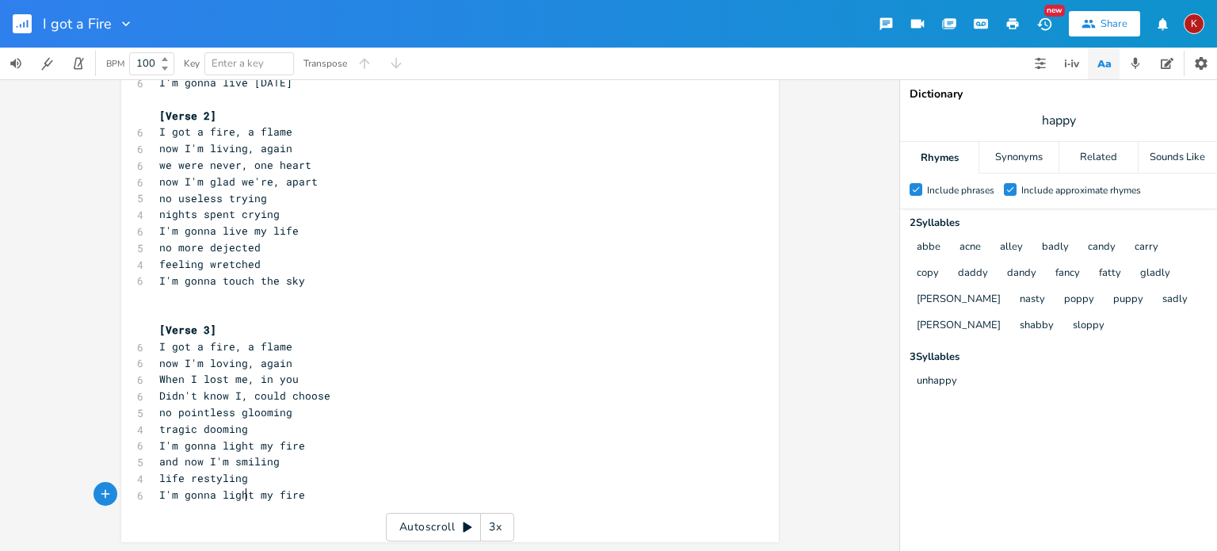
click at [243, 497] on span "I'm gonna light my fire" at bounding box center [232, 494] width 146 height 14
type textarea "I'm gonna light my fire"
click at [1058, 127] on input "happy" at bounding box center [1059, 120] width 36 height 17
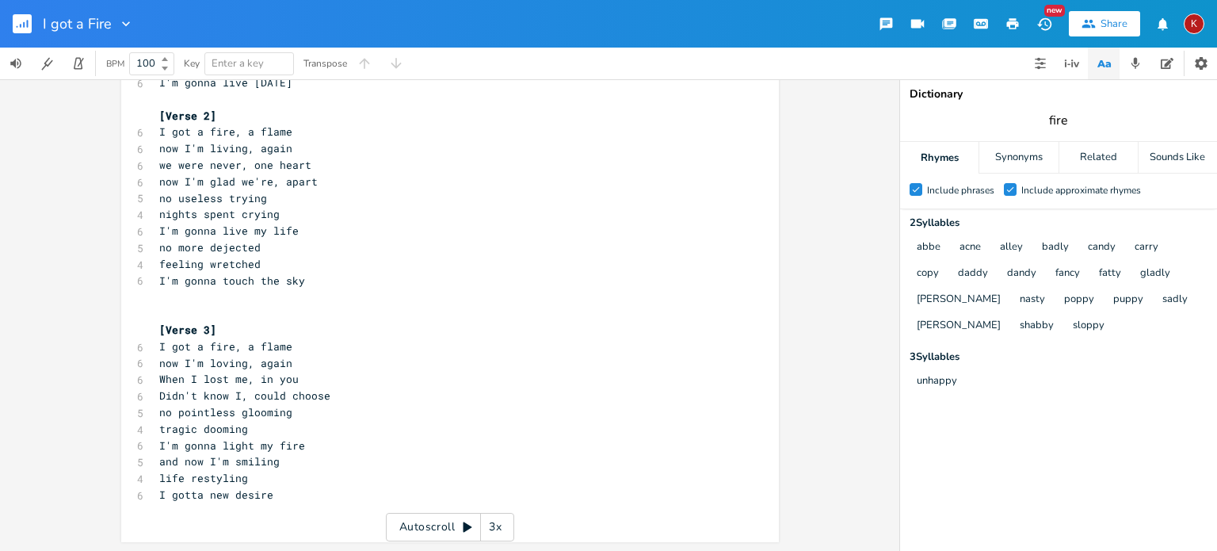
type input "fire"
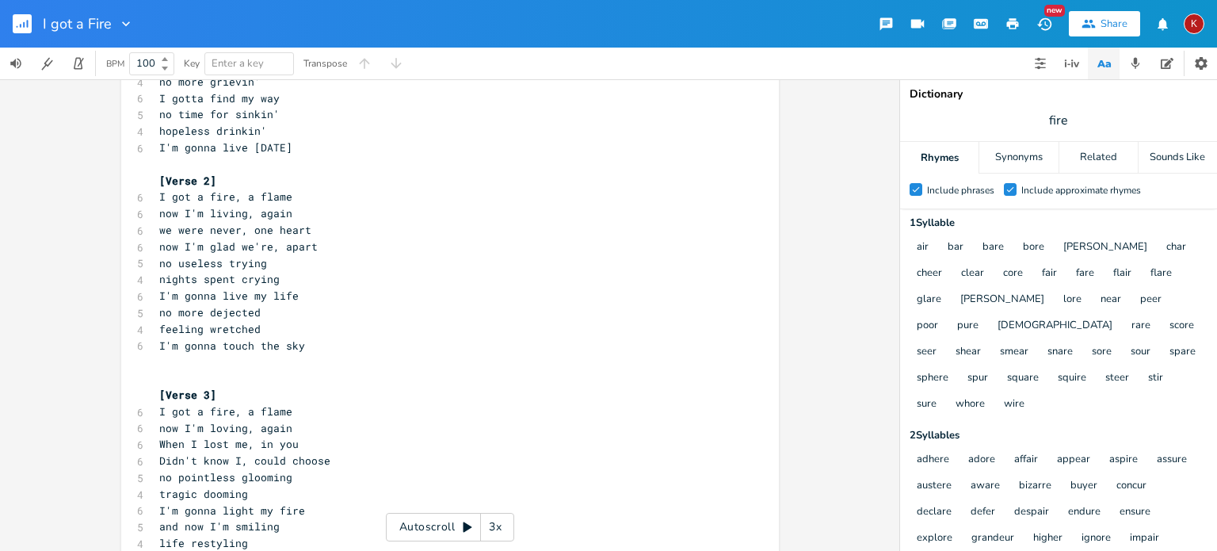
scroll to position [208, 0]
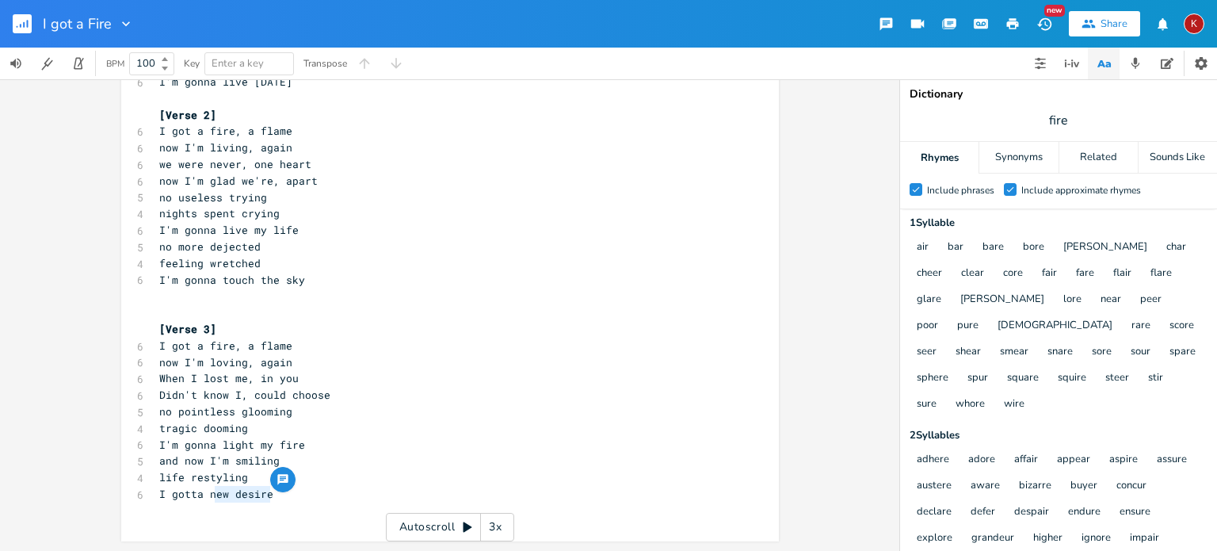
type textarea "new desire"
drag, startPoint x: 267, startPoint y: 494, endPoint x: 206, endPoint y: 494, distance: 61.0
click at [206, 494] on pre "I gotta new desire" at bounding box center [442, 494] width 572 height 17
click at [1055, 121] on input "fire" at bounding box center [1058, 120] width 19 height 17
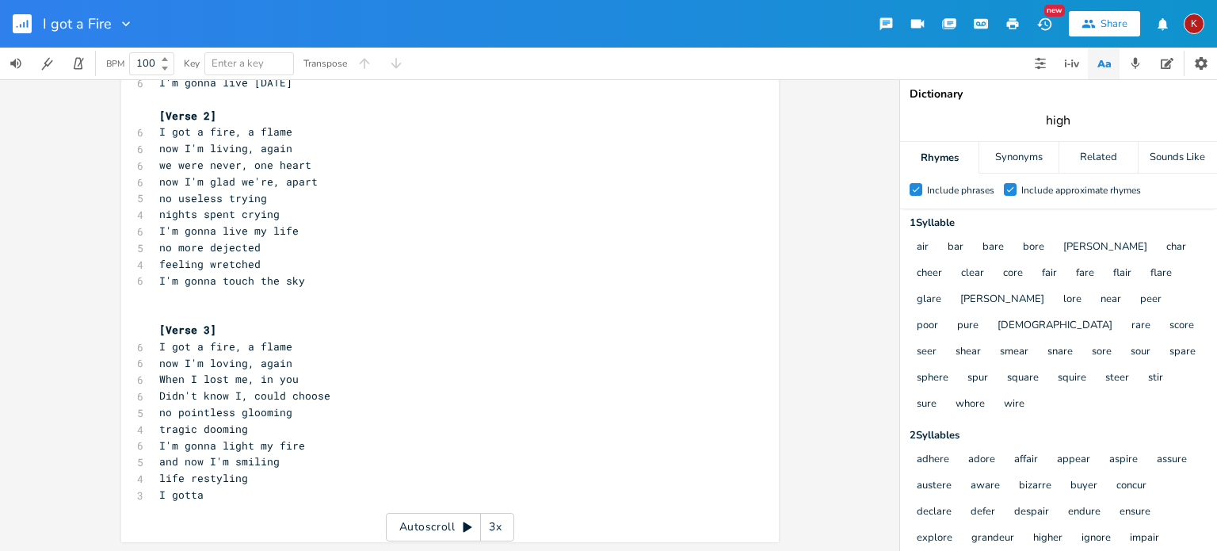
type input "high"
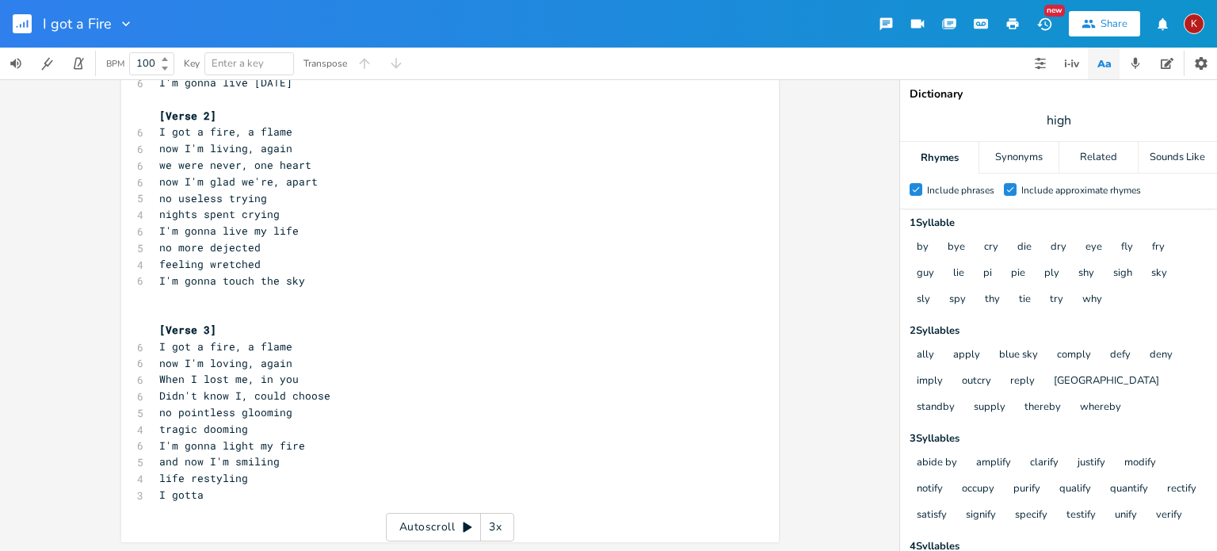
scroll to position [0, 0]
click at [212, 491] on pre "I gotta" at bounding box center [442, 494] width 572 height 17
type textarea "This fire I can't deny"
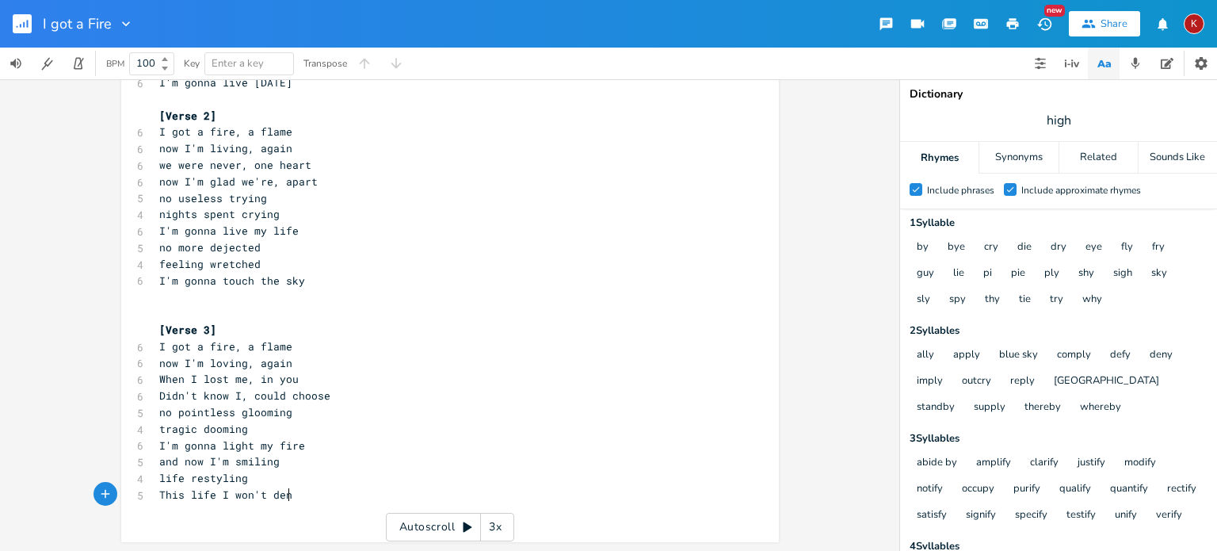
type textarea "life I won't deny"
type textarea "I goo"
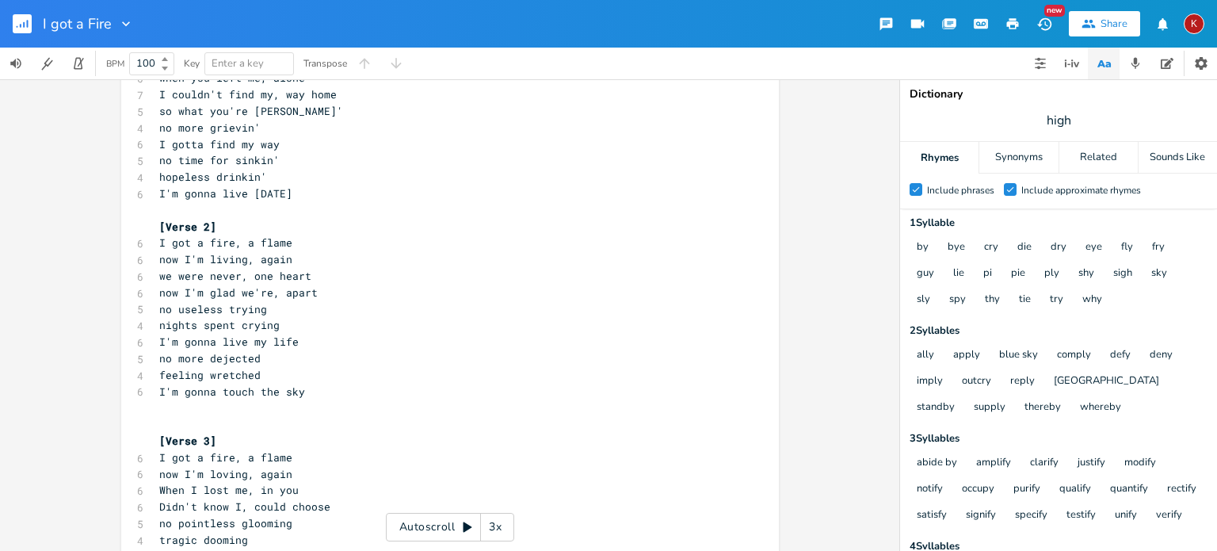
scroll to position [208, 0]
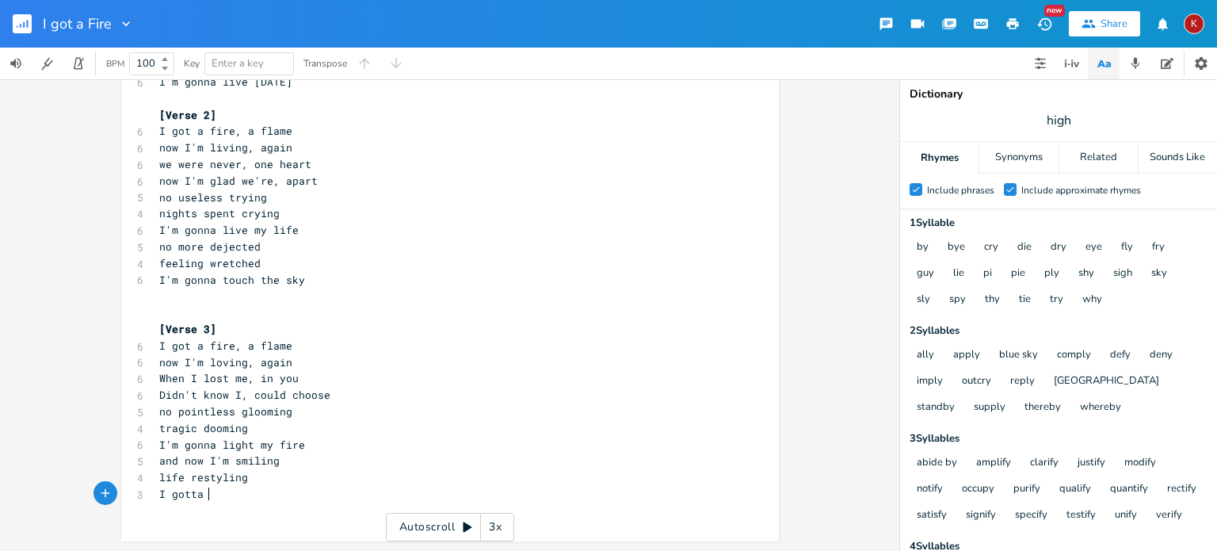
type textarea "tta"
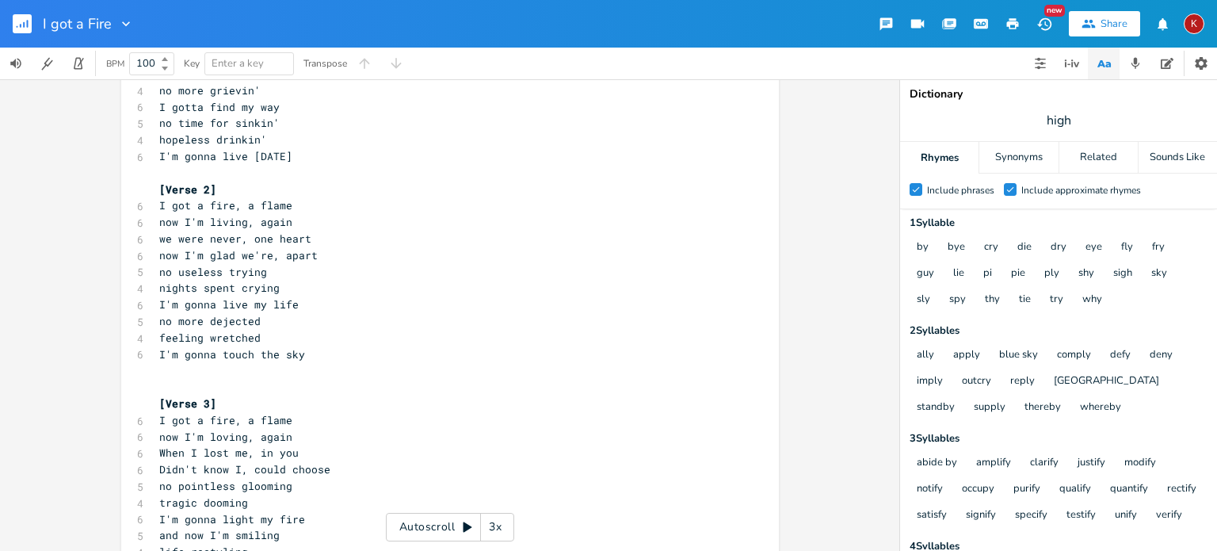
scroll to position [135, 0]
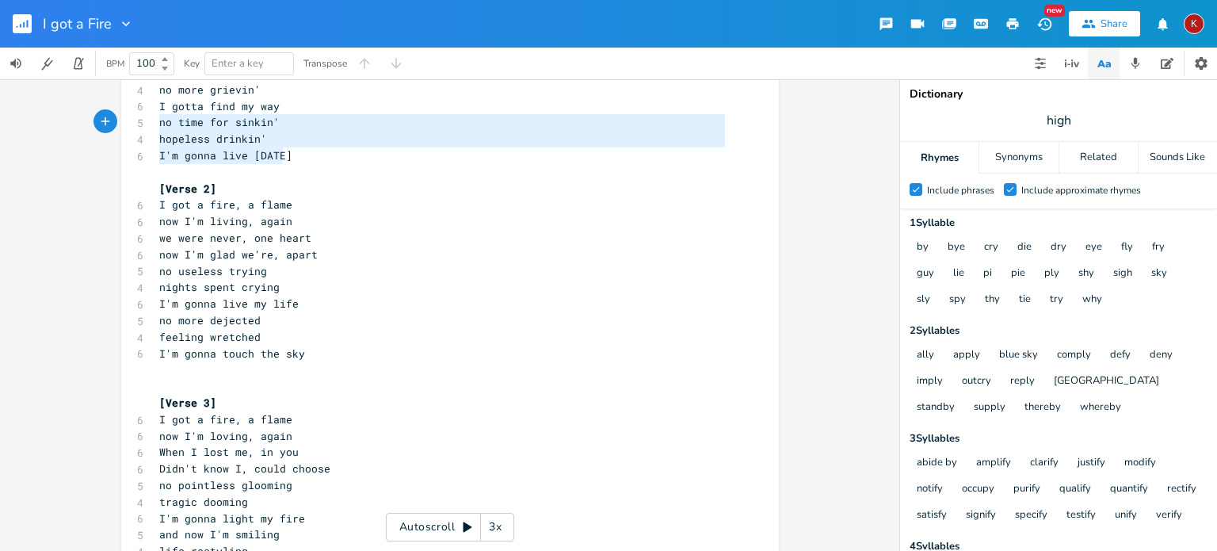
type textarea "I gotta find my way no time for sinkin' hopeless drinkin' I'm gonna live [DATE]"
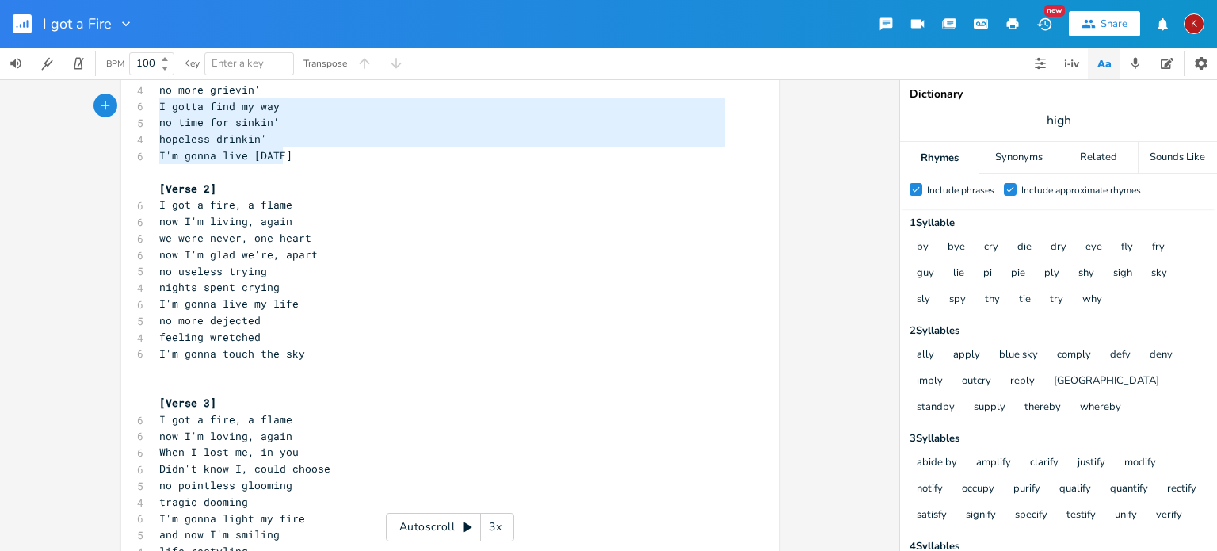
drag, startPoint x: 284, startPoint y: 155, endPoint x: 146, endPoint y: 110, distance: 145.8
click at [146, 110] on div "I gotta find my way no time for sinkin' hopeless drinkin' I'm gonna live [DATE]…" at bounding box center [450, 284] width 658 height 661
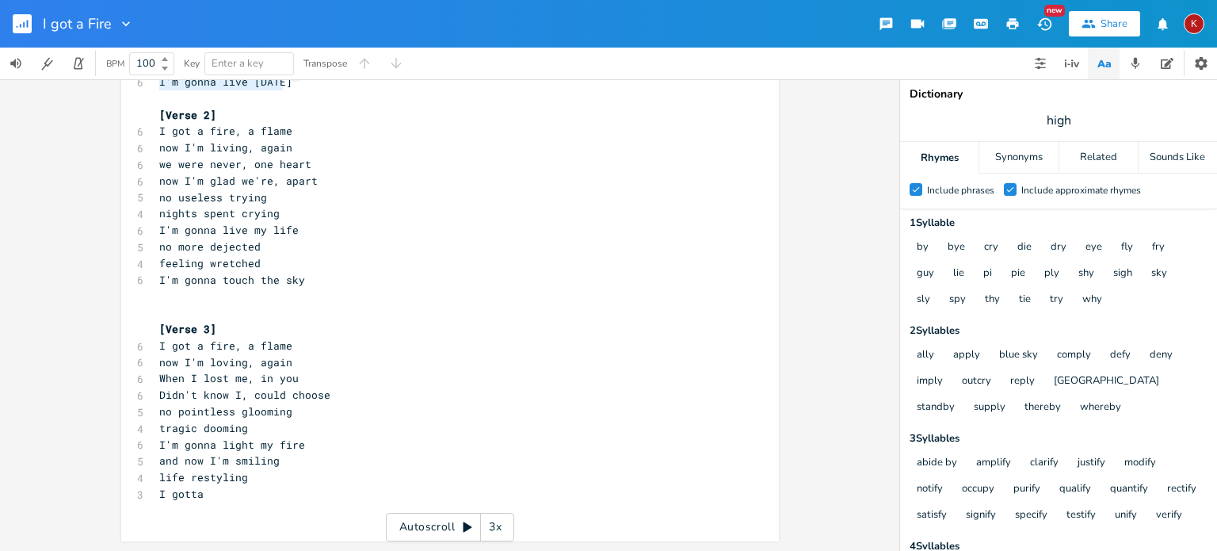
scroll to position [208, 0]
type input "flame"
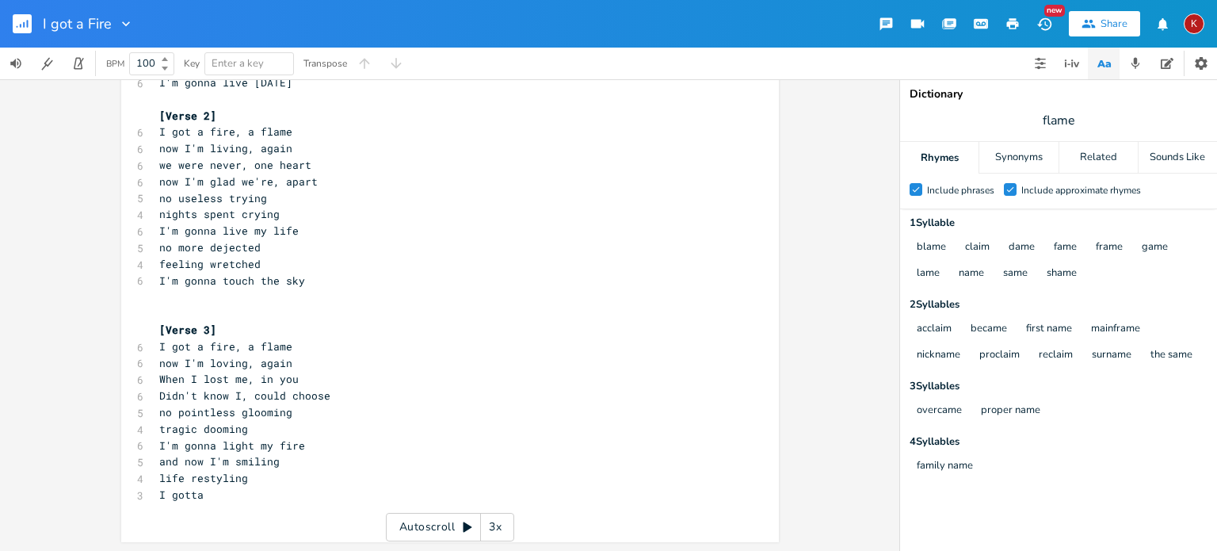
scroll to position [0, 0]
click at [227, 492] on pre "I gotta" at bounding box center [442, 494] width 572 height 17
type textarea "live again"
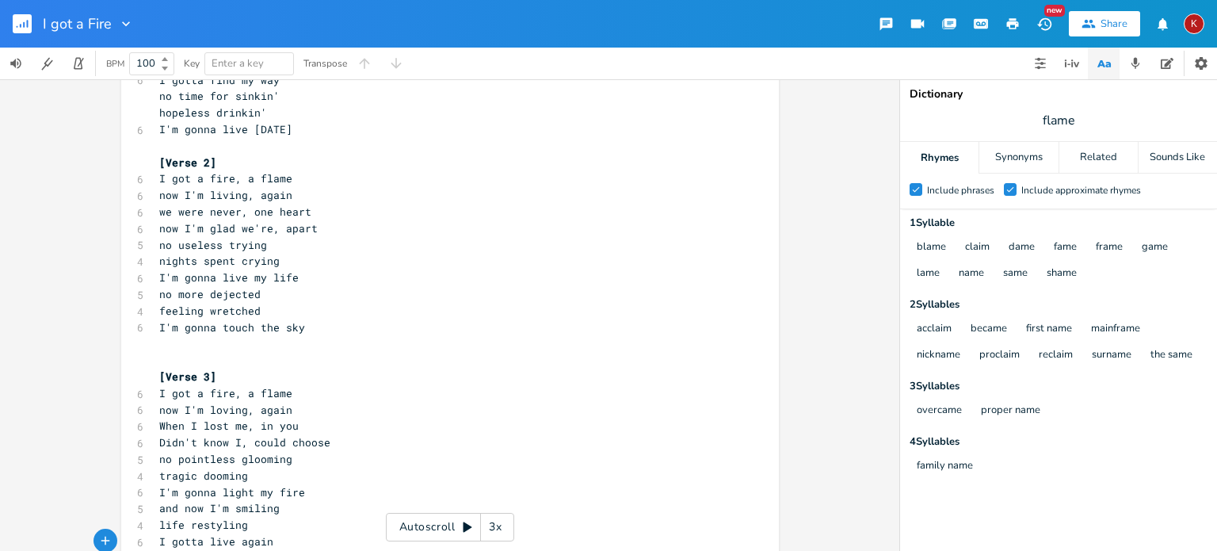
scroll to position [208, 0]
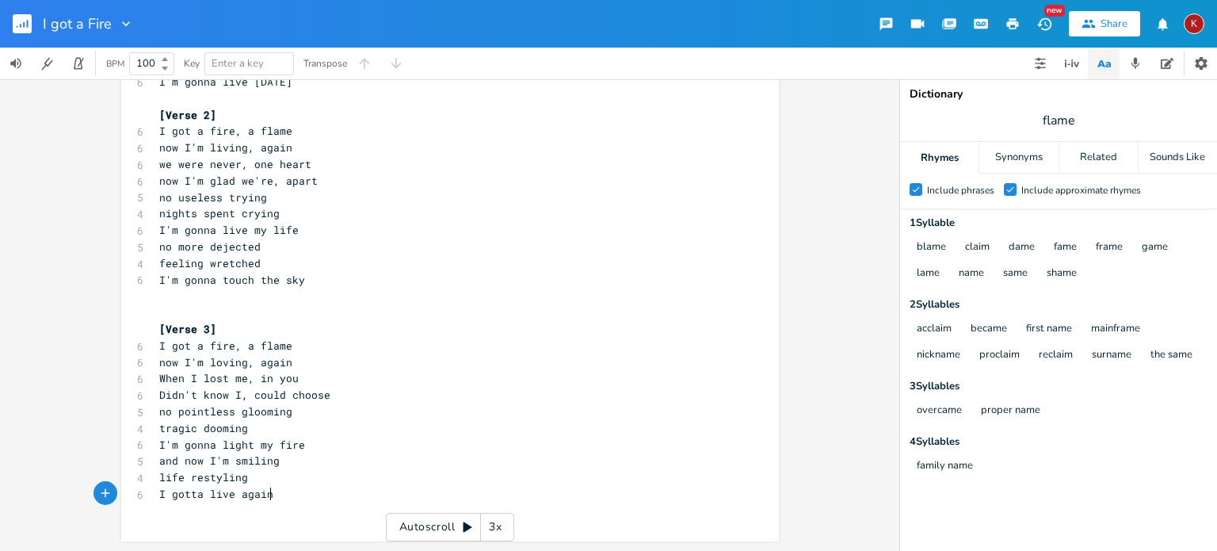
click at [230, 444] on span "I'm gonna light my fire" at bounding box center [232, 444] width 146 height 14
type textarea "spark nm"
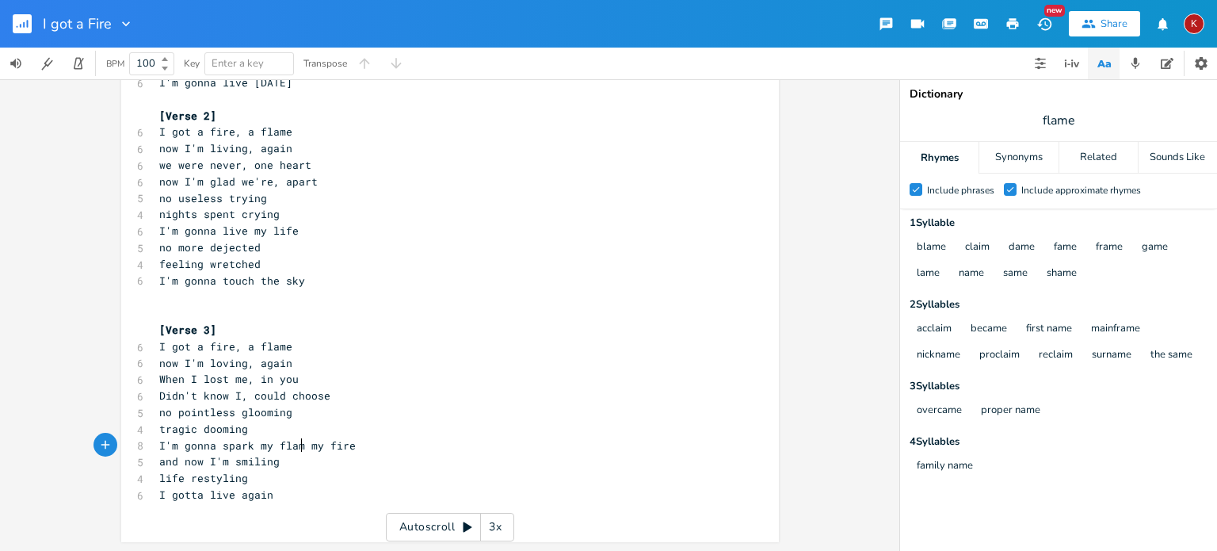
type textarea "my flame"
click at [208, 445] on span "I'm gonna spark my flame" at bounding box center [235, 445] width 152 height 14
type textarea "gotta"
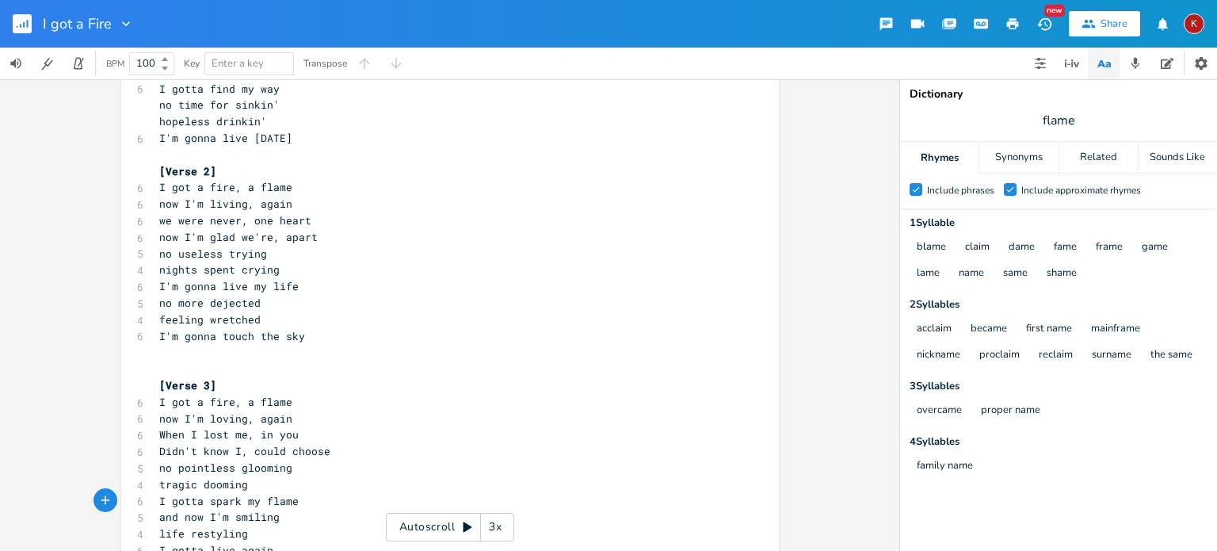
scroll to position [208, 0]
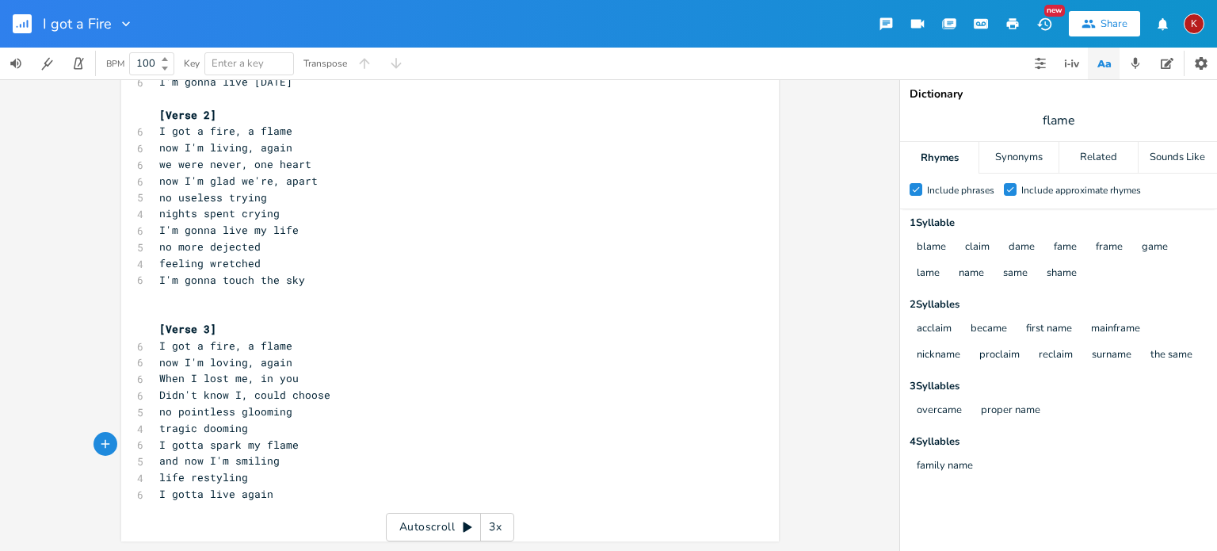
click at [219, 444] on span "I gotta spark my flame" at bounding box center [228, 444] width 139 height 14
type textarea "stop the lies"
click at [1050, 118] on input "flame" at bounding box center [1058, 120] width 32 height 17
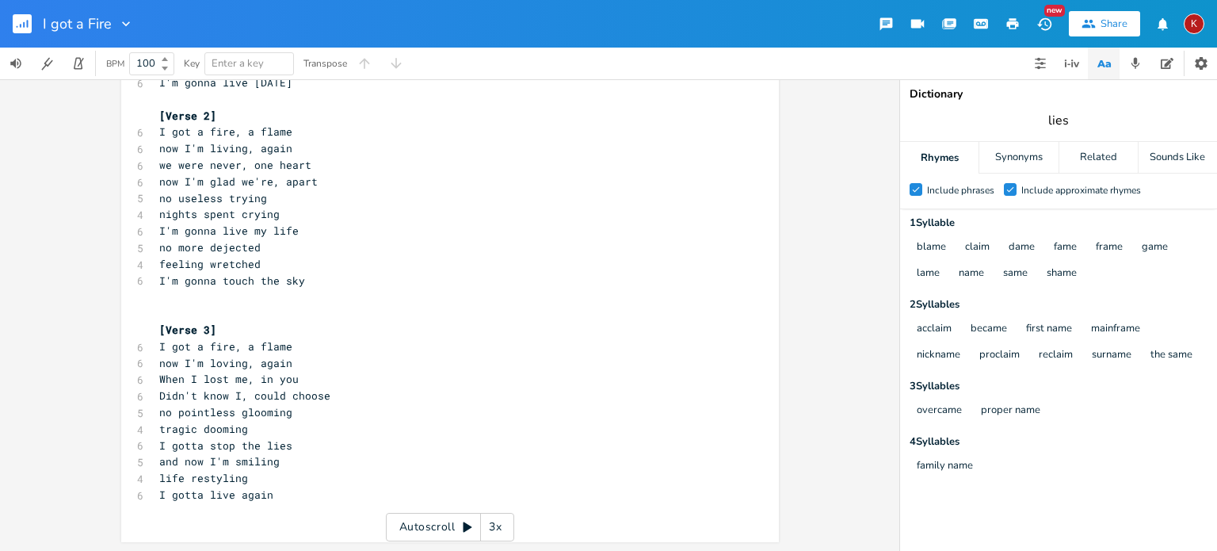
type input "lies"
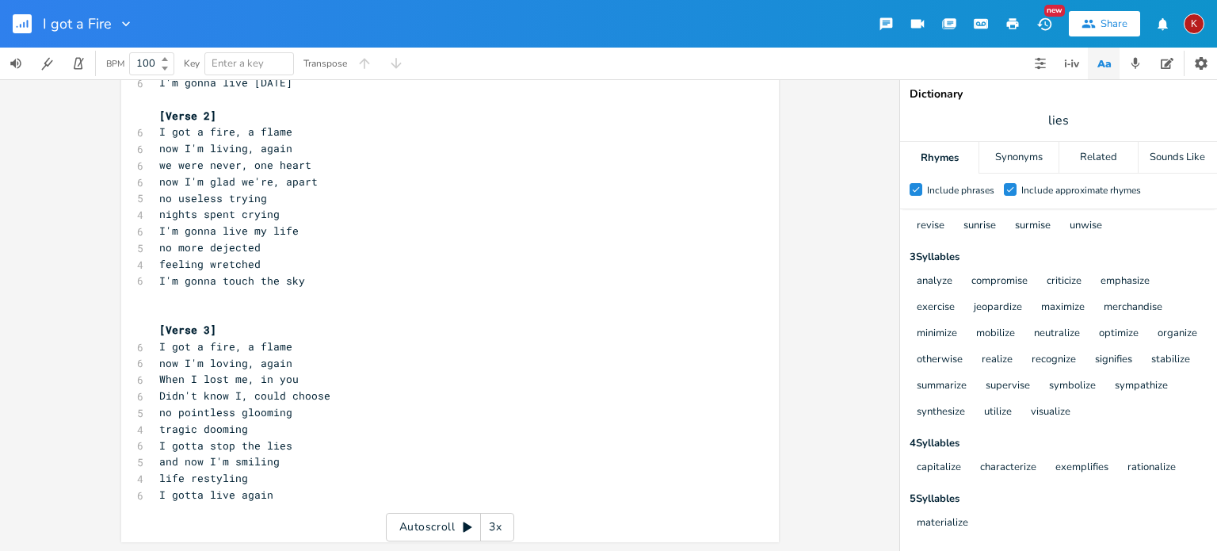
scroll to position [0, 0]
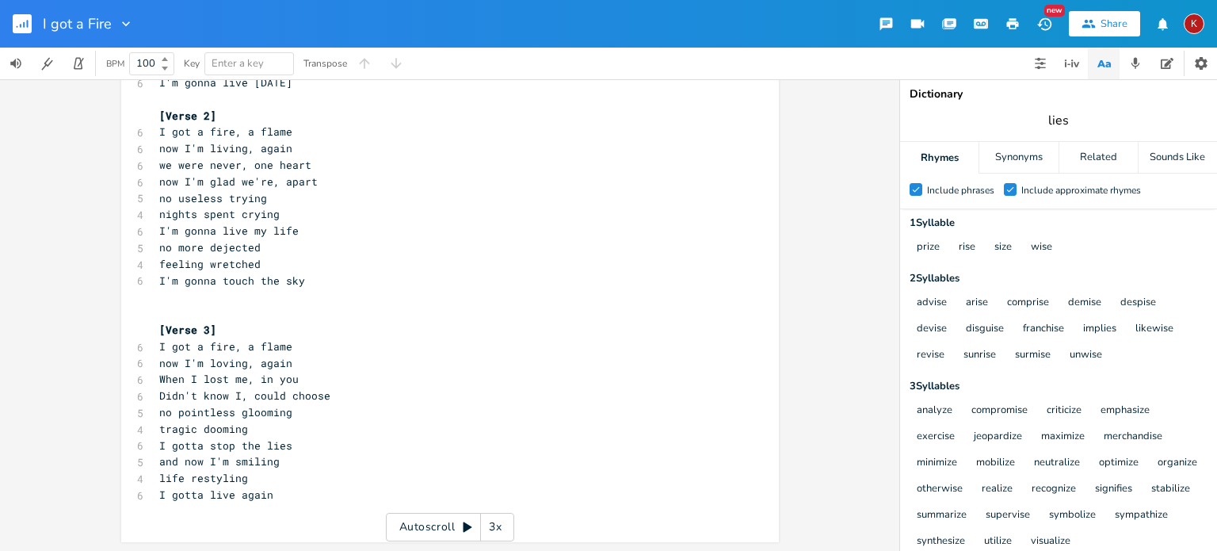
click at [1059, 118] on input "lies" at bounding box center [1058, 120] width 20 height 17
type input "rise"
click at [276, 497] on pre "I gotta live again" at bounding box center [442, 494] width 572 height 17
type textarea "sweet sunrise"
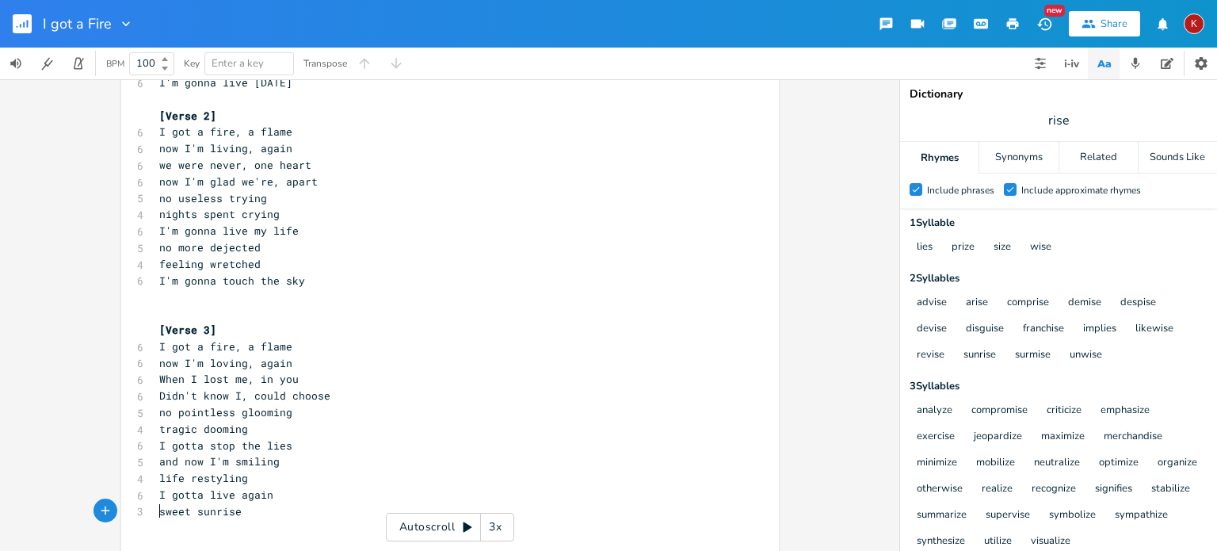
click at [156, 513] on pre "sweet sunrise" at bounding box center [442, 511] width 572 height 17
type textarea "live again"
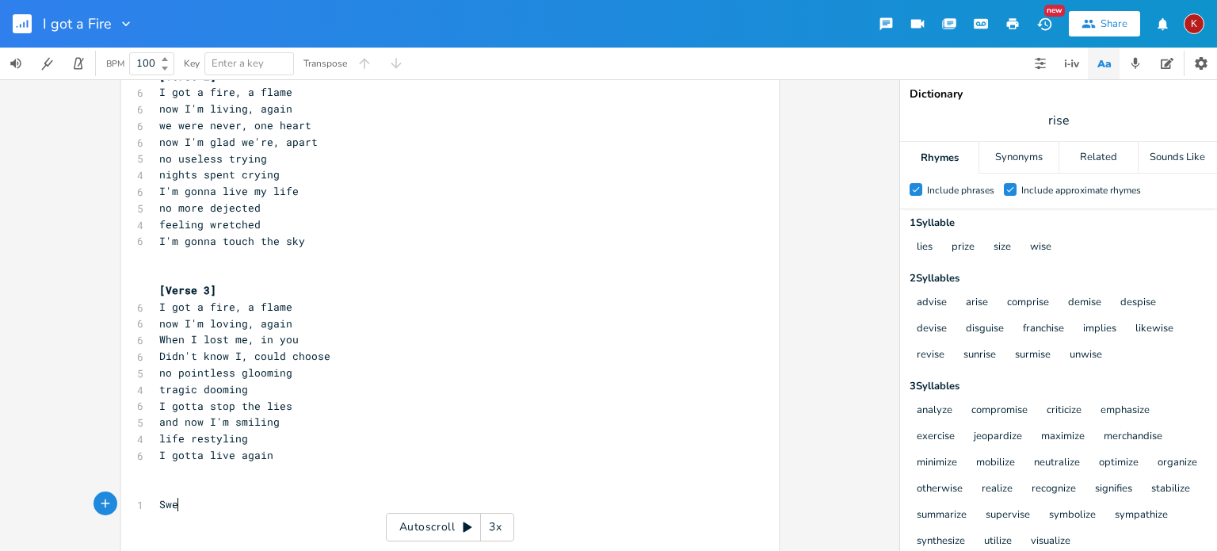
type textarea "Sweet"
type textarea "t sunrise, like a fla"
click at [269, 405] on span "I gotta stop the lies" at bounding box center [225, 405] width 133 height 14
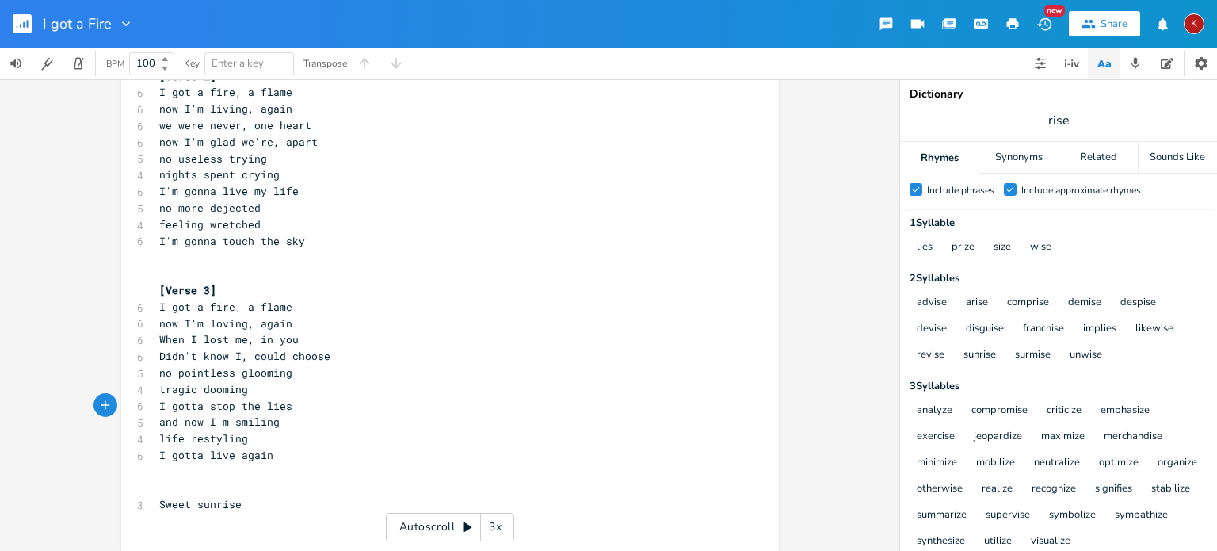
click at [269, 405] on span "I gotta stop the lies" at bounding box center [225, 405] width 133 height 14
type textarea "lies"
click at [1055, 122] on input "rise" at bounding box center [1058, 120] width 21 height 17
type input "same"
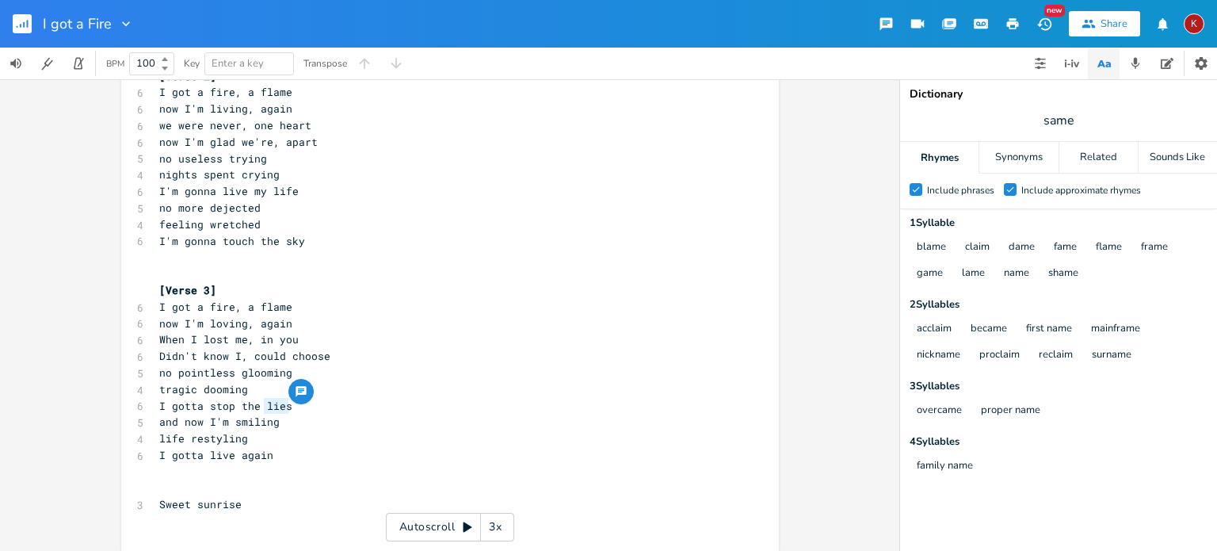
click at [284, 407] on pre "I gotta stop the lies" at bounding box center [442, 406] width 572 height 17
type textarea "'m gonna be the flame"
click at [159, 452] on span "I gotta live again" at bounding box center [216, 455] width 114 height 14
type textarea "'m gonna"
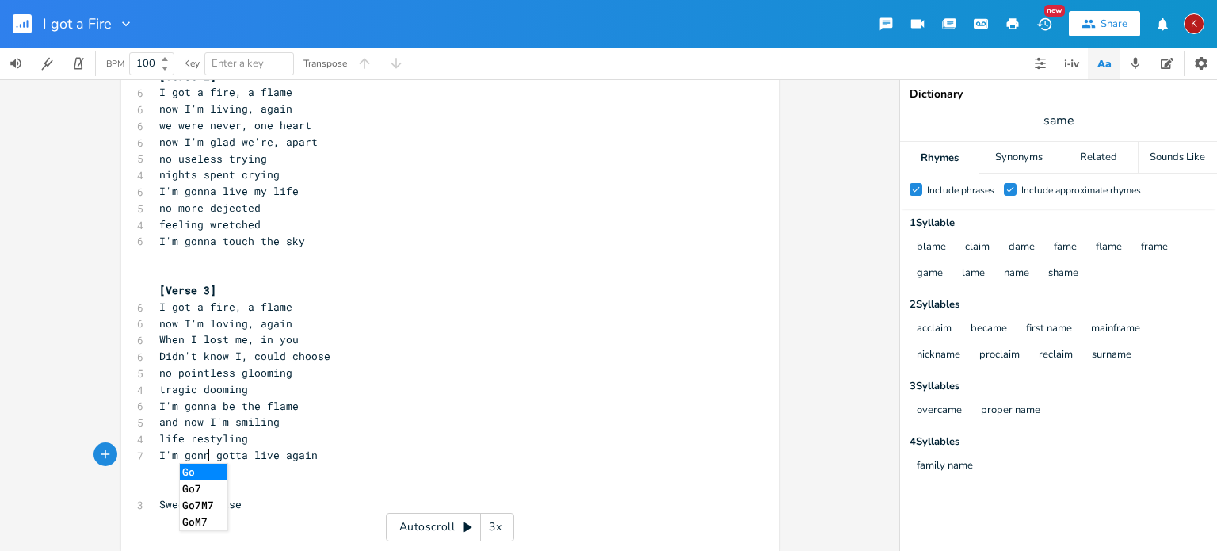
scroll to position [0, 42]
type textarea "I got a fire,"
drag, startPoint x: 233, startPoint y: 310, endPoint x: 149, endPoint y: 311, distance: 84.0
click at [149, 311] on div "I got a fire, x [Verse 1] 6 I got a fire, a flame 6 now I'm dancing, again 6 wh…" at bounding box center [450, 197] width 658 height 710
click at [156, 503] on pre "Sweet sunrise" at bounding box center [442, 504] width 572 height 17
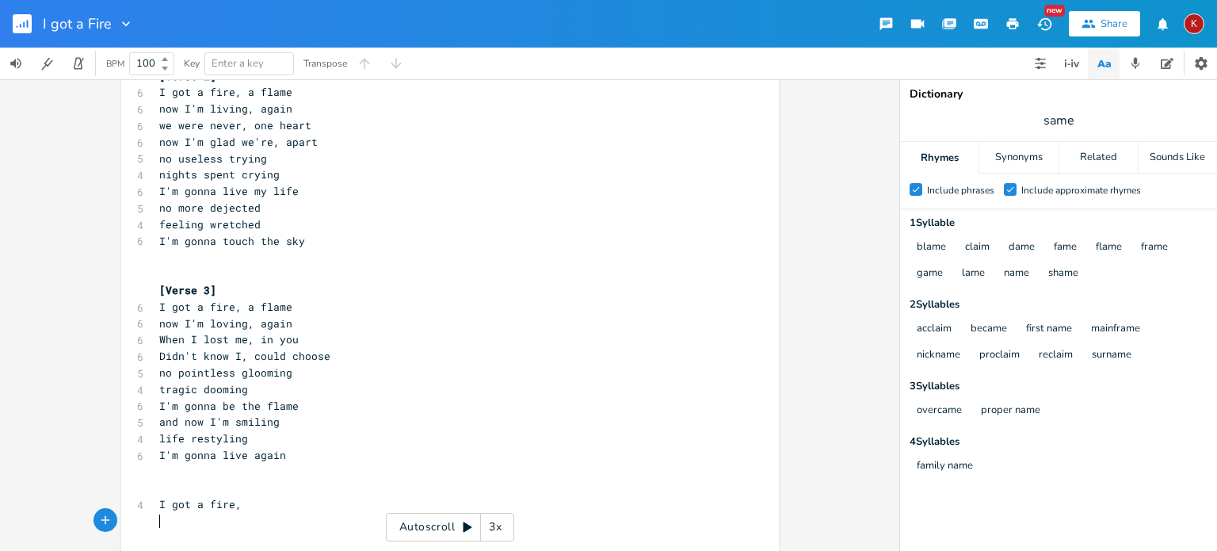
click at [246, 510] on pre "I got a fire," at bounding box center [442, 504] width 572 height 17
type textarea "a flame"
type textarea "e x 5"
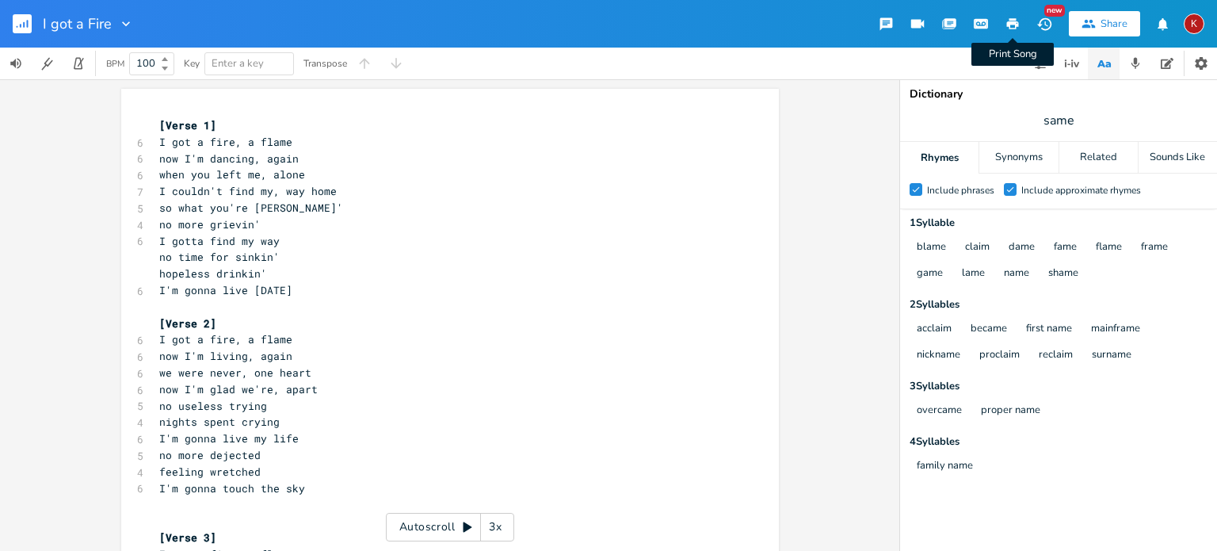
type textarea "a flame"
click at [1011, 21] on icon "button" at bounding box center [1013, 23] width 12 height 11
click at [192, 524] on pre "​" at bounding box center [442, 521] width 572 height 17
click at [1014, 22] on icon "button" at bounding box center [1013, 23] width 12 height 11
